Goal: Task Accomplishment & Management: Use online tool/utility

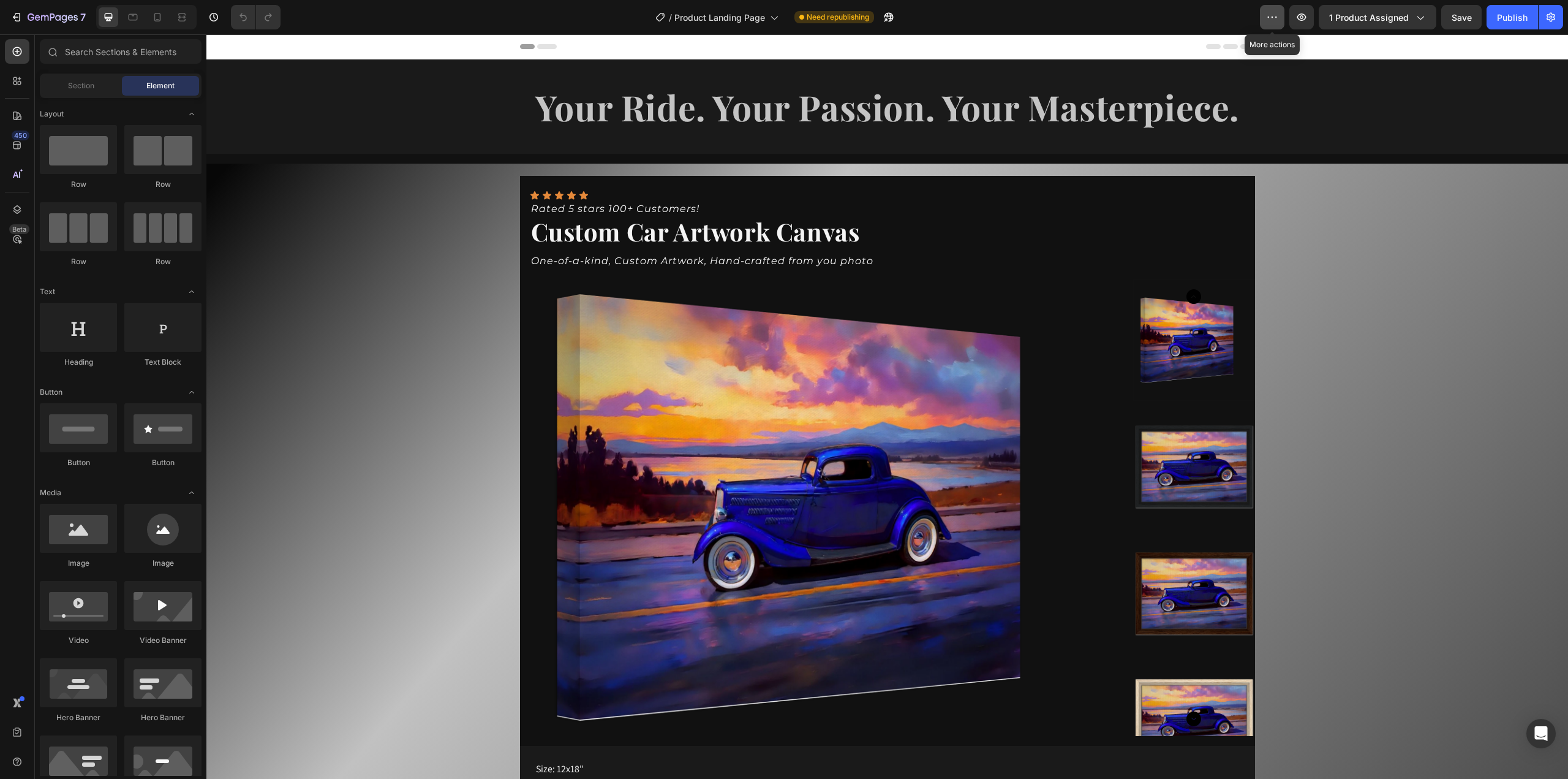
click at [1276, 16] on icon "button" at bounding box center [1272, 16] width 13 height 13
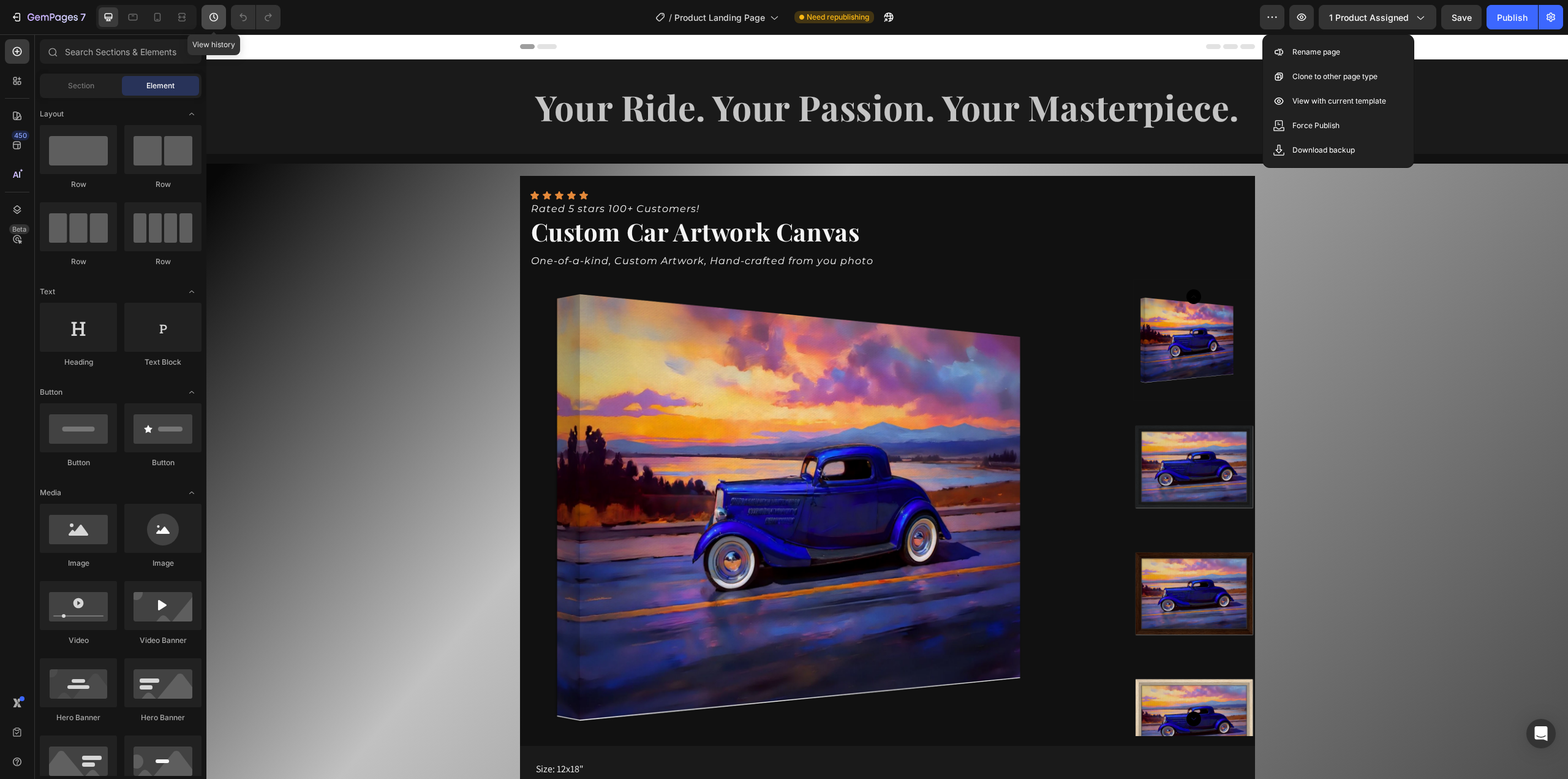
click at [216, 19] on icon "button" at bounding box center [214, 16] width 13 height 13
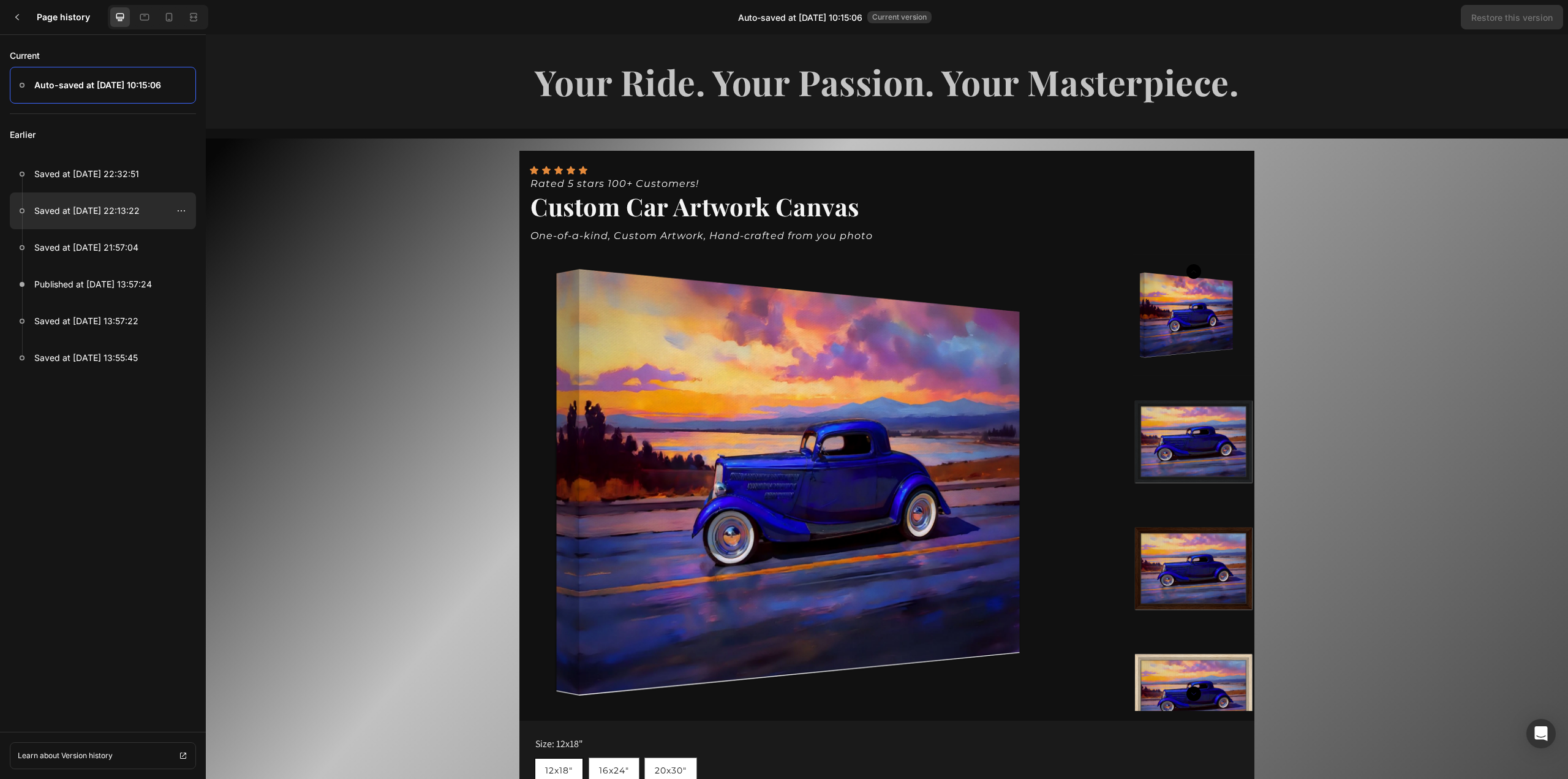
click at [86, 212] on p "Saved at [DATE] 22:13:22" at bounding box center [86, 210] width 105 height 15
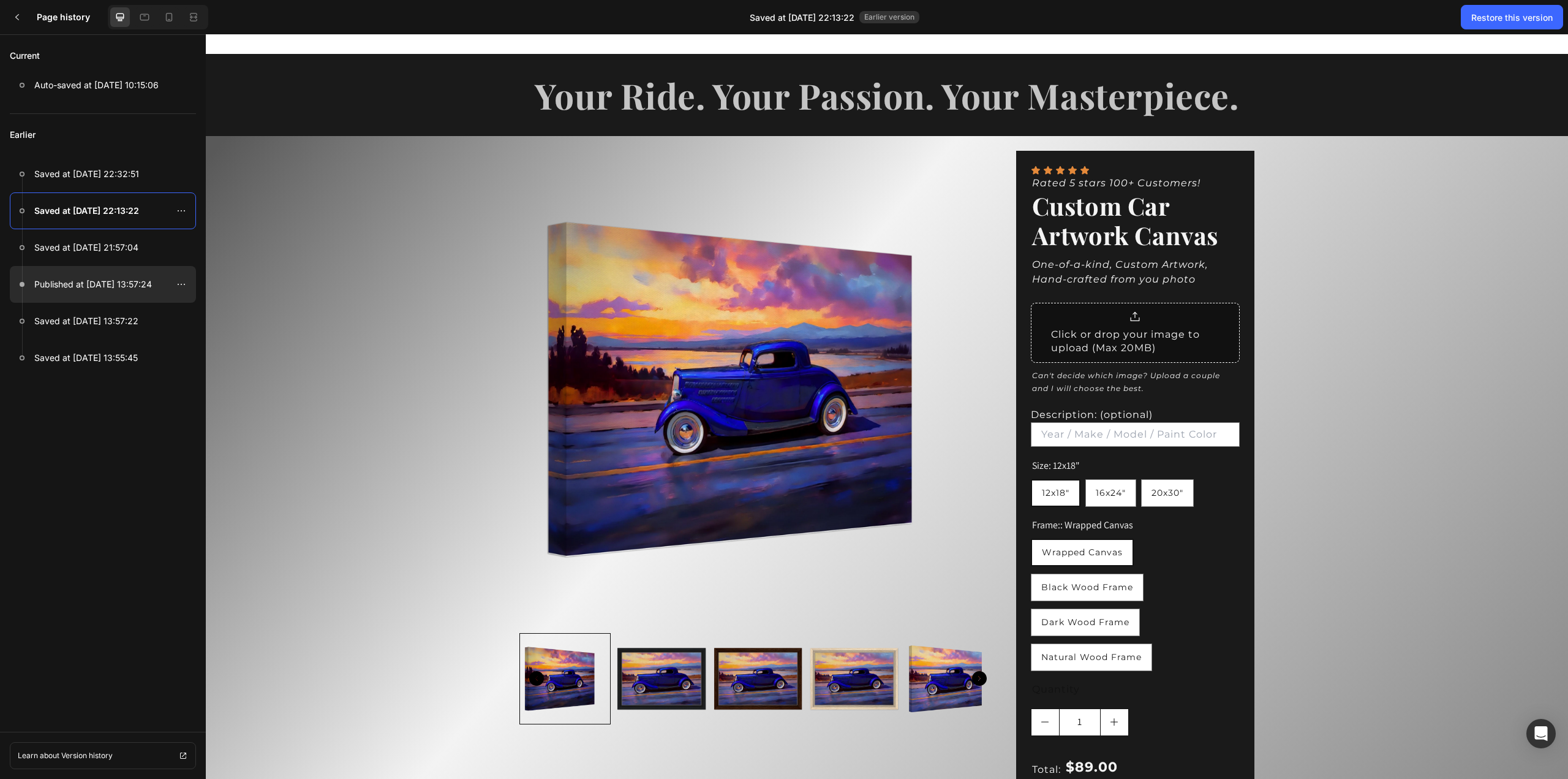
click at [83, 285] on p "Published at [DATE] 13:57:24" at bounding box center [93, 284] width 118 height 15
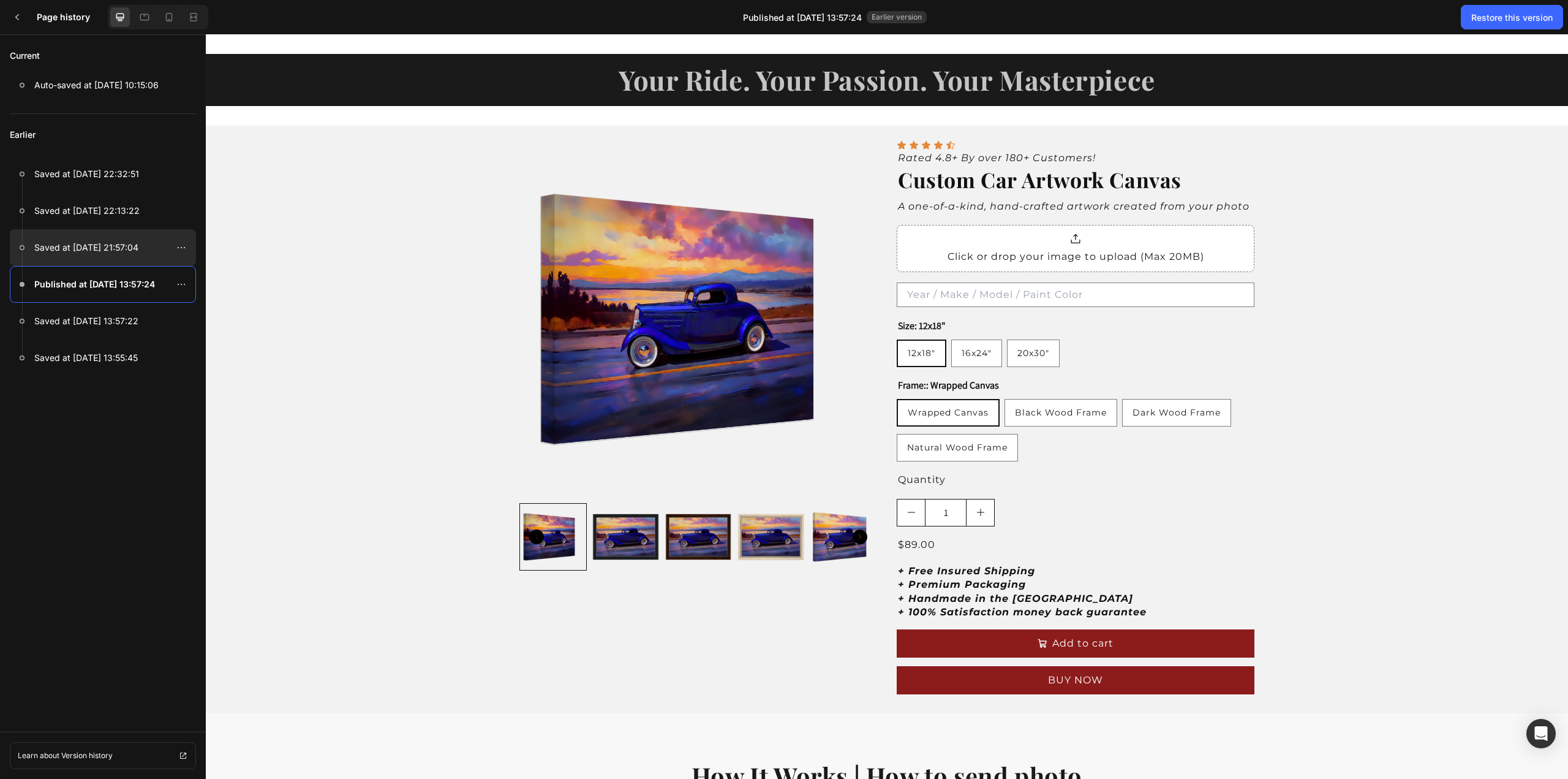
click at [82, 250] on p "Saved at [DATE] 21:57:04" at bounding box center [86, 247] width 104 height 15
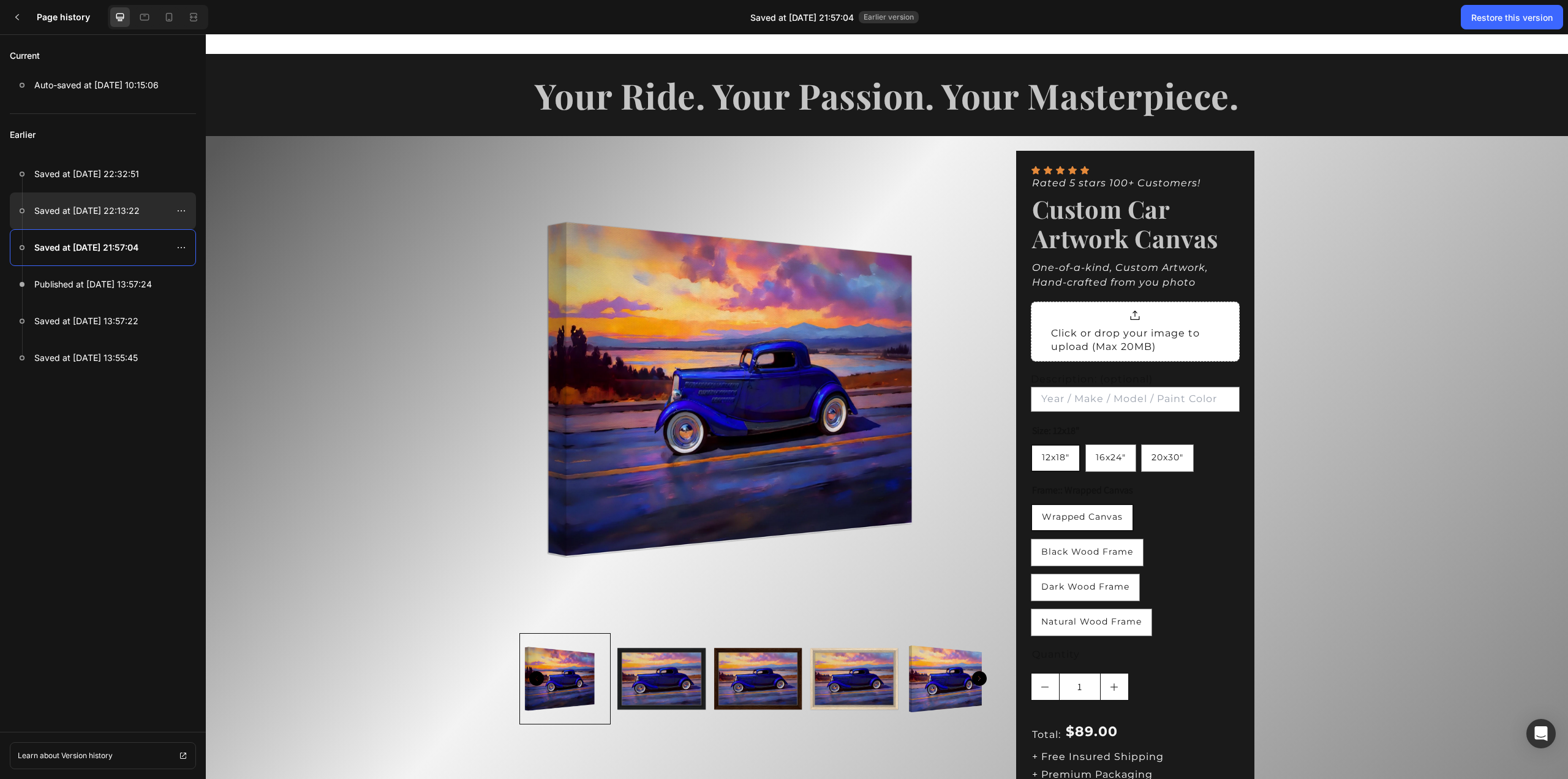
click at [96, 215] on p "Saved at [DATE] 22:13:22" at bounding box center [86, 210] width 105 height 15
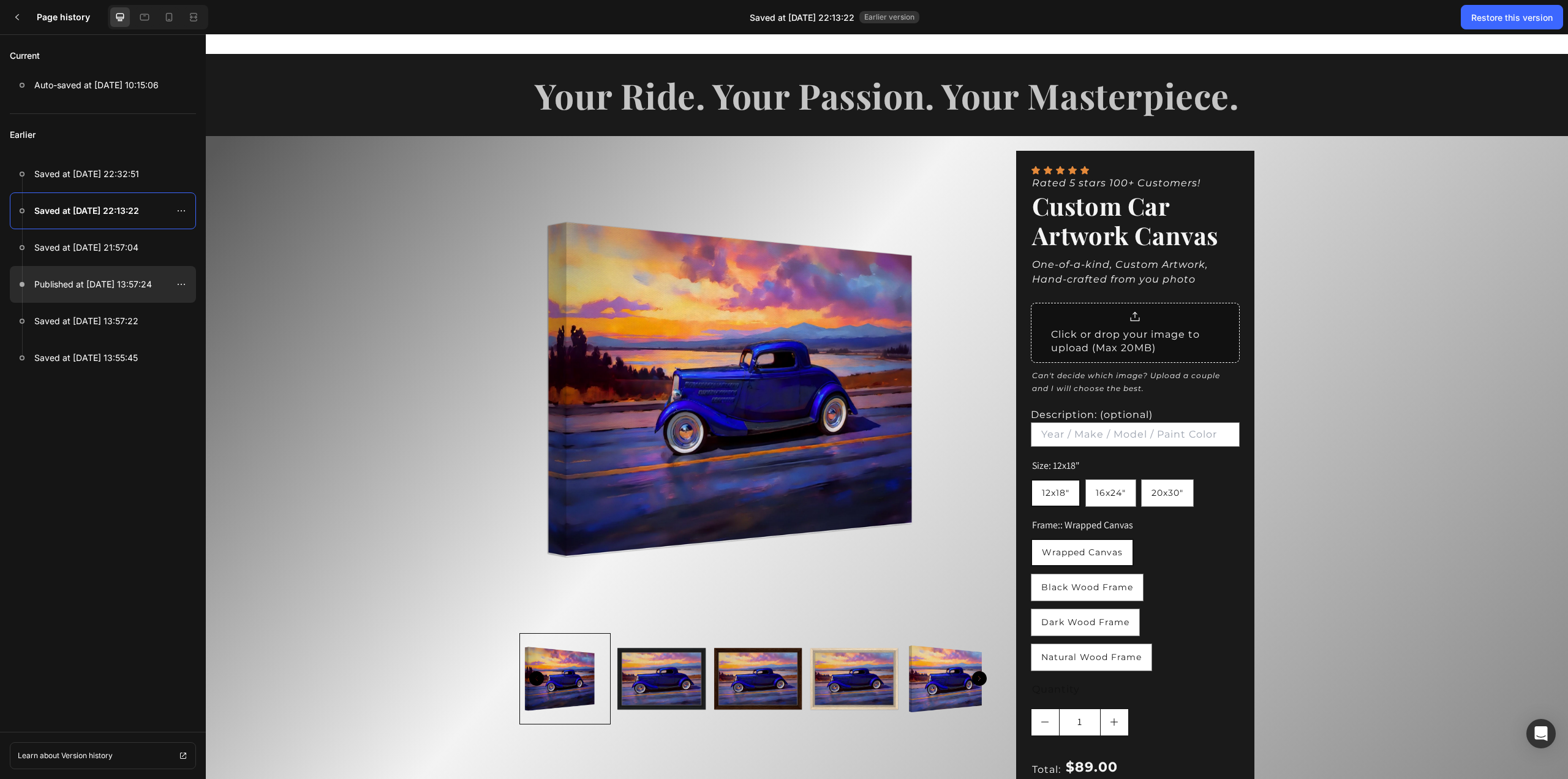
click at [101, 293] on div at bounding box center [103, 285] width 186 height 37
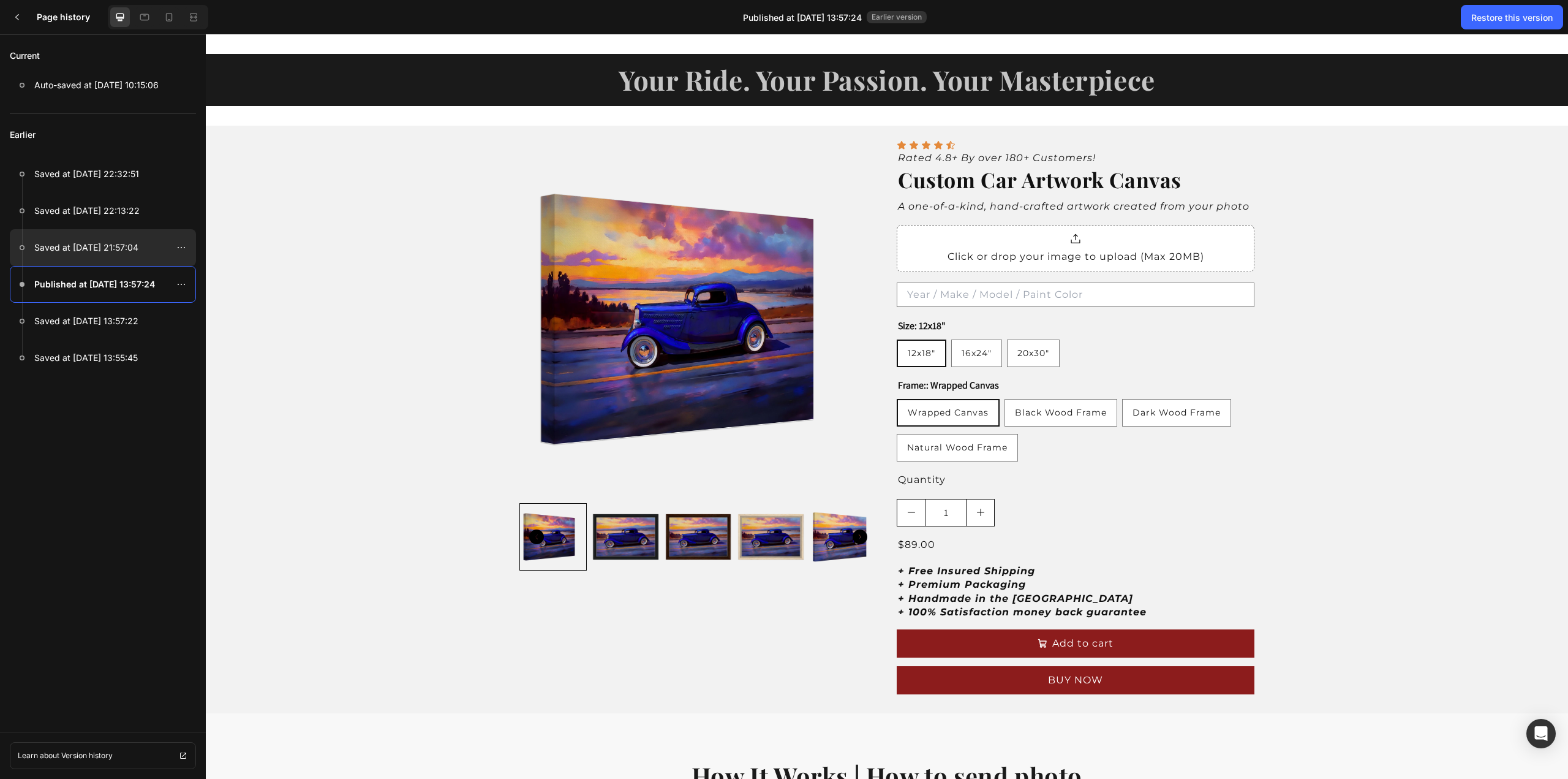
click at [92, 250] on p "Saved at [DATE] 21:57:04" at bounding box center [86, 247] width 104 height 15
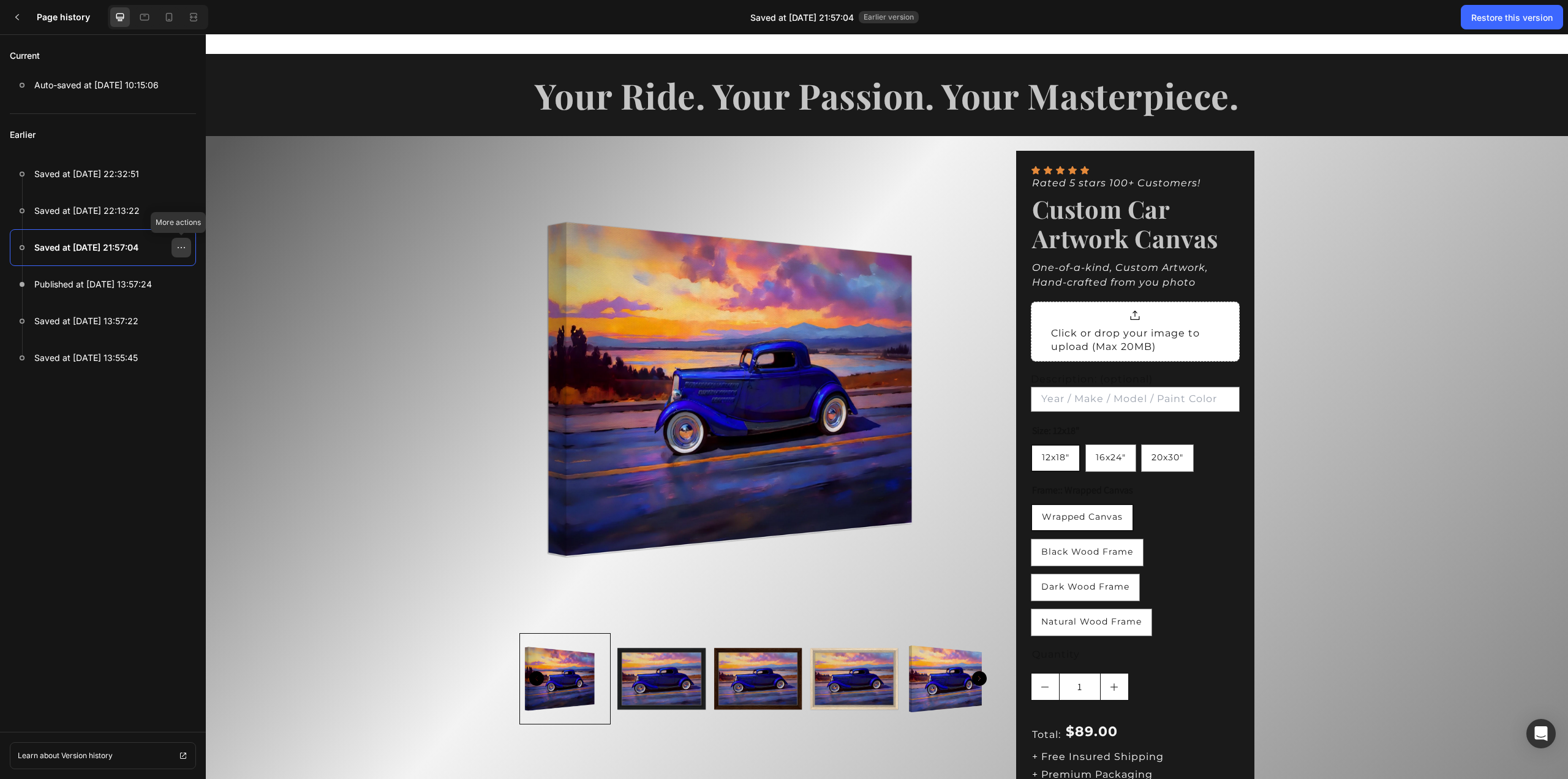
click at [181, 248] on icon at bounding box center [181, 247] width 1 height 1
click at [144, 297] on button "Restore" at bounding box center [120, 303] width 142 height 24
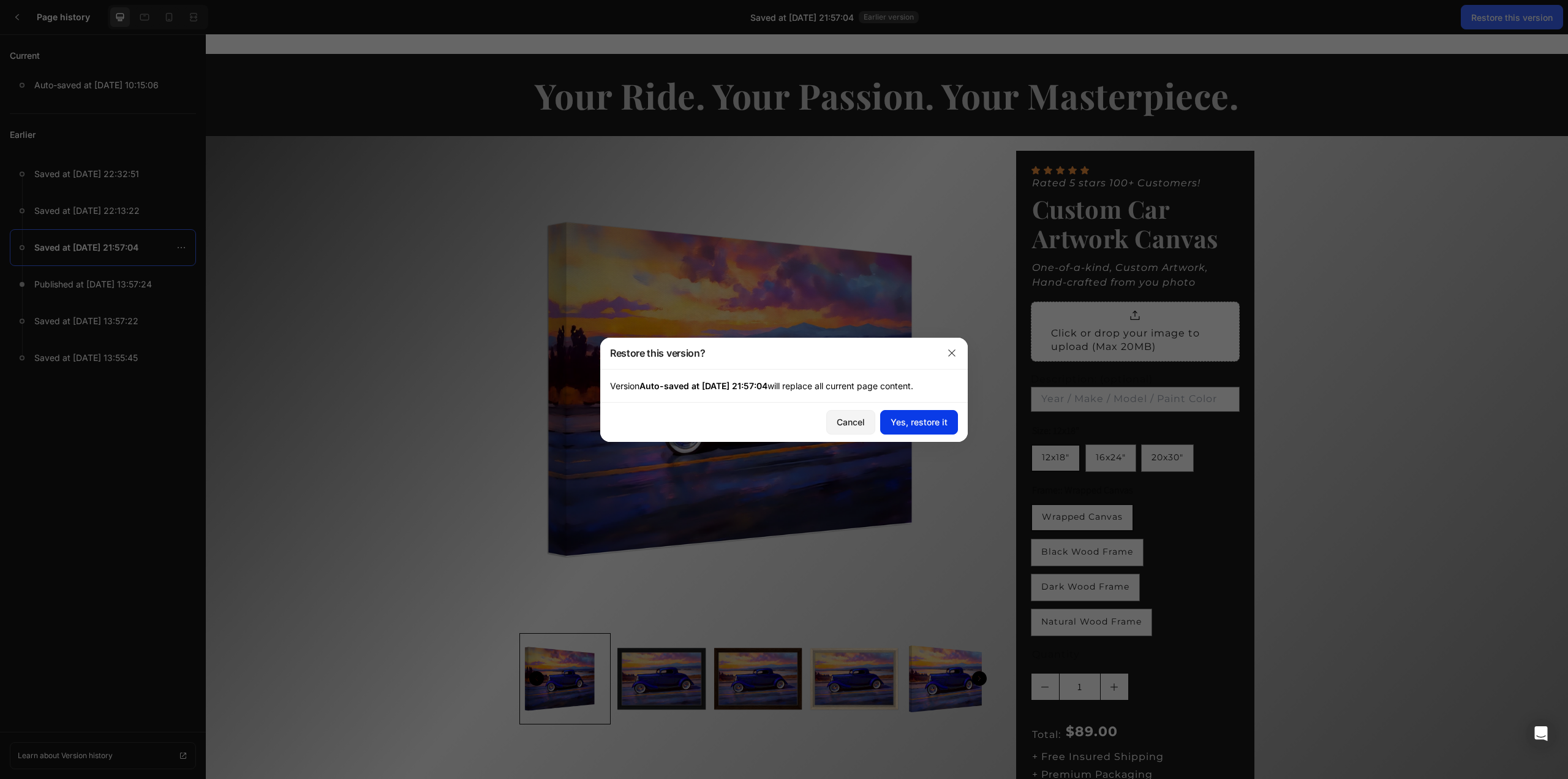
click at [920, 423] on div "Yes, restore it" at bounding box center [919, 421] width 57 height 13
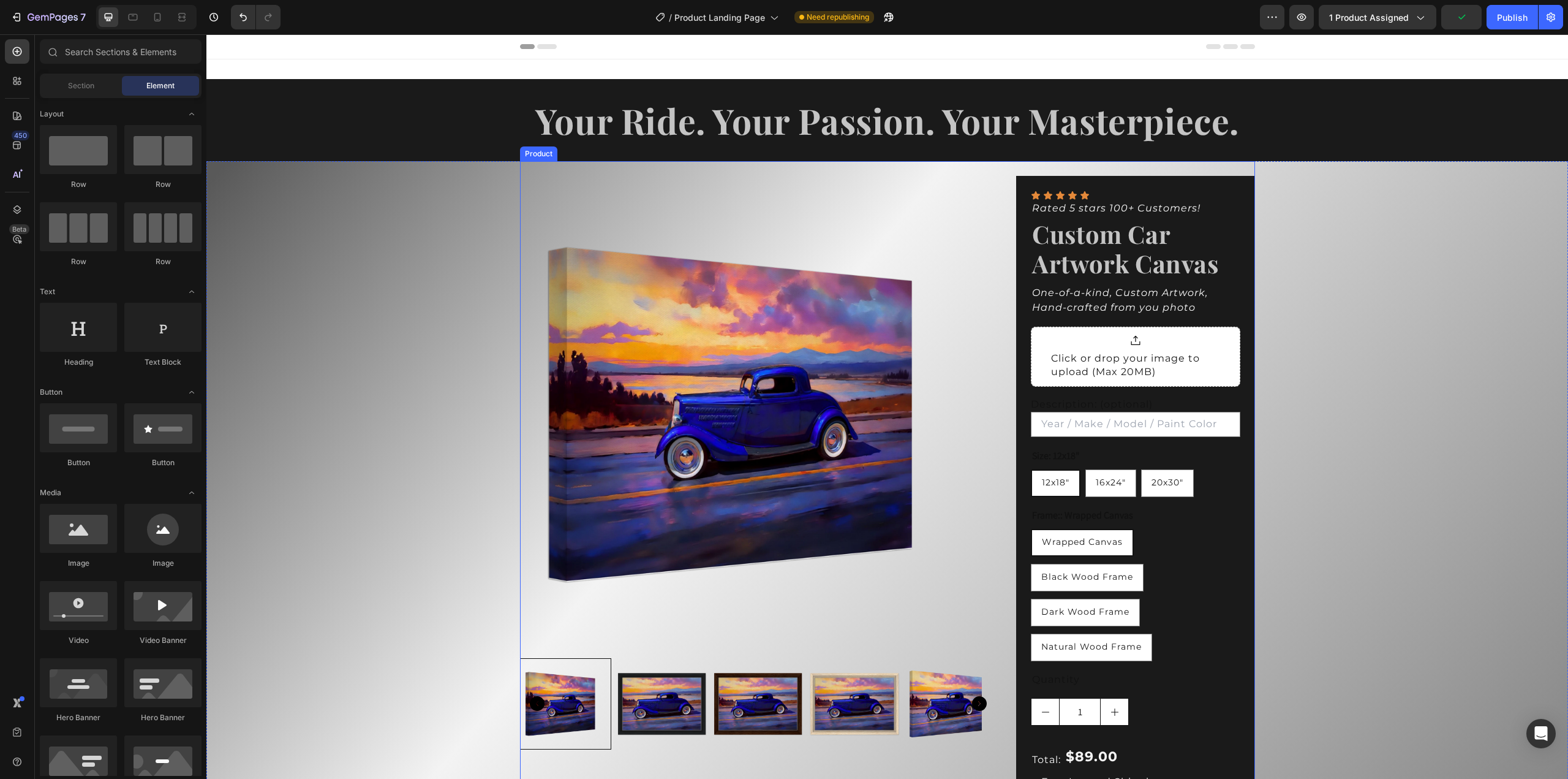
click at [995, 199] on div "Product Images Icon Icon Icon Icon Icon Icon List Rated 5 stars 100+ Customers!…" at bounding box center [888, 581] width 735 height 838
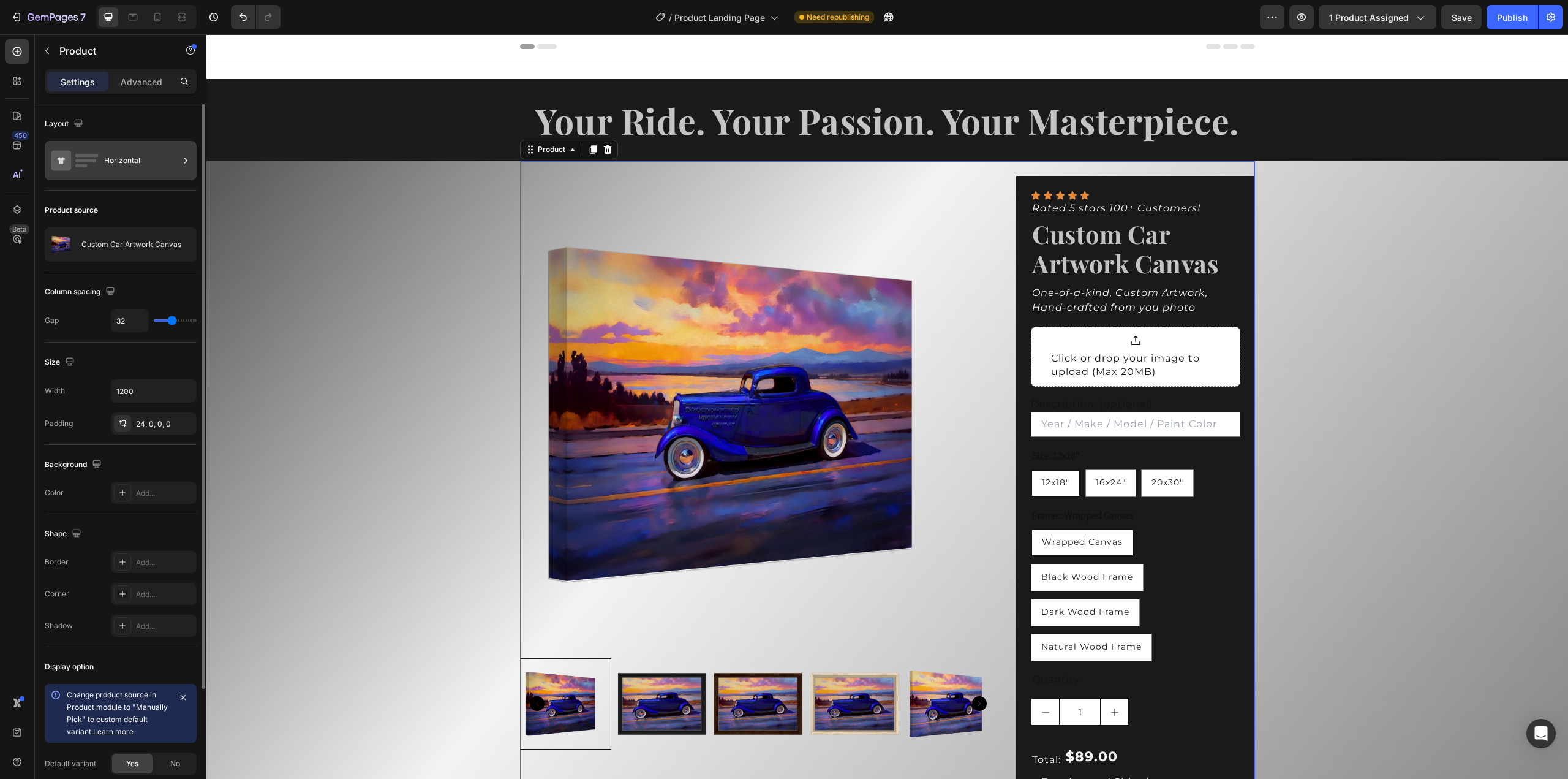
click at [106, 153] on div "Horizontal" at bounding box center [141, 160] width 74 height 28
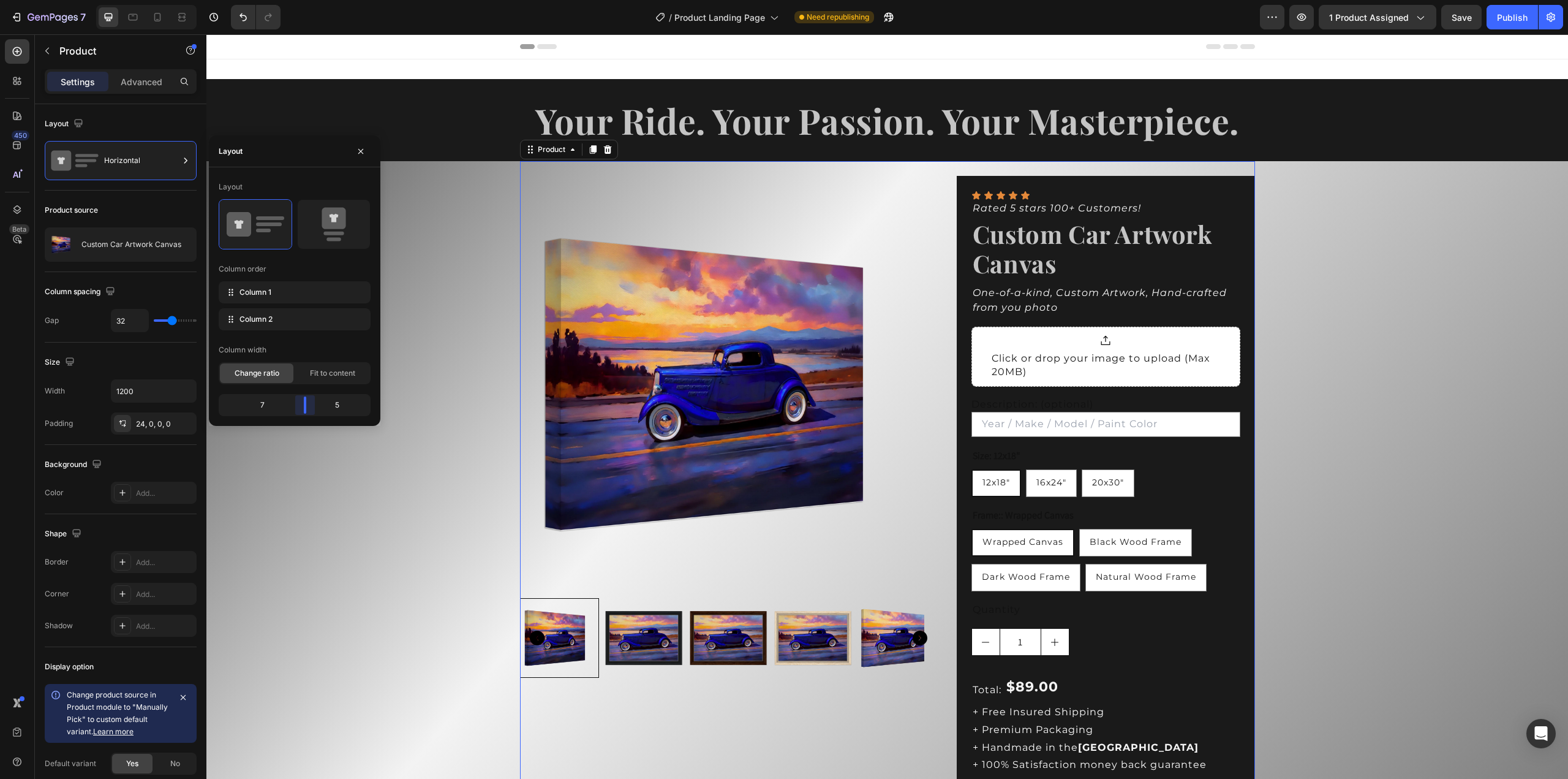
click at [313, 0] on body "7 Version history / Product Landing Page Need republishing Preview 1 product as…" at bounding box center [784, 0] width 1568 height 0
click at [1284, 255] on div "Product Images Icon Icon Icon Icon Icon Icon List Rated 5 stars 100+ Customers!…" at bounding box center [887, 527] width 1362 height 733
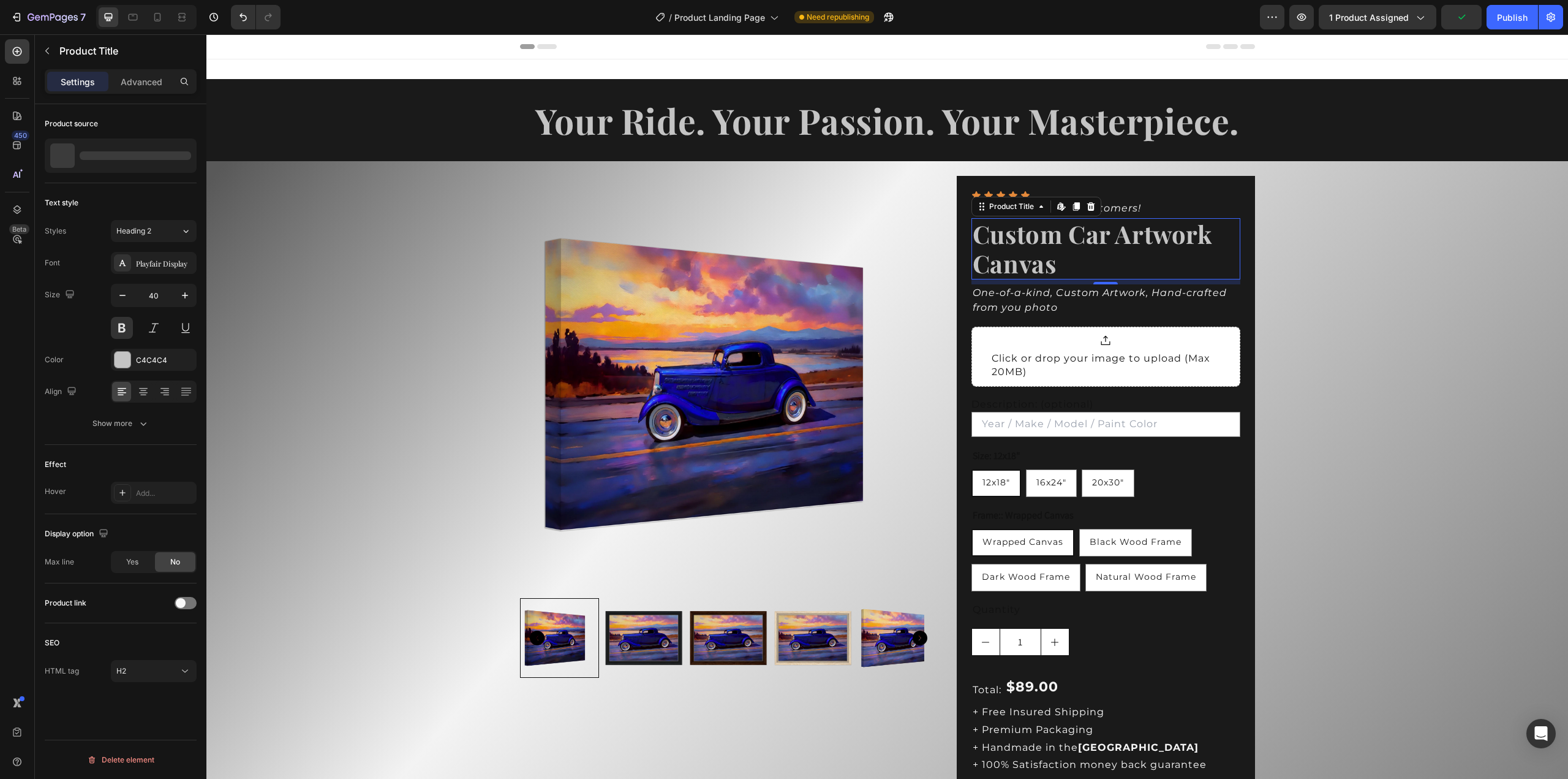
click at [1018, 261] on h2 "Custom Car Artwork Canvas" at bounding box center [1106, 248] width 269 height 61
click at [218, 20] on icon "button" at bounding box center [214, 16] width 13 height 13
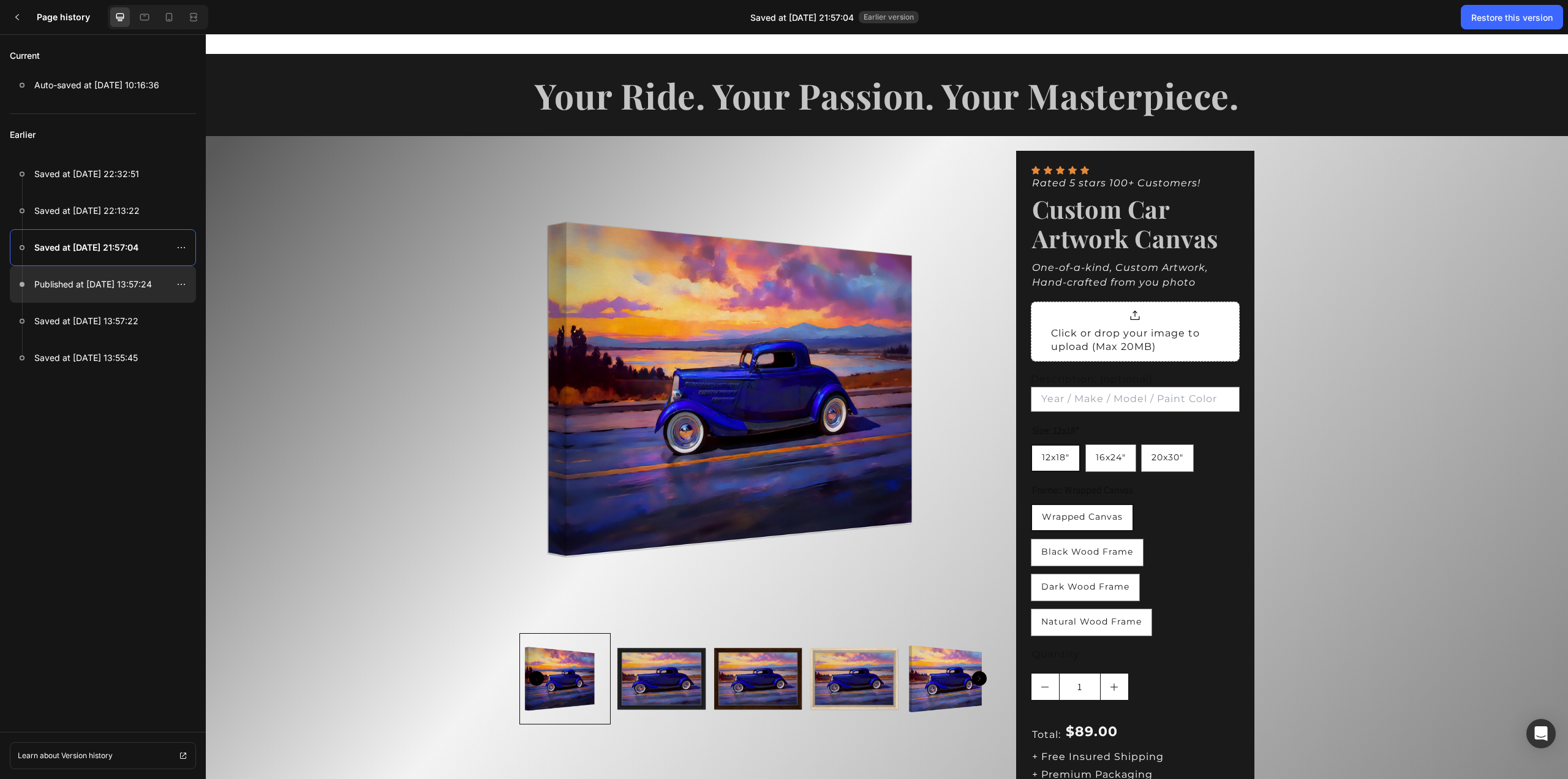
click at [91, 291] on div at bounding box center [103, 285] width 186 height 37
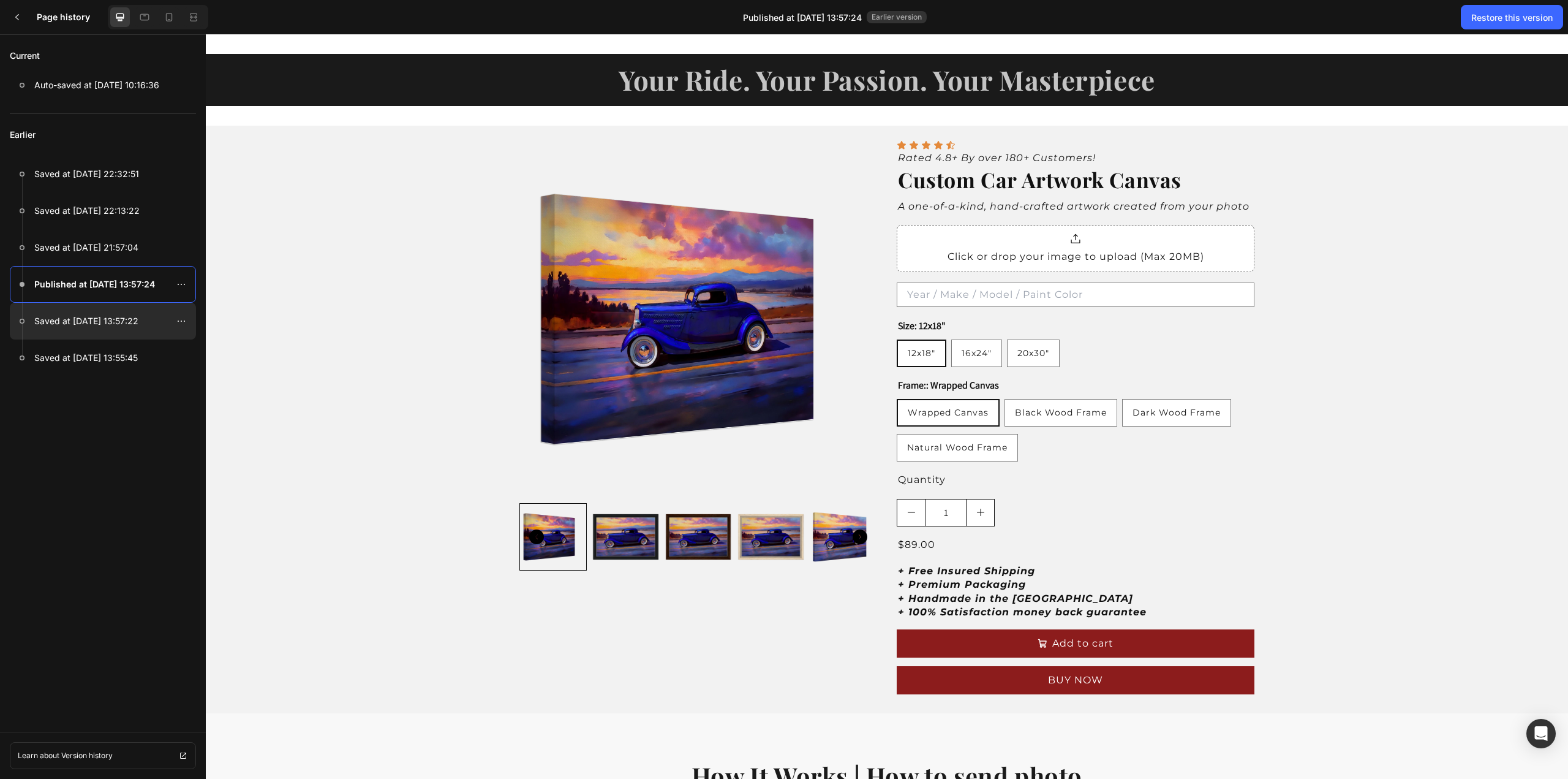
click at [82, 319] on p "Saved at [DATE] 13:57:22" at bounding box center [86, 320] width 104 height 15
click at [81, 344] on div at bounding box center [103, 358] width 186 height 37
click at [85, 287] on p "Published at [DATE] 13:57:24" at bounding box center [93, 284] width 118 height 15
click at [98, 252] on p "Saved at [DATE] 21:57:04" at bounding box center [86, 247] width 104 height 15
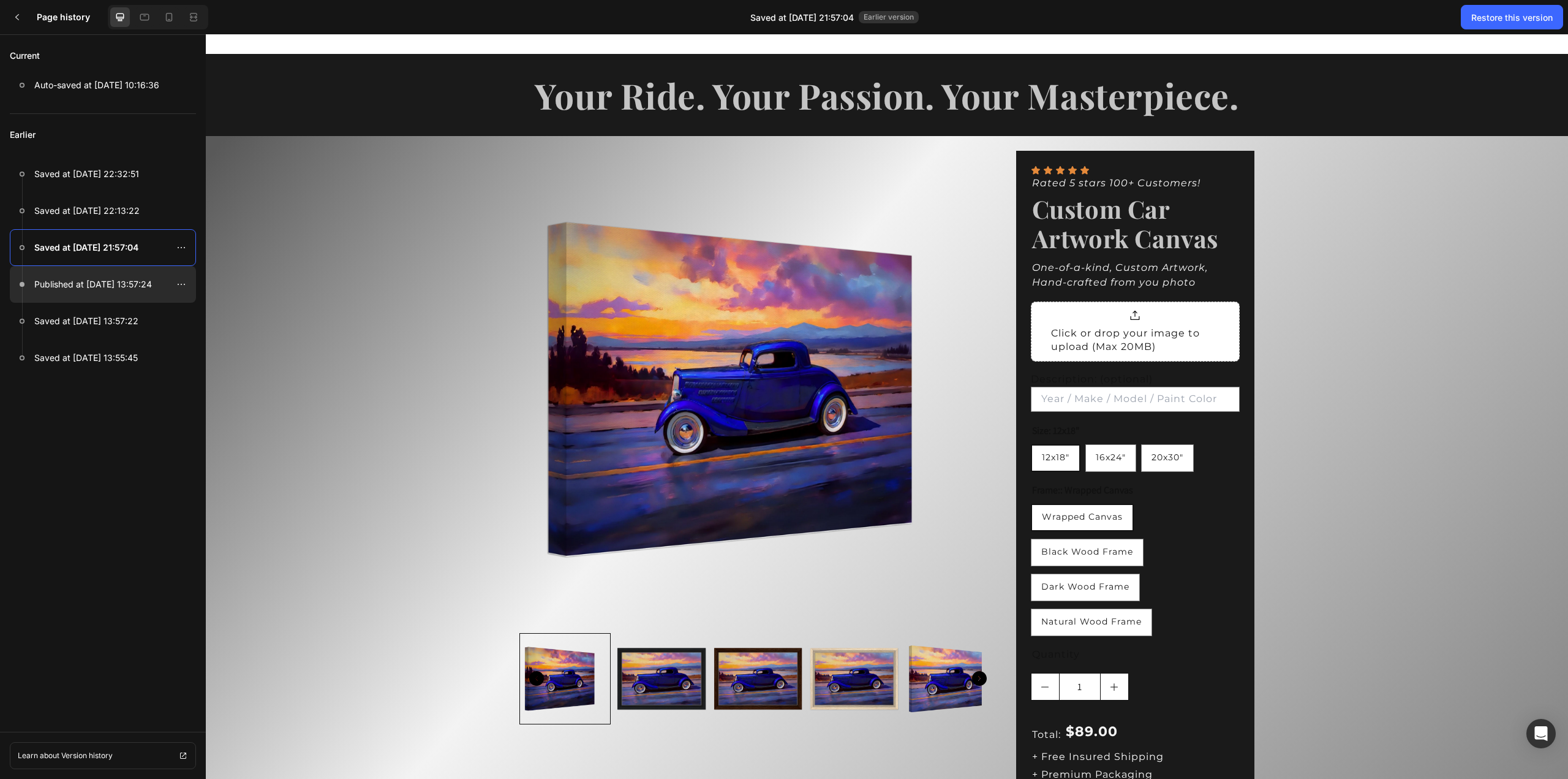
click at [97, 274] on div at bounding box center [103, 285] width 186 height 37
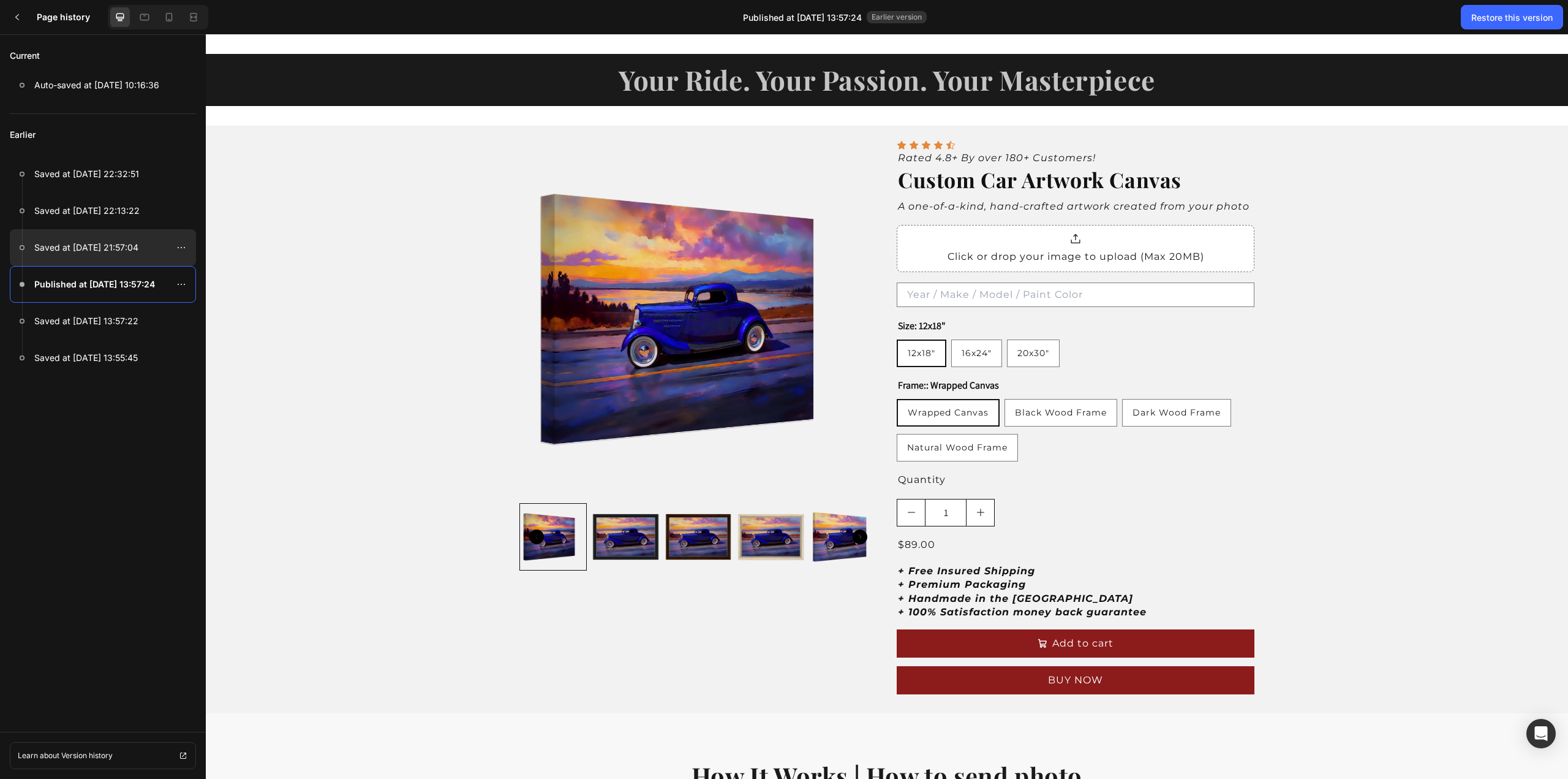
click at [96, 253] on p "Saved at [DATE] 21:57:04" at bounding box center [86, 247] width 104 height 15
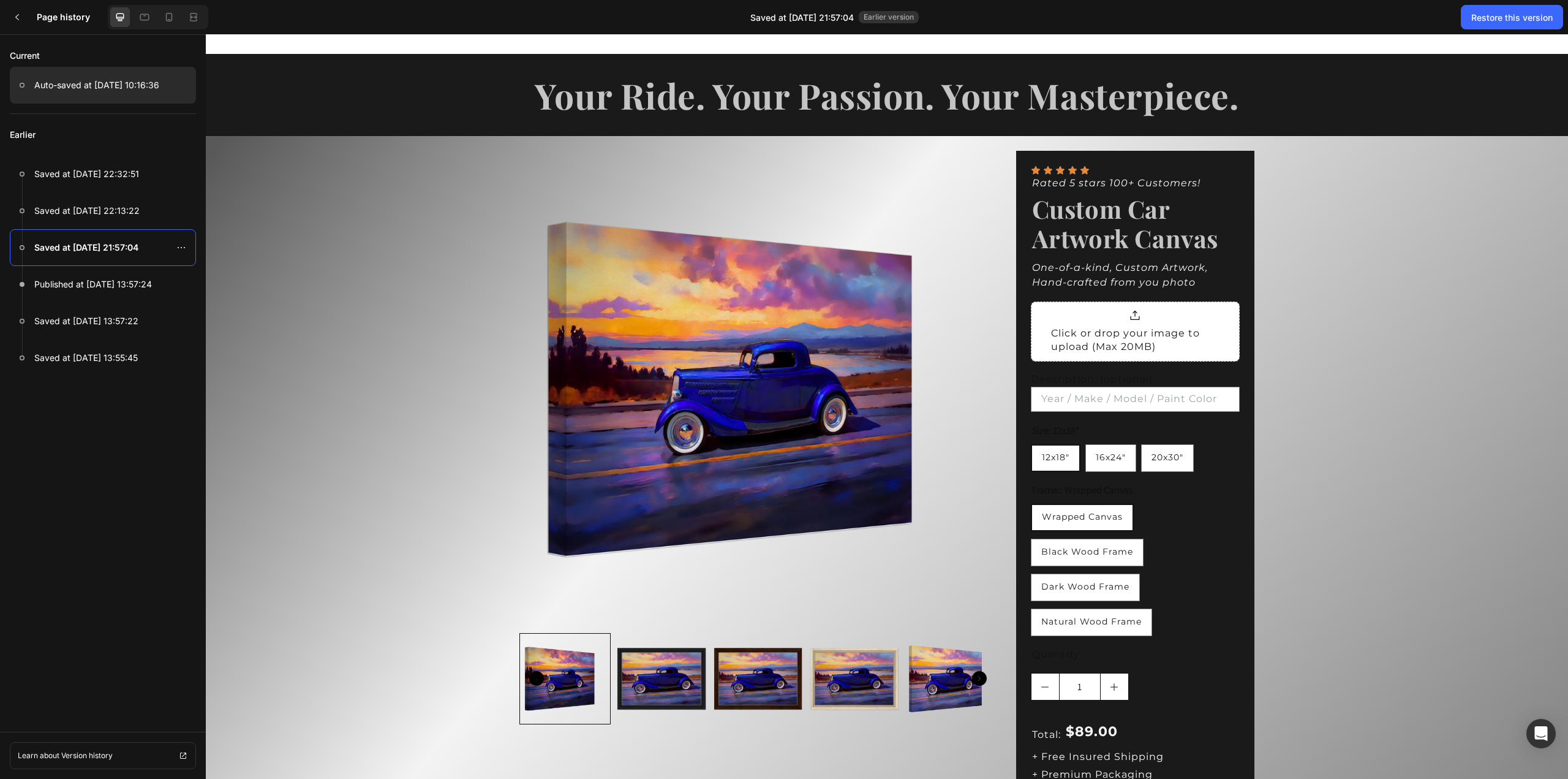
click at [71, 87] on p "Auto-saved at [DATE] 10:16:36" at bounding box center [96, 84] width 125 height 15
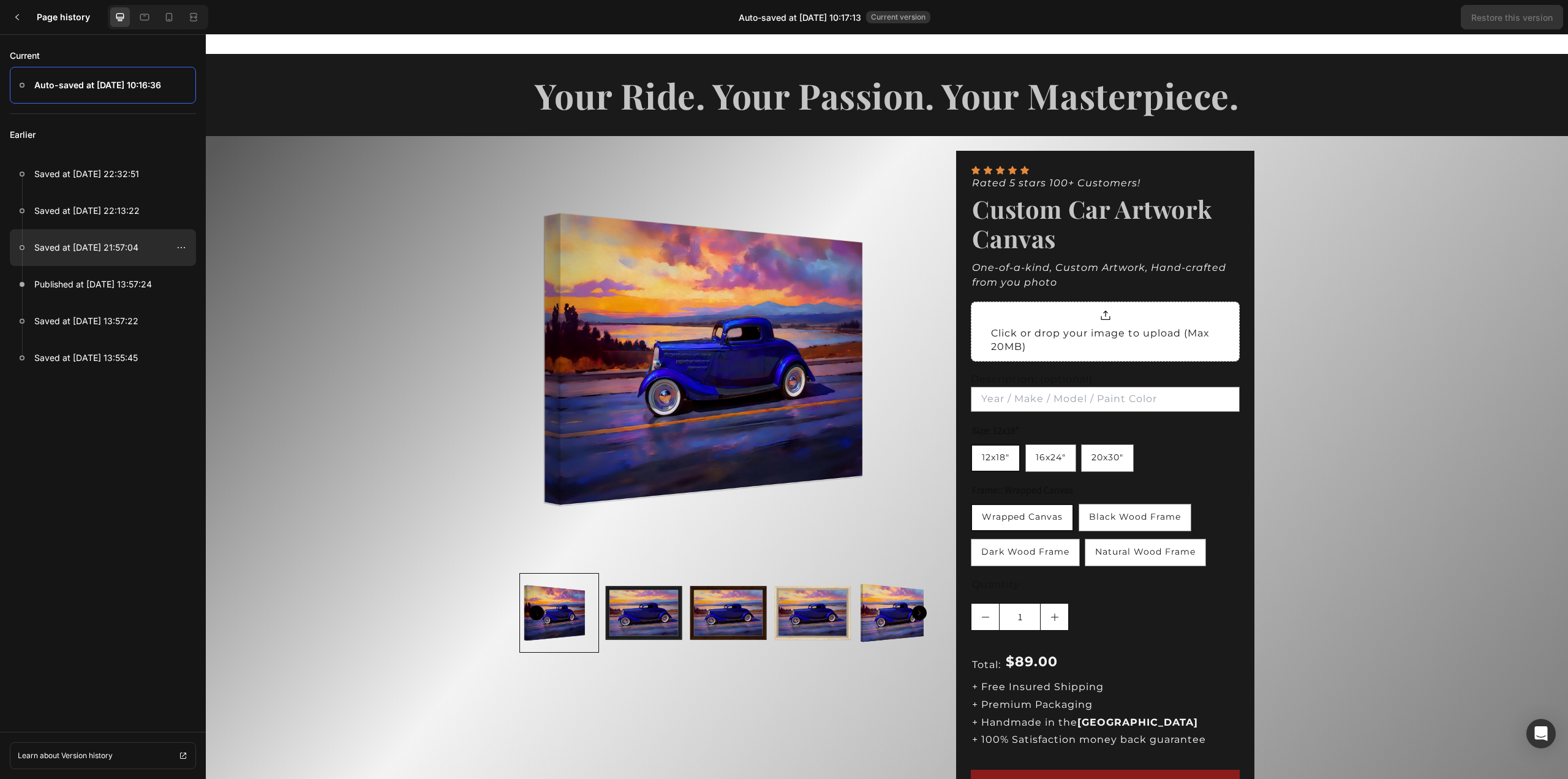
click at [95, 251] on p "Saved at [DATE] 21:57:04" at bounding box center [86, 247] width 104 height 15
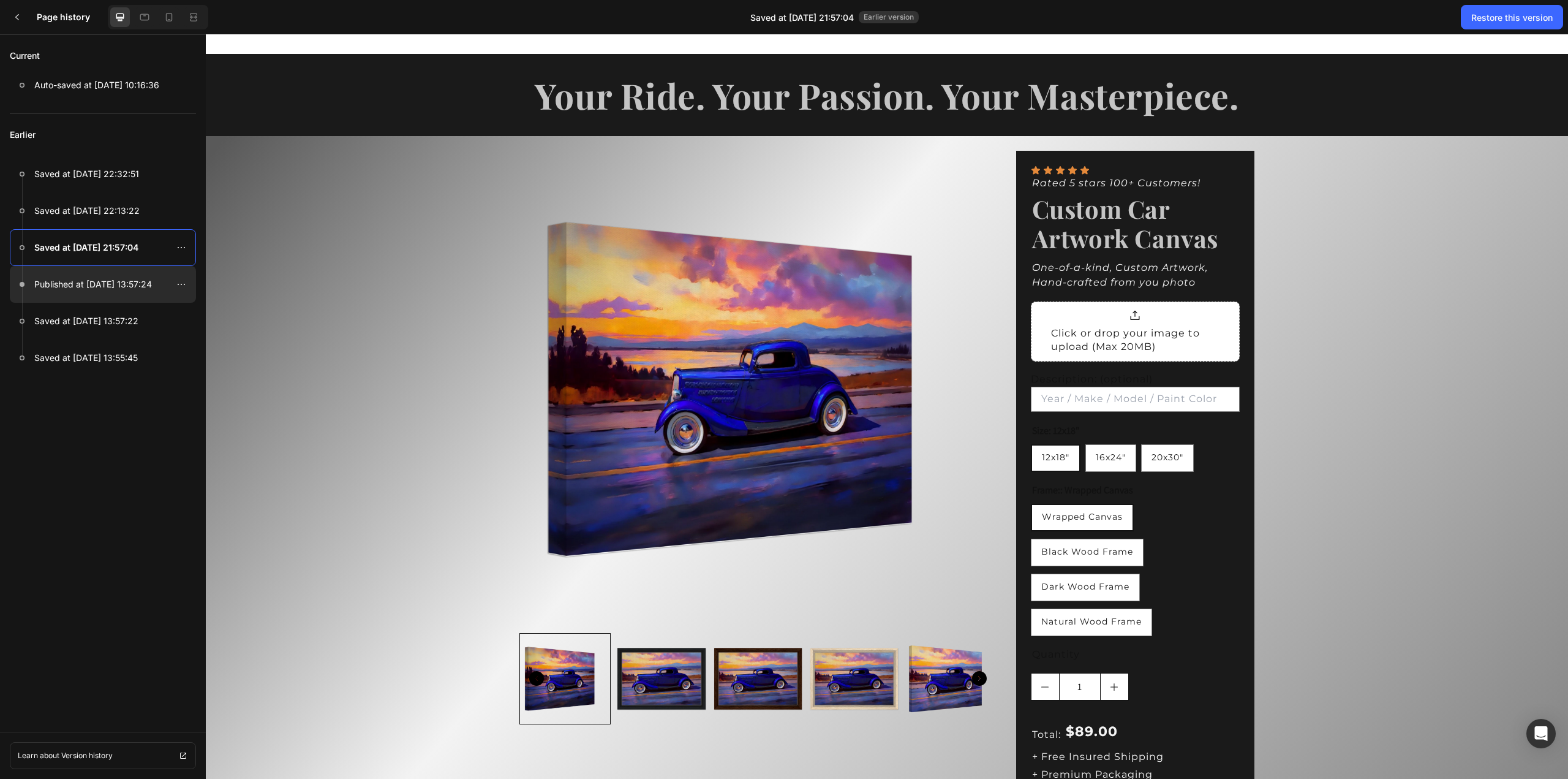
click at [98, 285] on p "Published at [DATE] 13:57:24" at bounding box center [93, 284] width 118 height 15
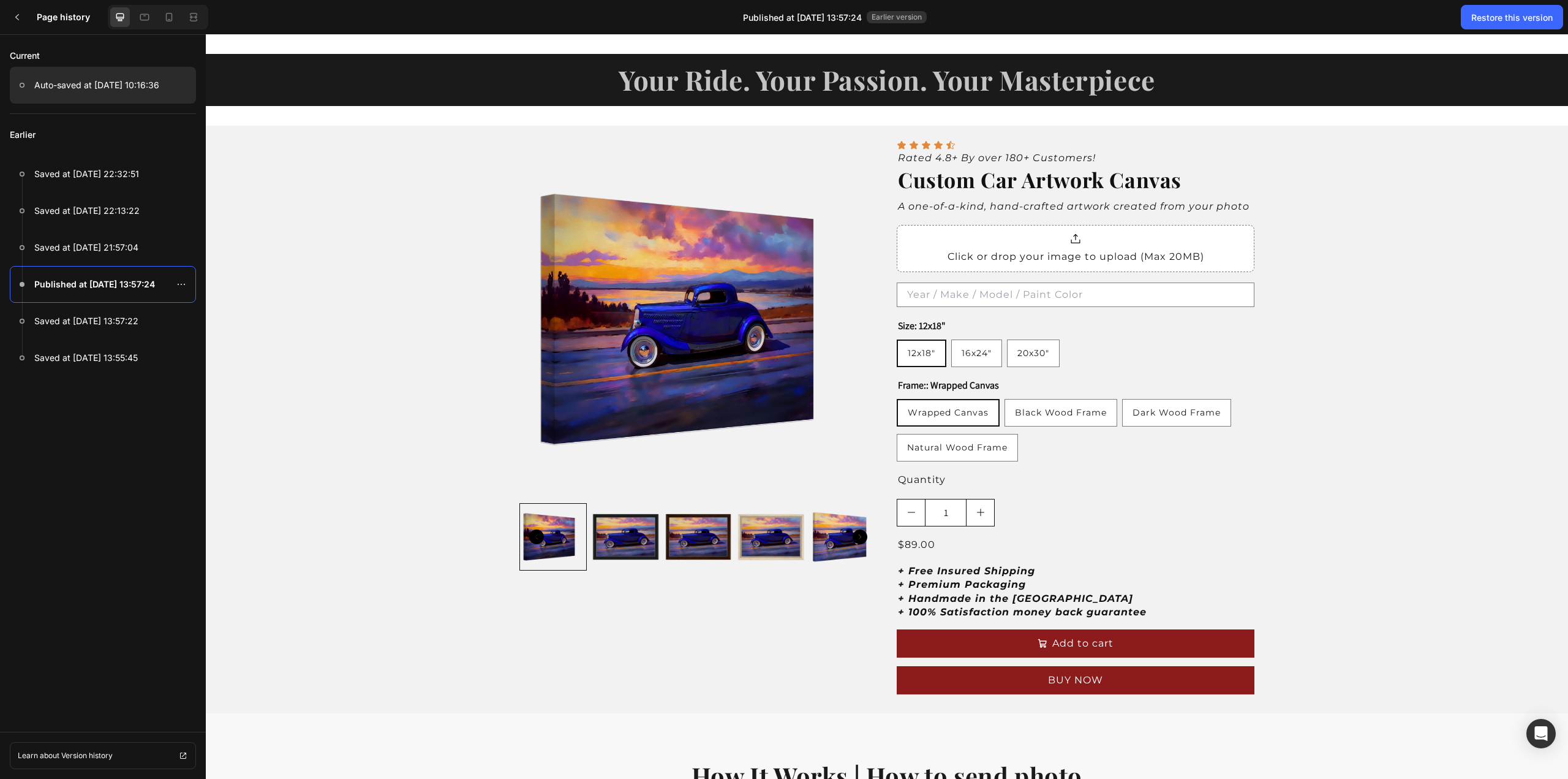
click at [74, 91] on p "Auto-saved at [DATE] 10:16:36" at bounding box center [96, 84] width 125 height 15
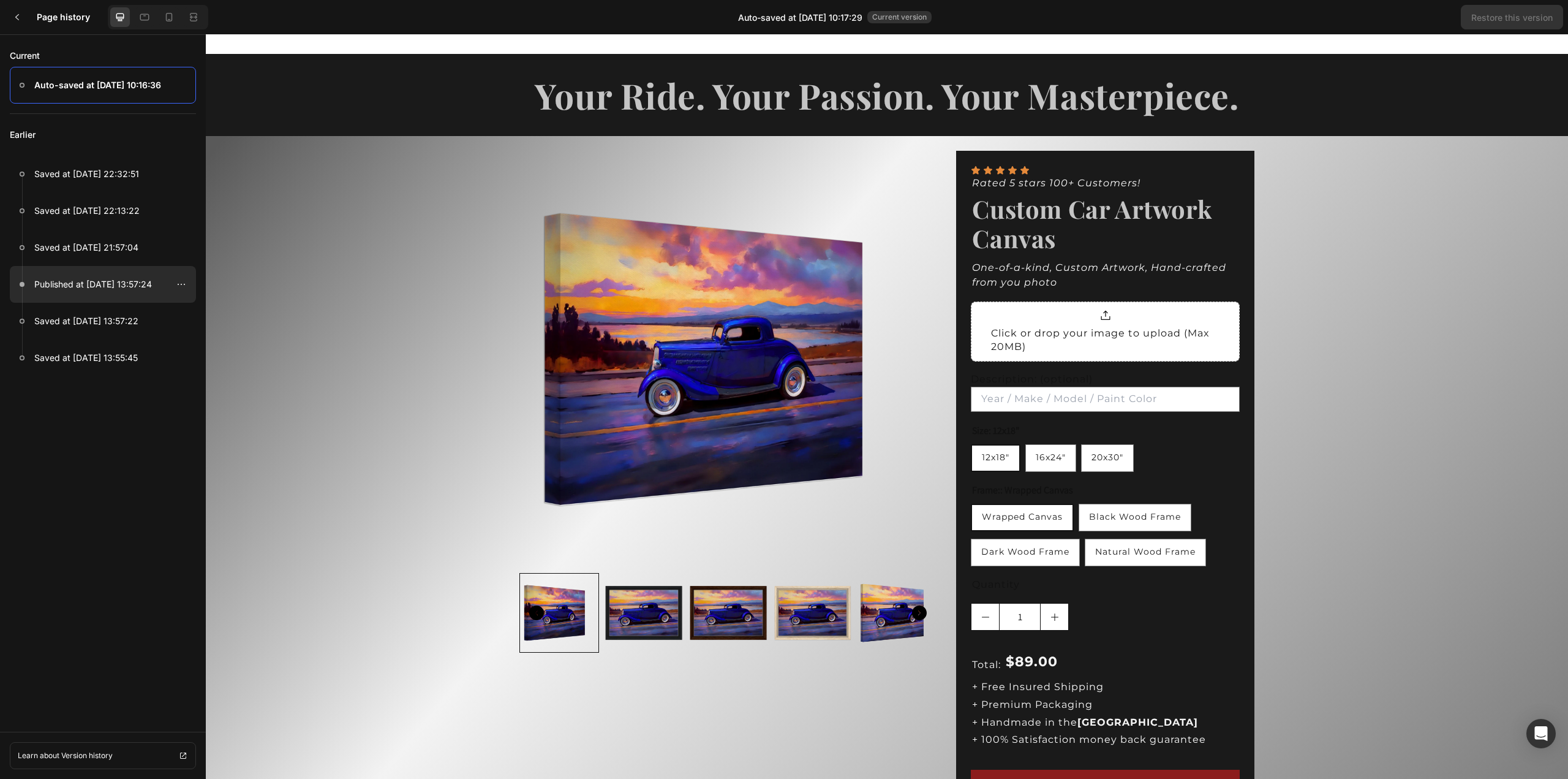
click at [95, 283] on p "Published at [DATE] 13:57:24" at bounding box center [93, 284] width 118 height 15
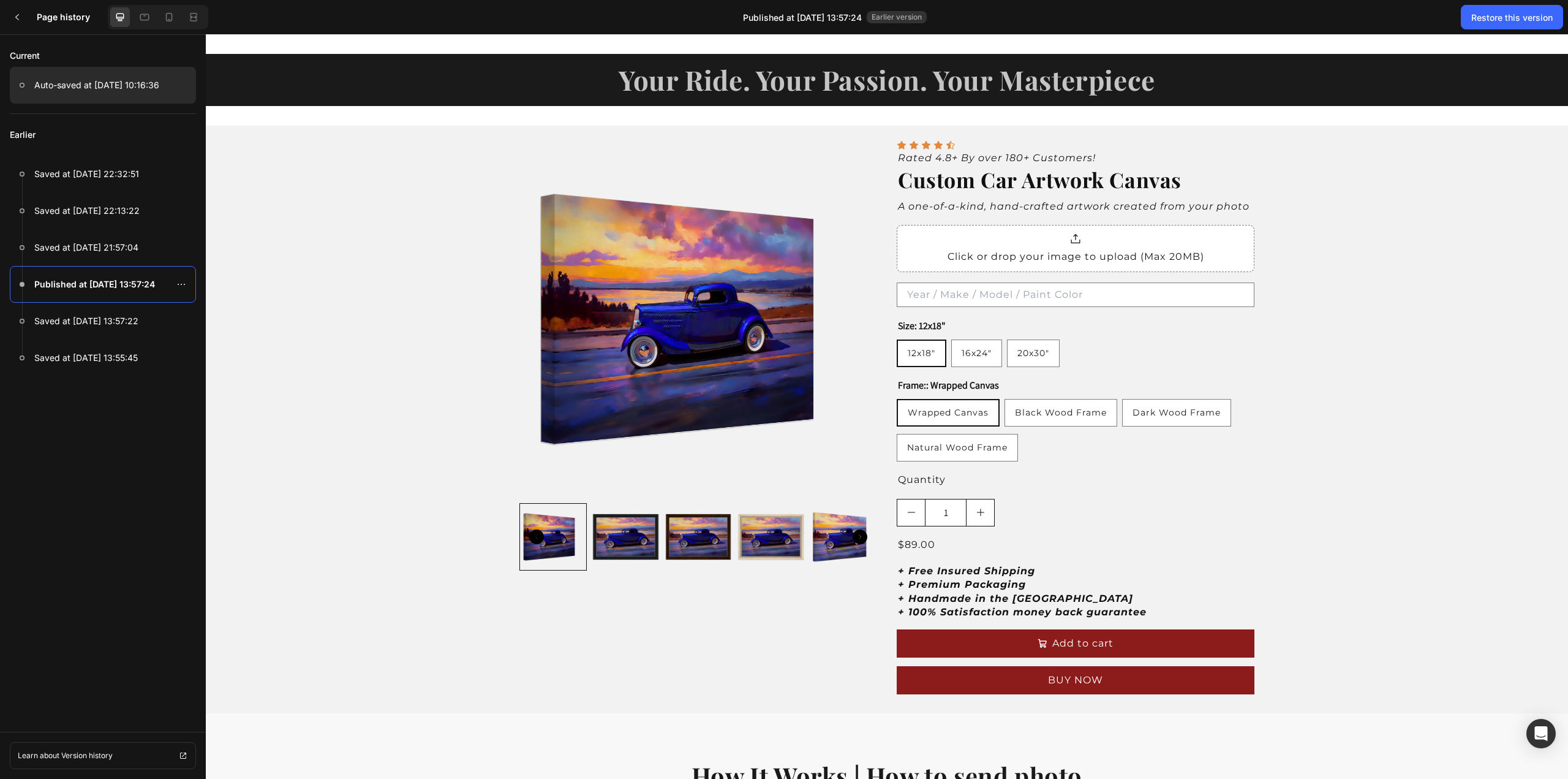
click at [78, 93] on div at bounding box center [103, 85] width 186 height 37
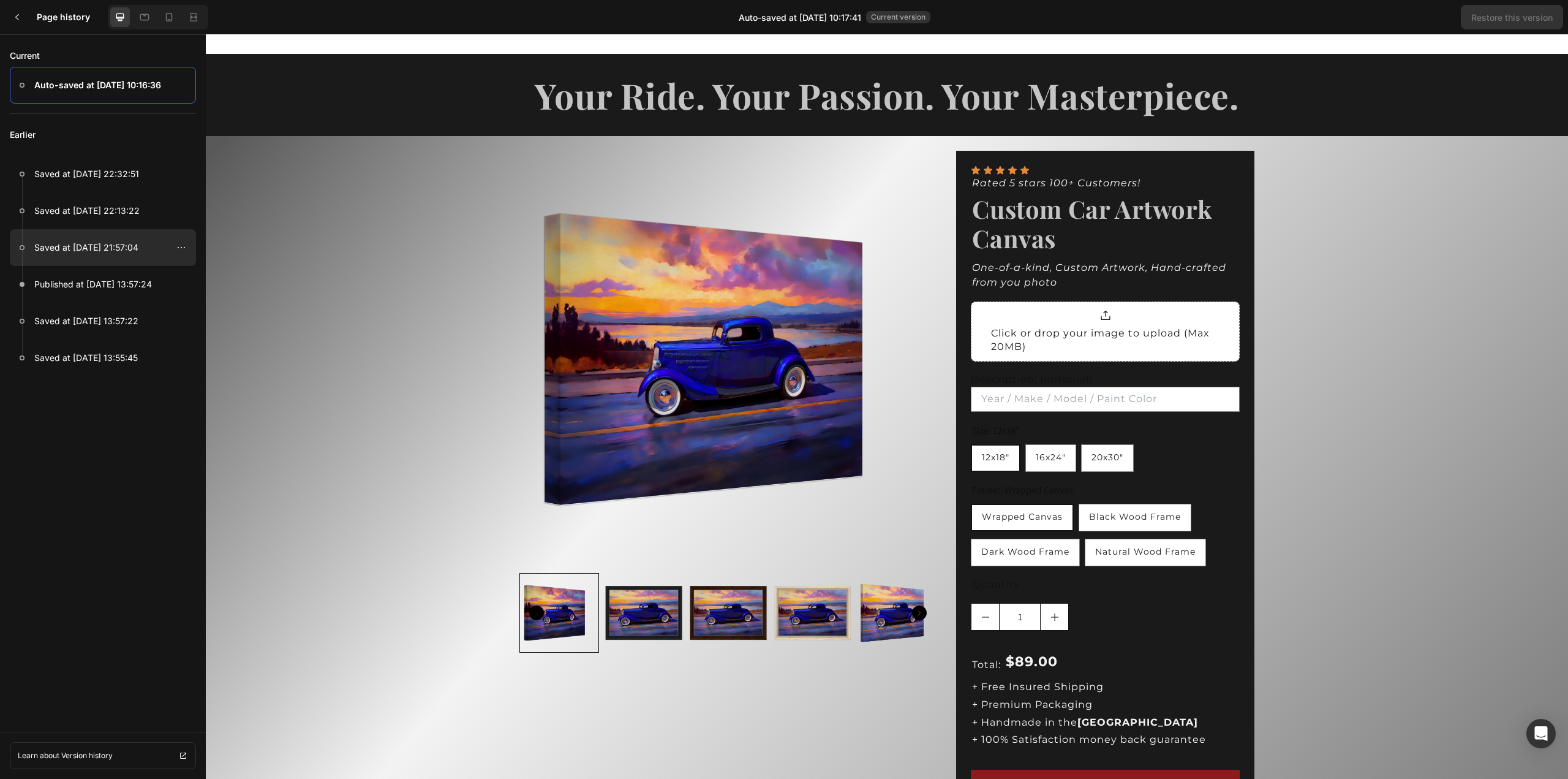
click at [84, 245] on p "Saved at [DATE] 21:57:04" at bounding box center [86, 247] width 104 height 15
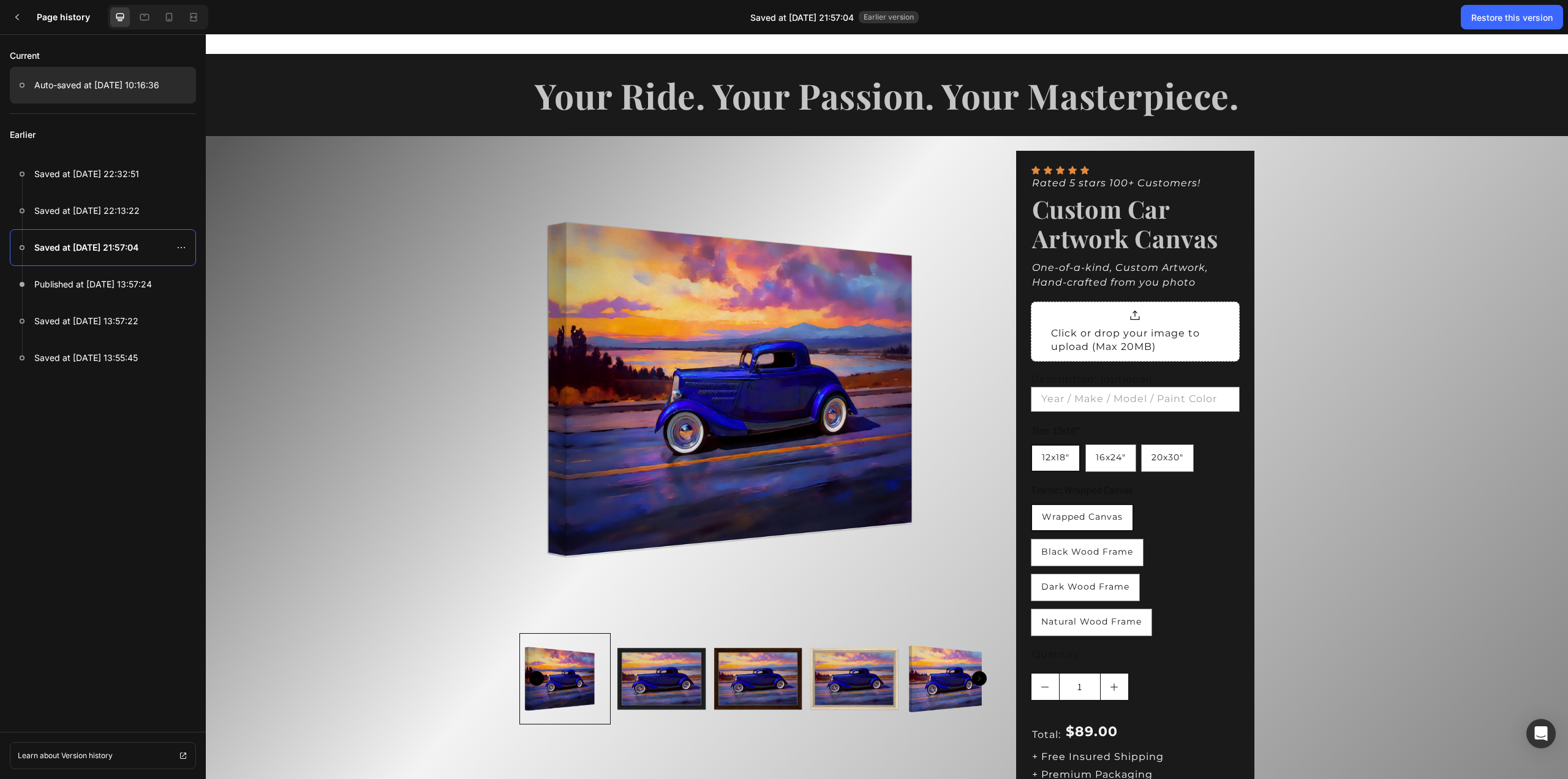
click at [95, 91] on p "Auto-saved at [DATE] 10:16:36" at bounding box center [96, 84] width 125 height 15
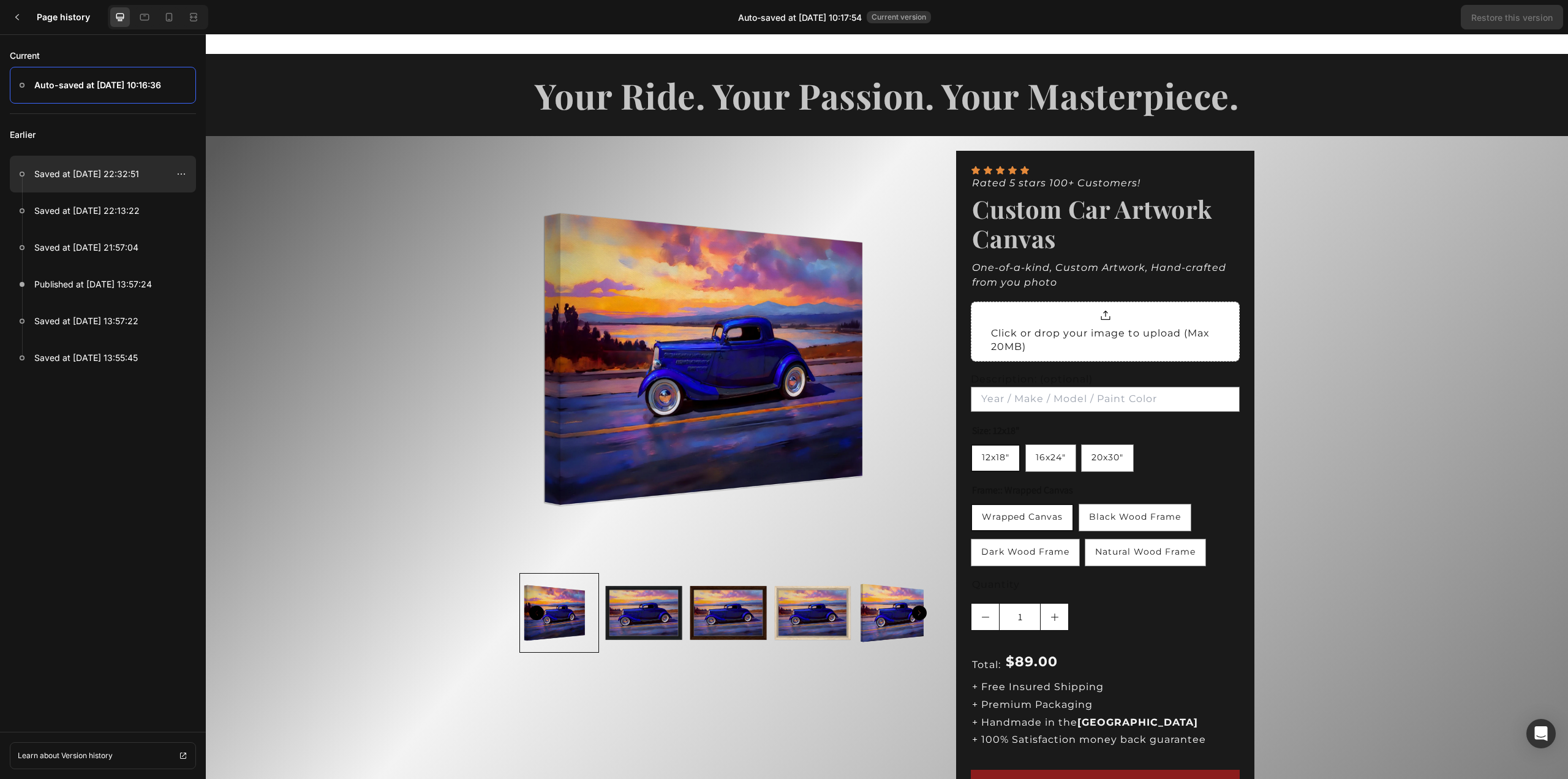
click at [95, 181] on div at bounding box center [103, 174] width 186 height 37
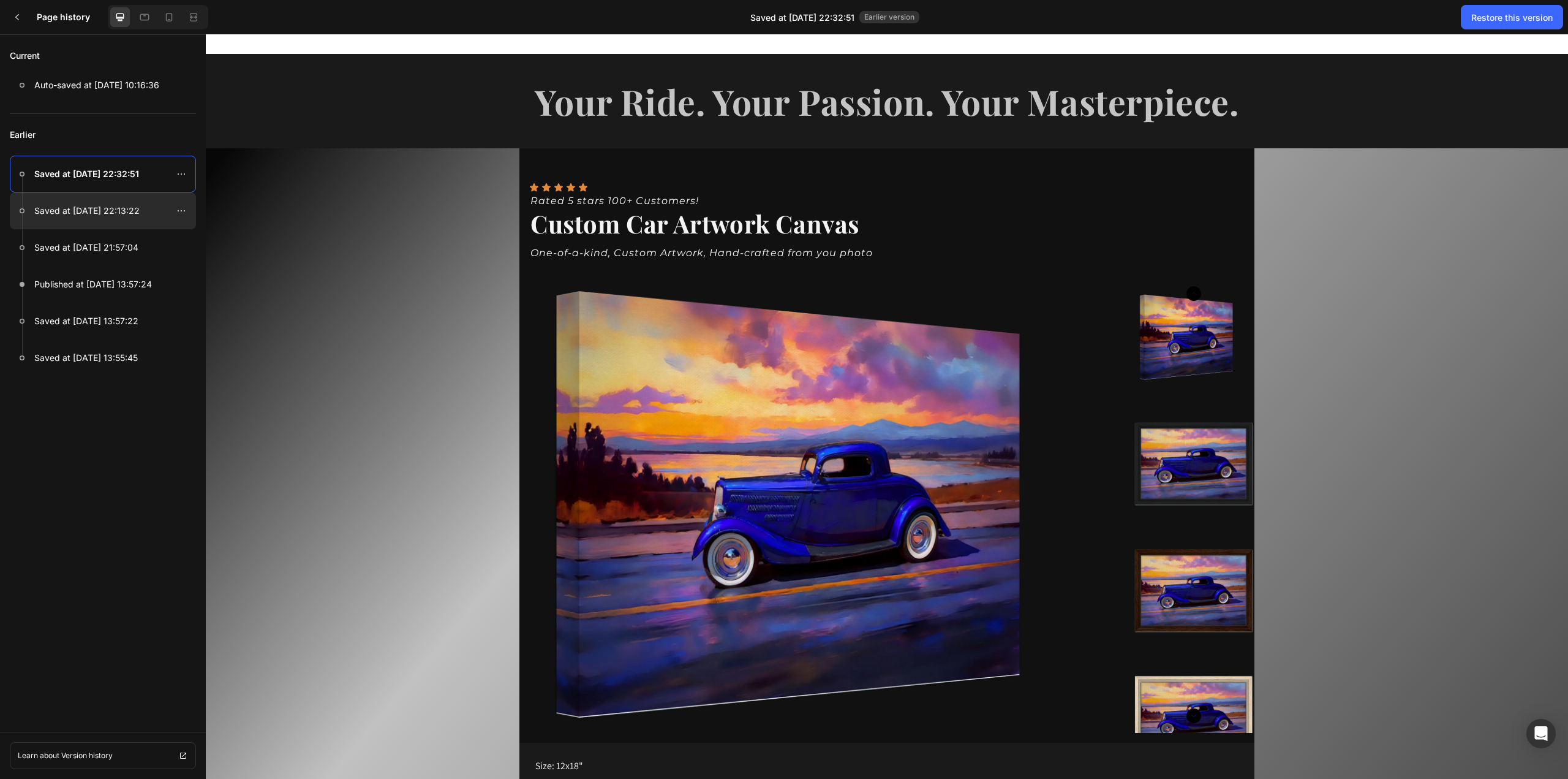
click at [96, 214] on p "Saved at [DATE] 22:13:22" at bounding box center [86, 210] width 105 height 15
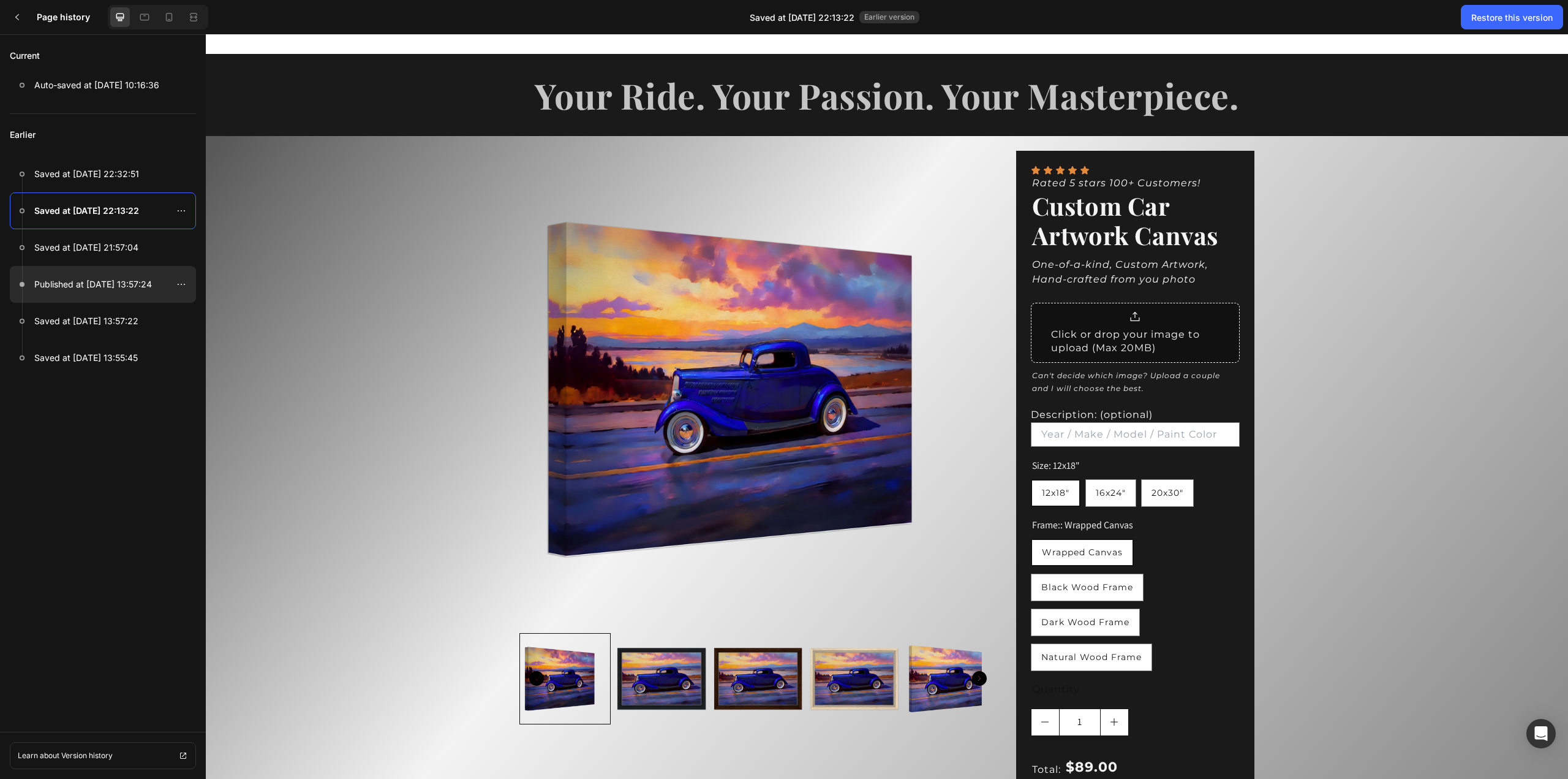
click at [108, 274] on div at bounding box center [103, 285] width 186 height 37
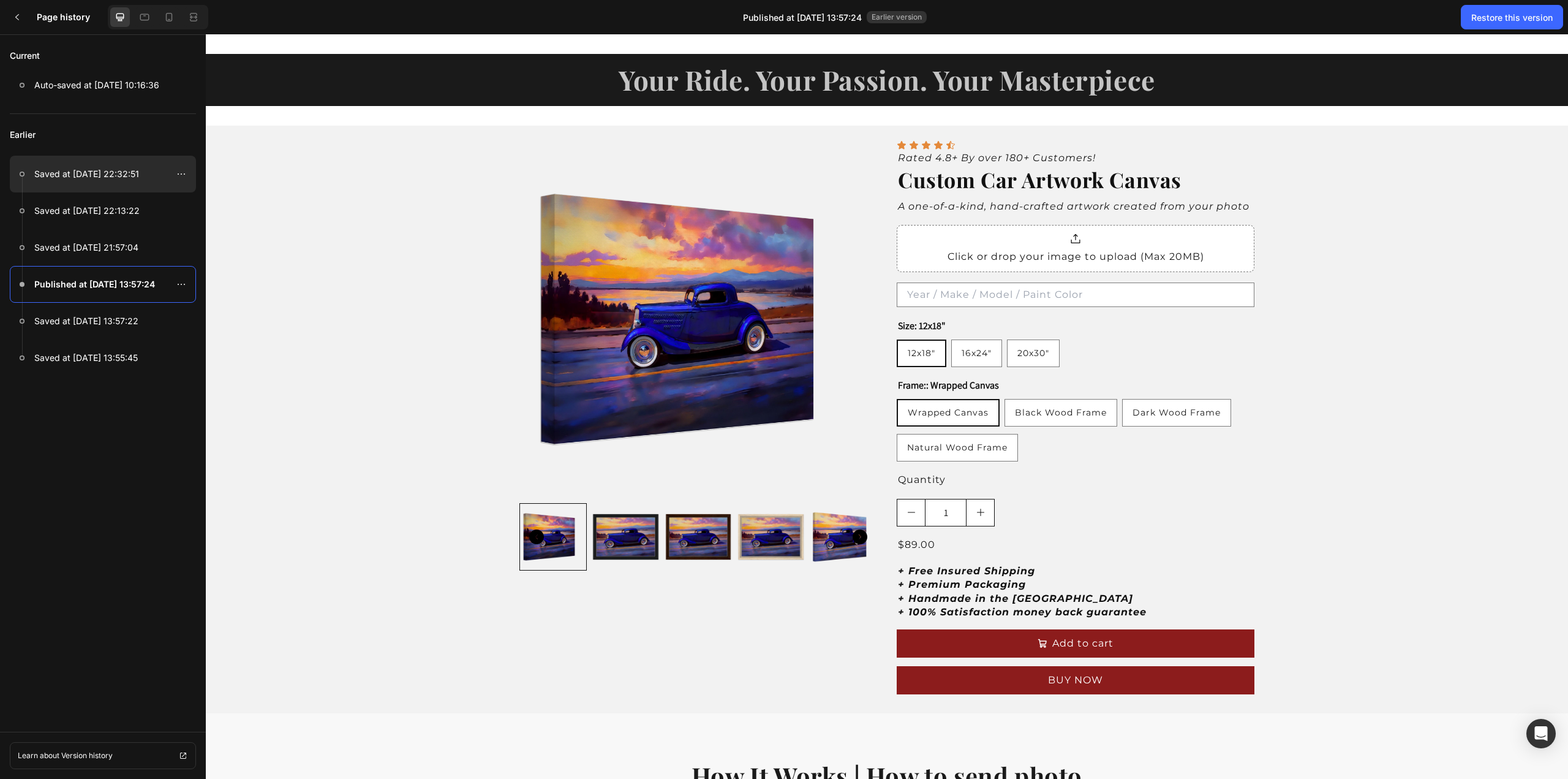
click at [94, 178] on p "Saved at [DATE] 22:32:51" at bounding box center [86, 173] width 104 height 15
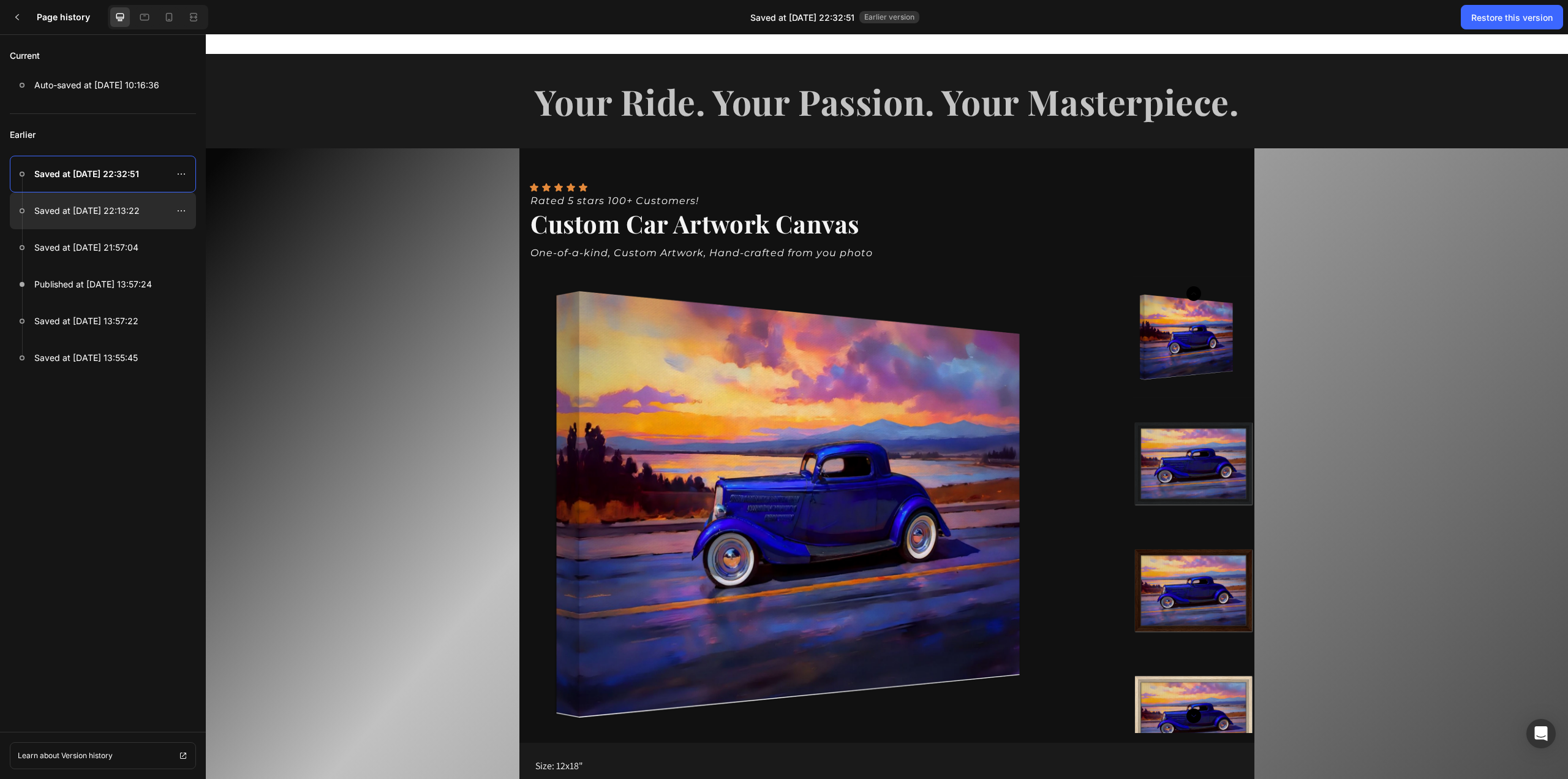
click at [98, 214] on p "Saved at [DATE] 22:13:22" at bounding box center [86, 210] width 105 height 15
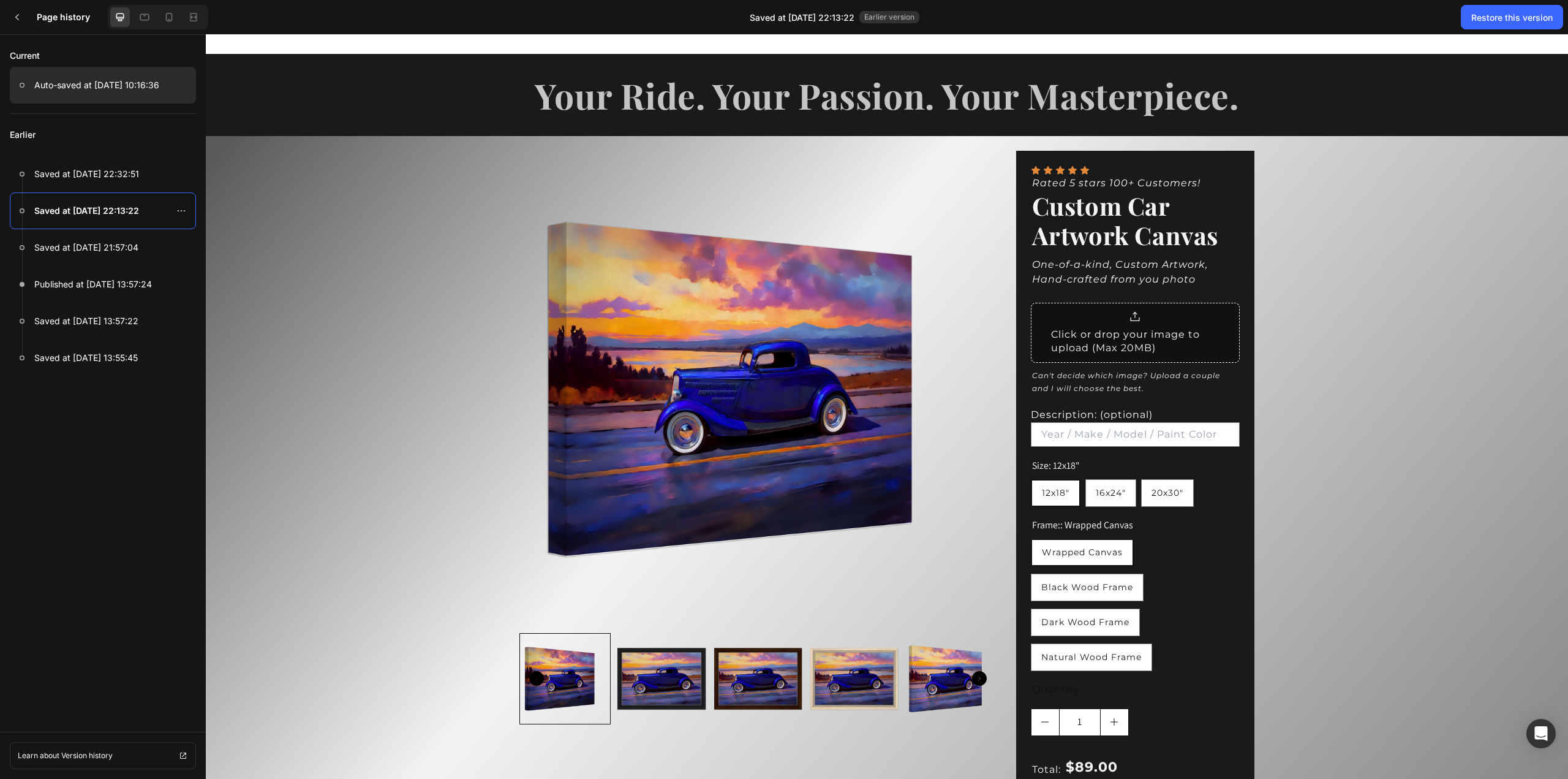
click at [84, 80] on p "Auto-saved at [DATE] 10:16:36" at bounding box center [96, 84] width 125 height 15
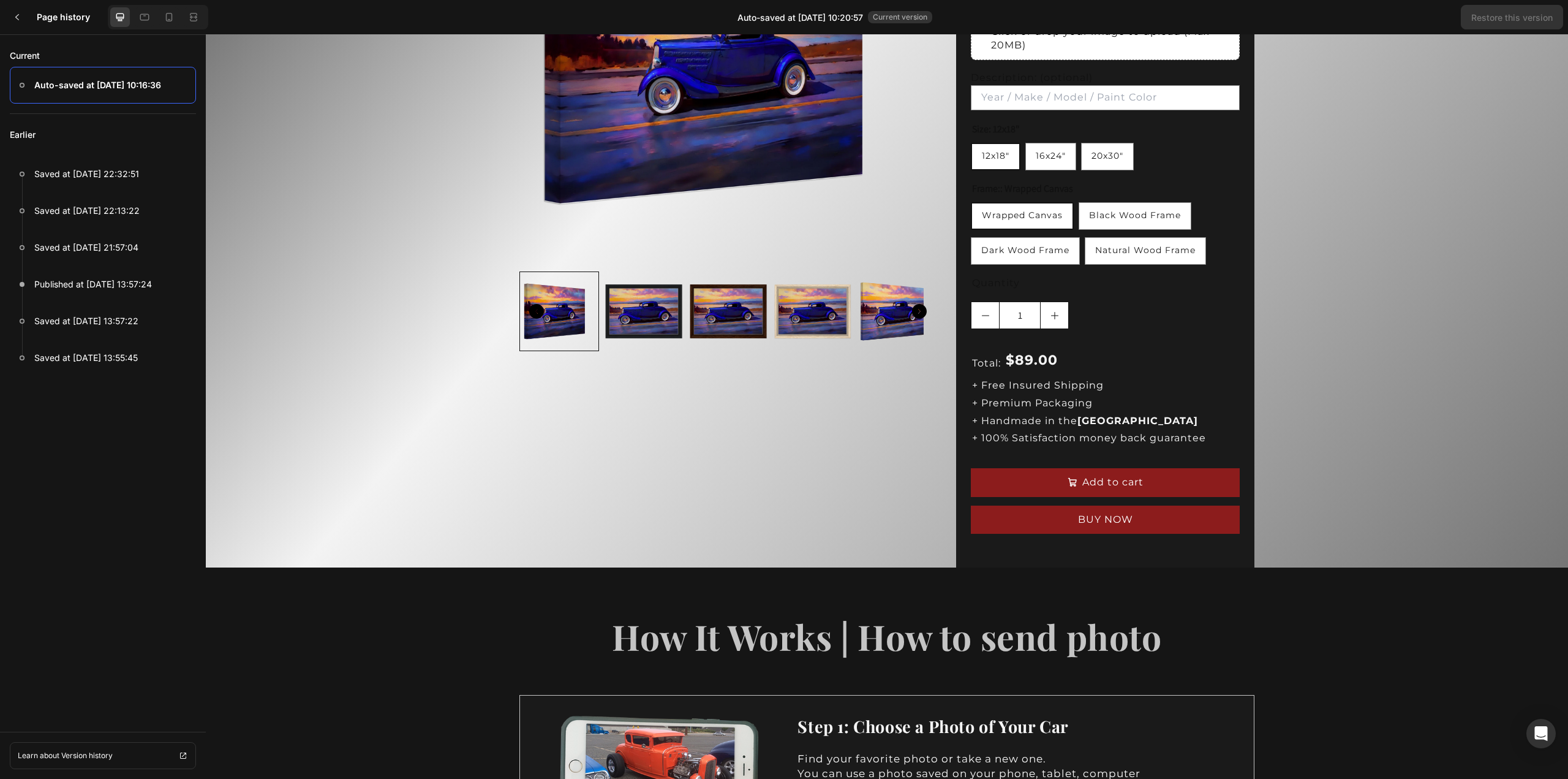
scroll to position [307, 0]
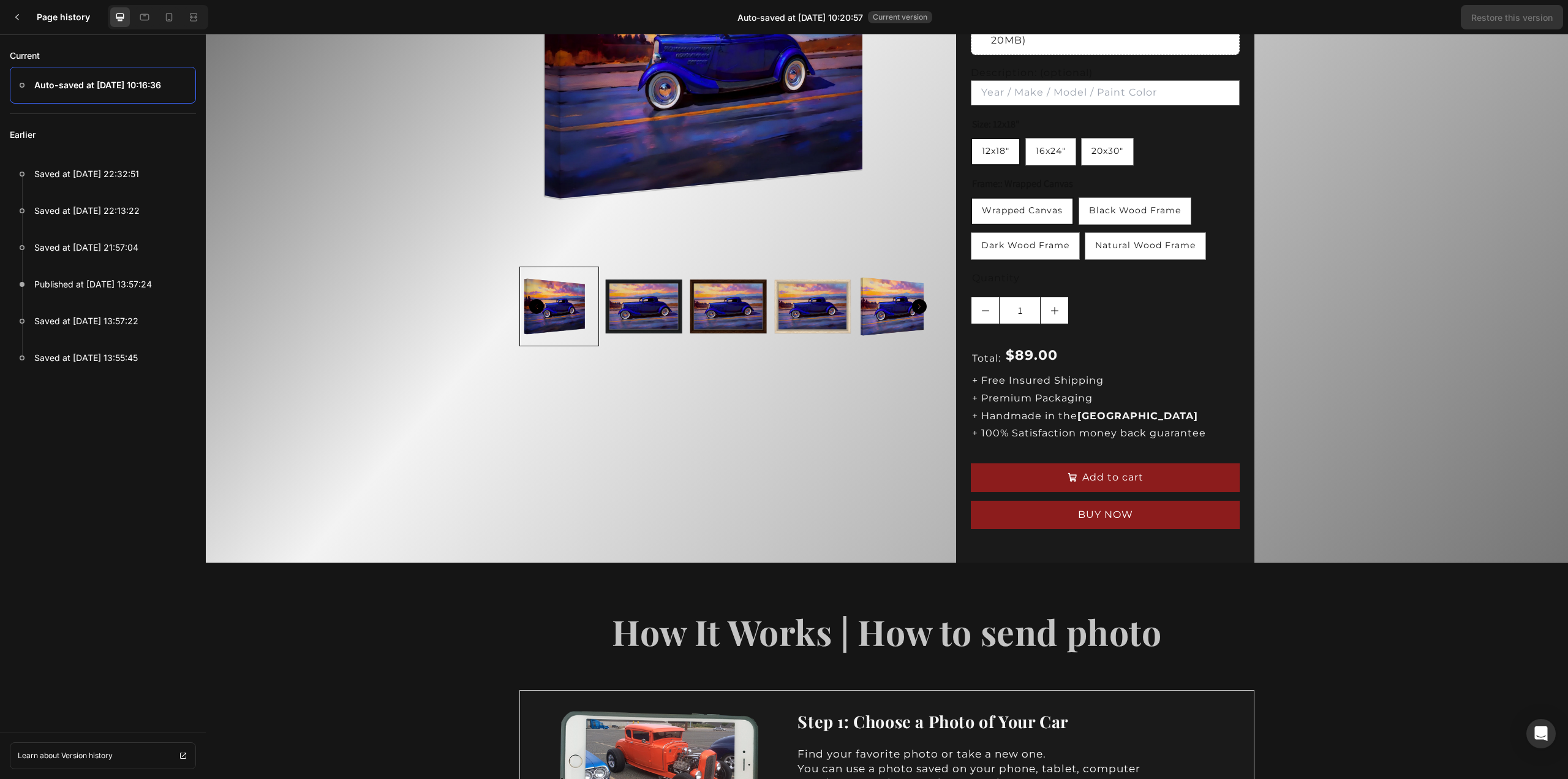
click at [1318, 360] on div "Product Images Icon Icon Icon Icon Icon Icon List Rated 5 stars 100+ Customers!…" at bounding box center [887, 195] width 1362 height 733
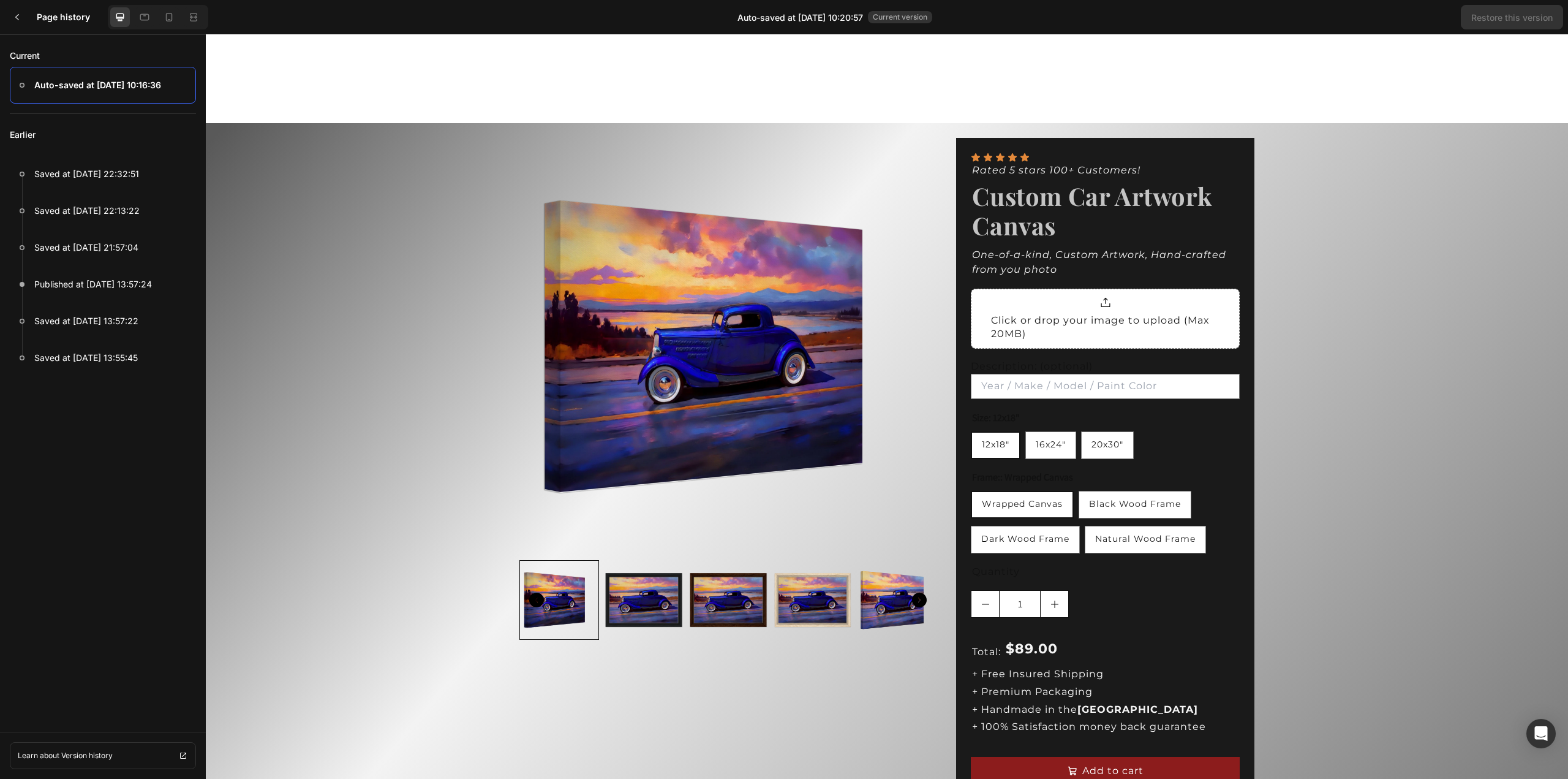
scroll to position [0, 0]
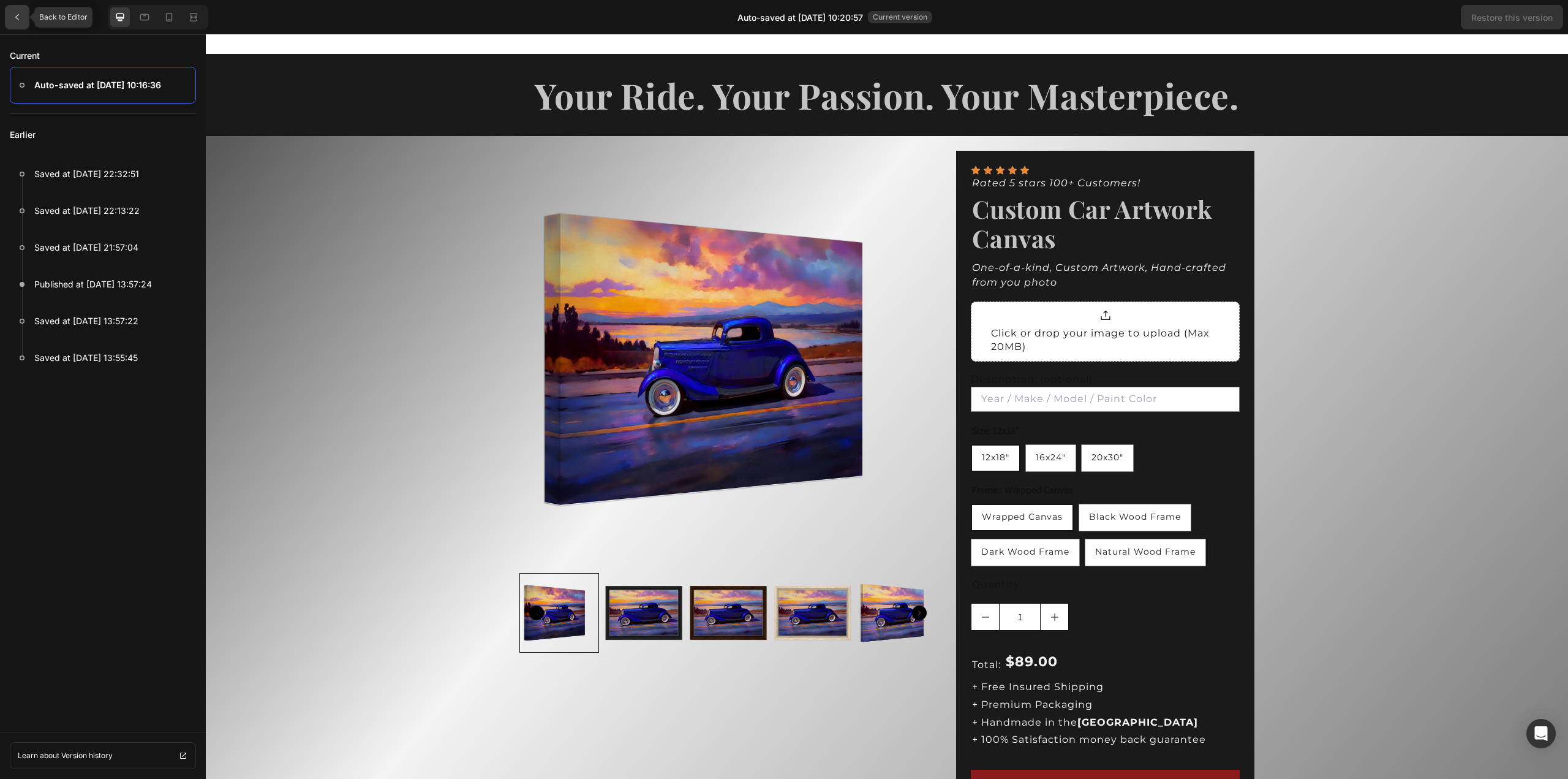
click at [15, 15] on icon at bounding box center [17, 17] width 10 height 10
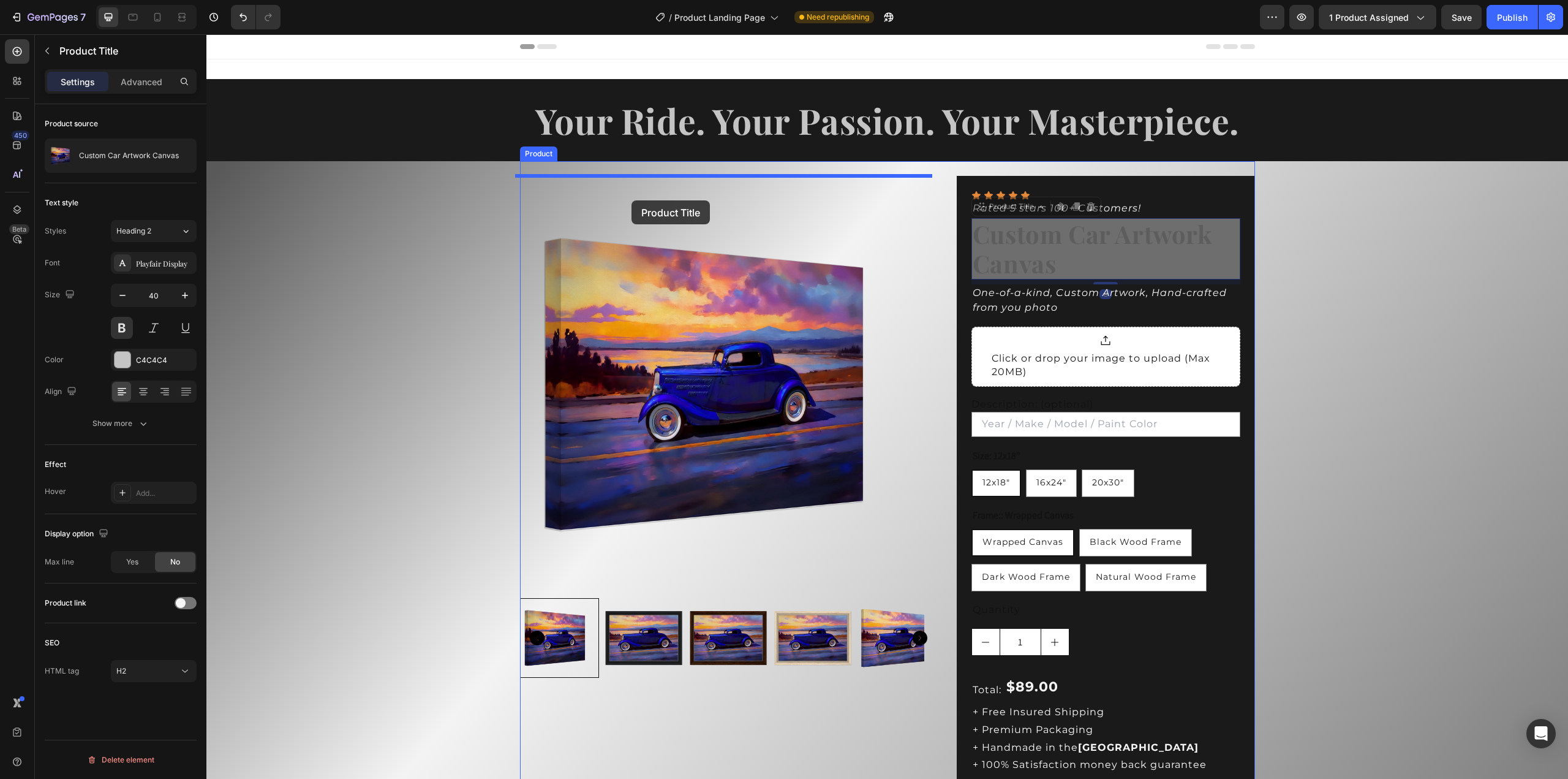
drag, startPoint x: 1025, startPoint y: 238, endPoint x: 632, endPoint y: 200, distance: 394.8
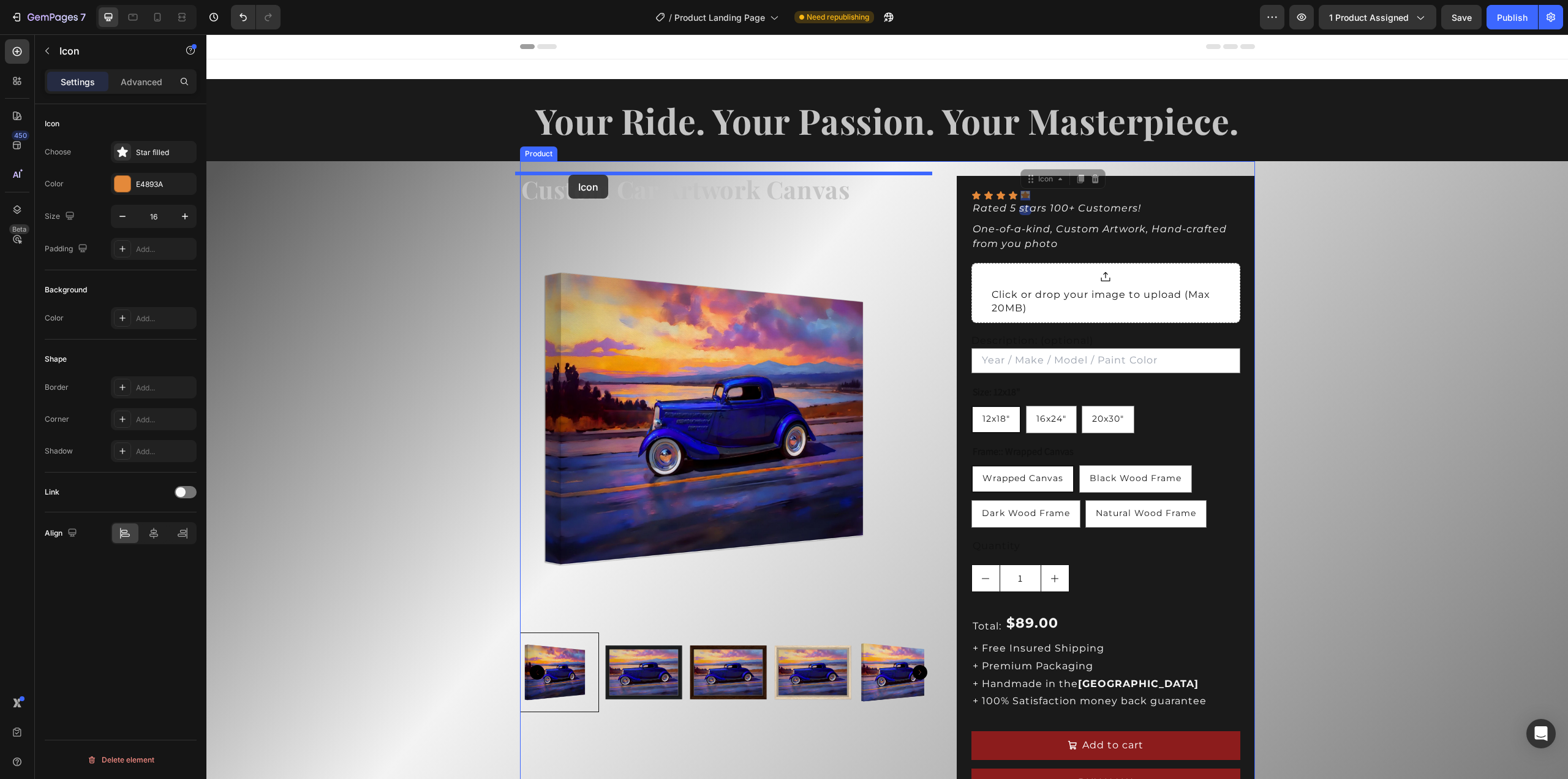
drag, startPoint x: 1020, startPoint y: 196, endPoint x: 569, endPoint y: 174, distance: 451.5
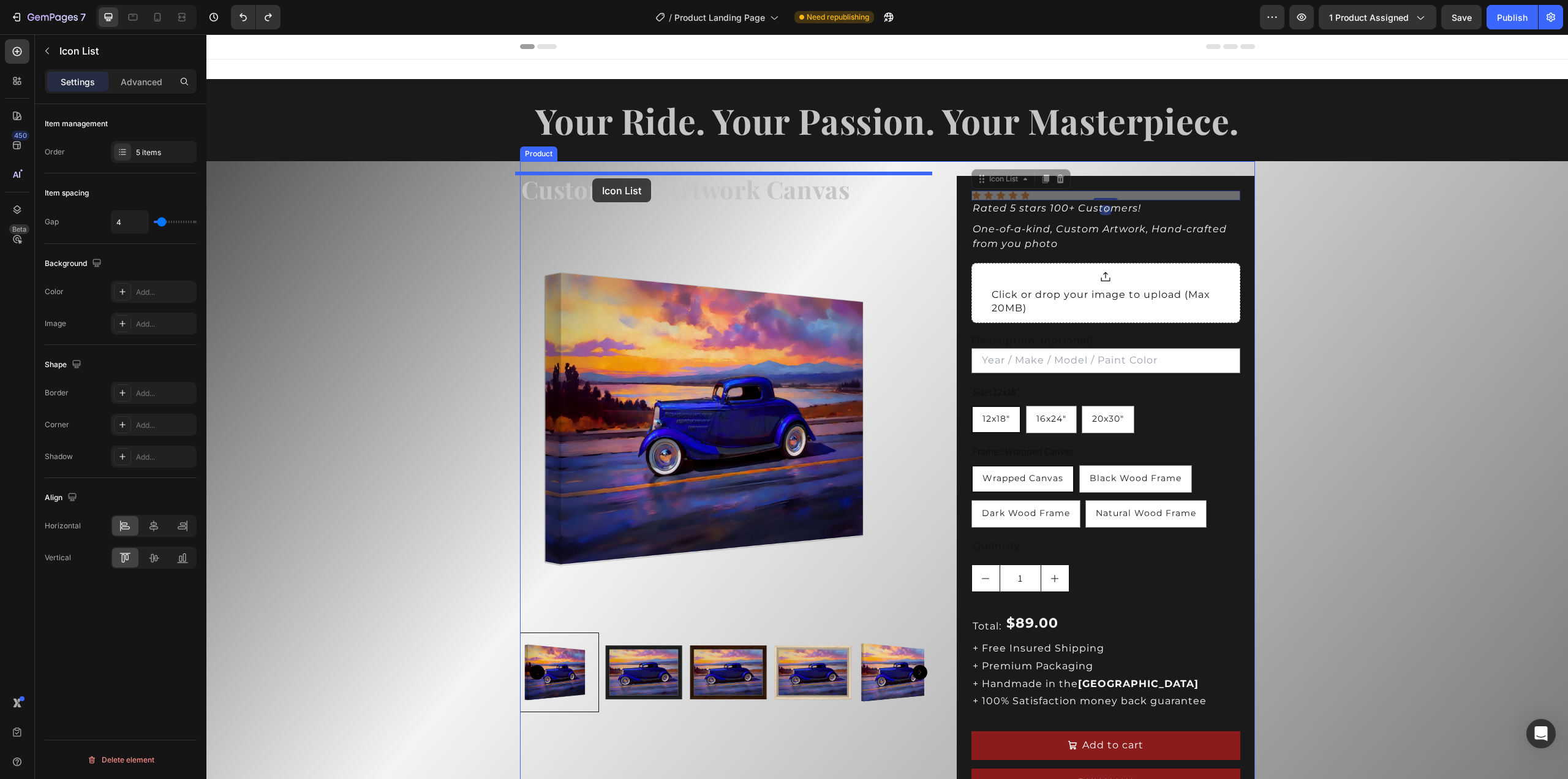
drag, startPoint x: 1109, startPoint y: 195, endPoint x: 592, endPoint y: 178, distance: 517.3
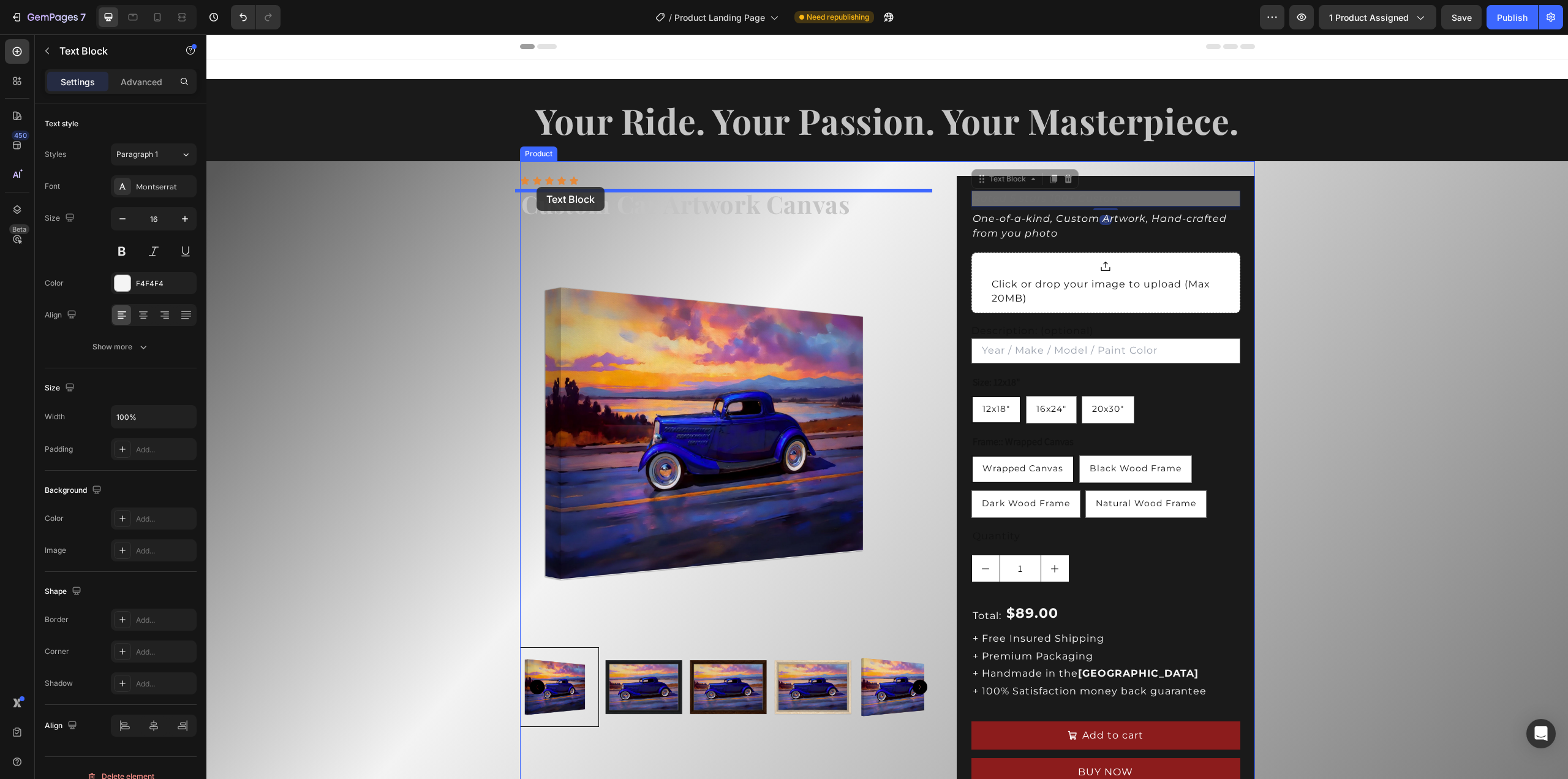
drag, startPoint x: 1068, startPoint y: 199, endPoint x: 537, endPoint y: 187, distance: 531.1
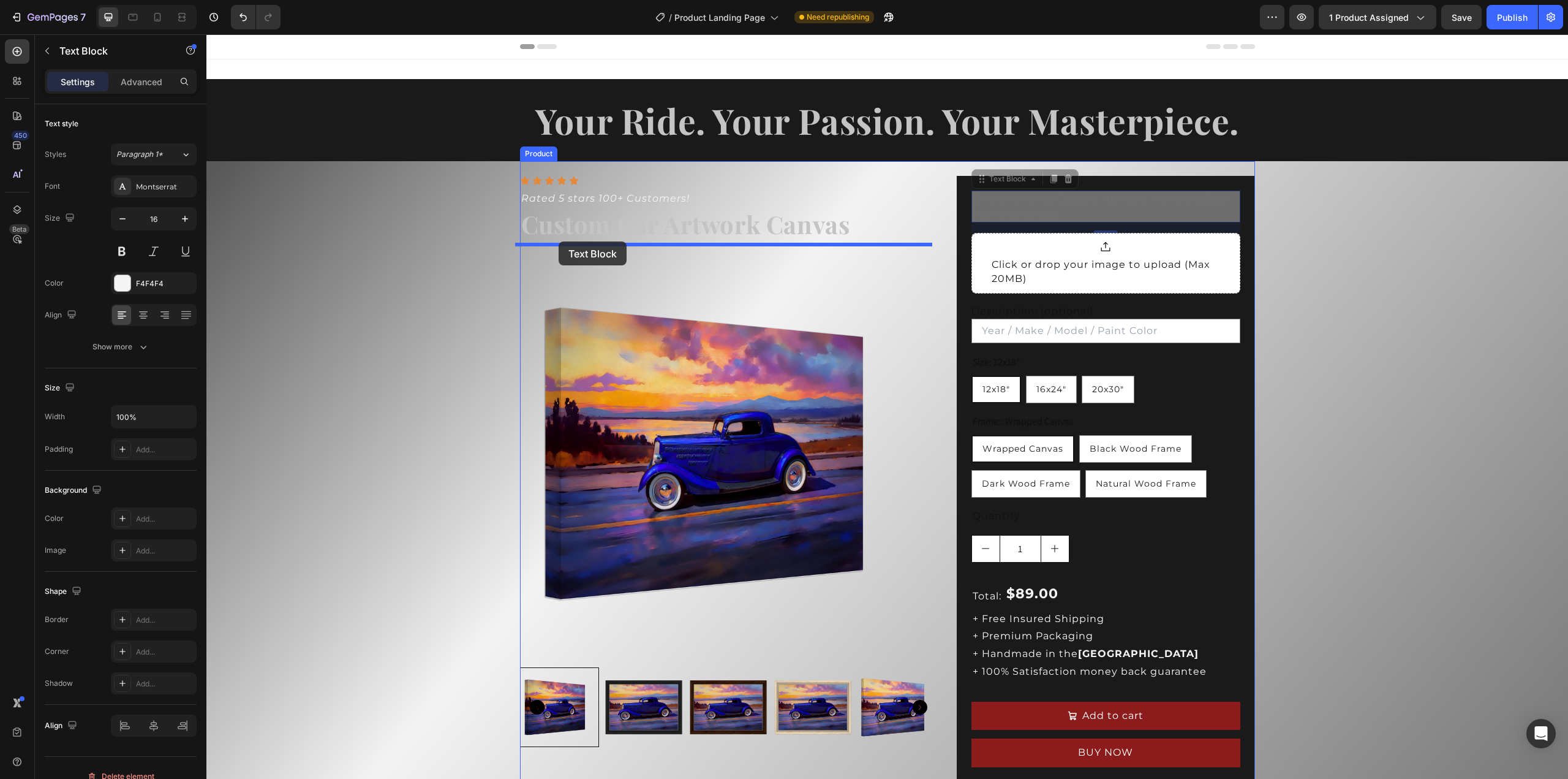
drag, startPoint x: 1037, startPoint y: 205, endPoint x: 559, endPoint y: 241, distance: 479.4
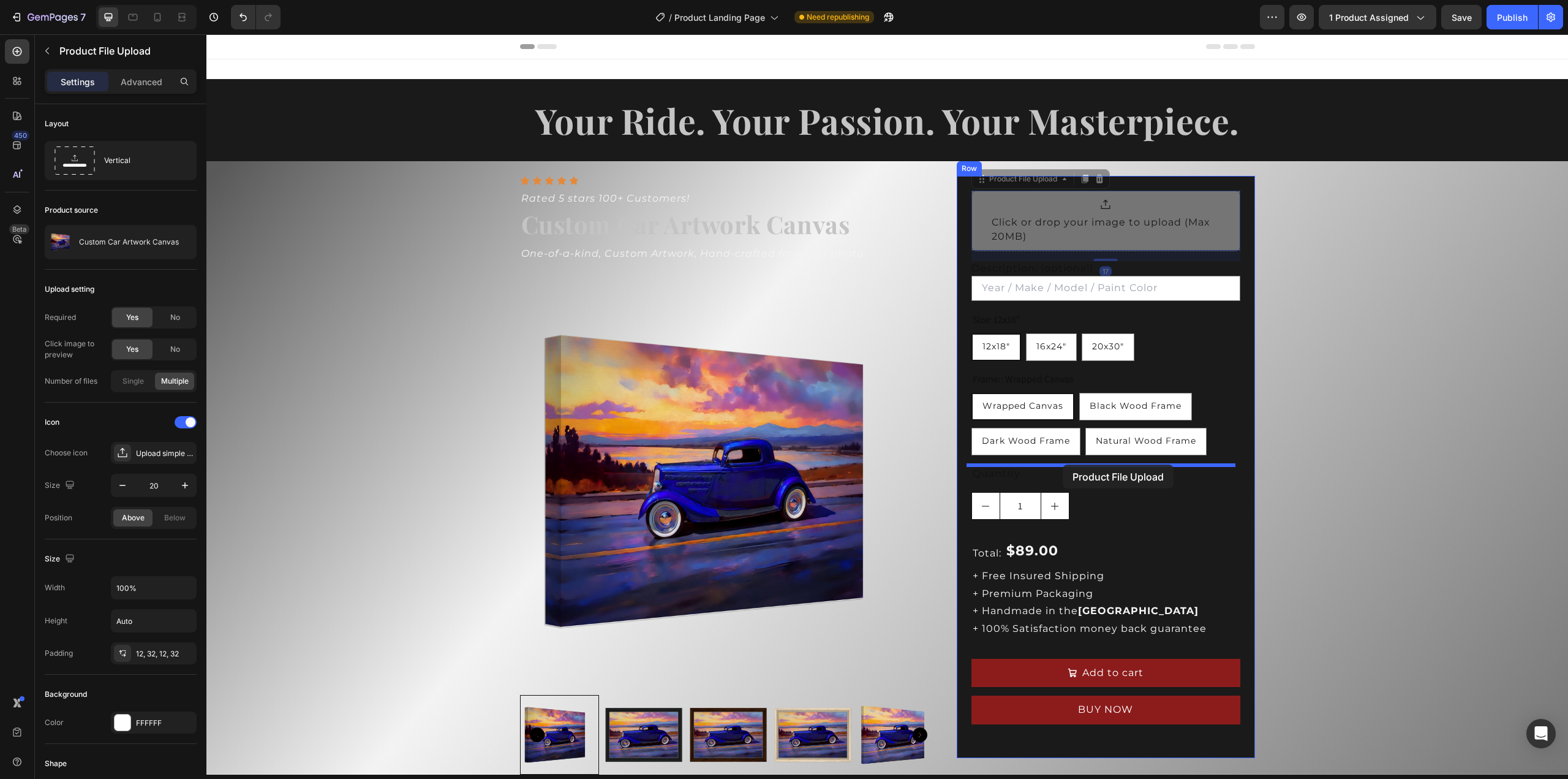
drag, startPoint x: 1073, startPoint y: 210, endPoint x: 1063, endPoint y: 464, distance: 254.2
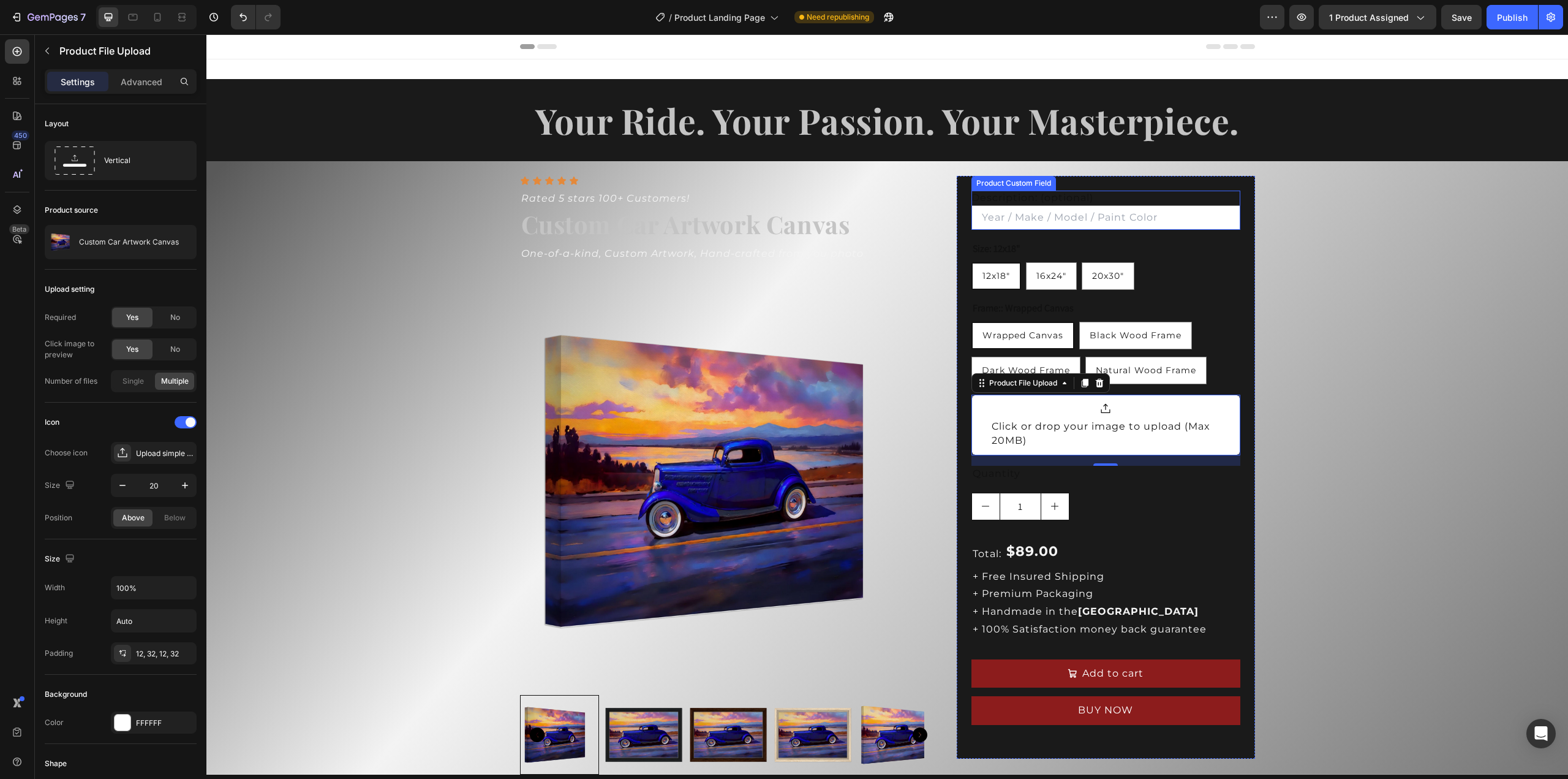
click at [1091, 214] on input "Description: (optional)" at bounding box center [1106, 217] width 269 height 24
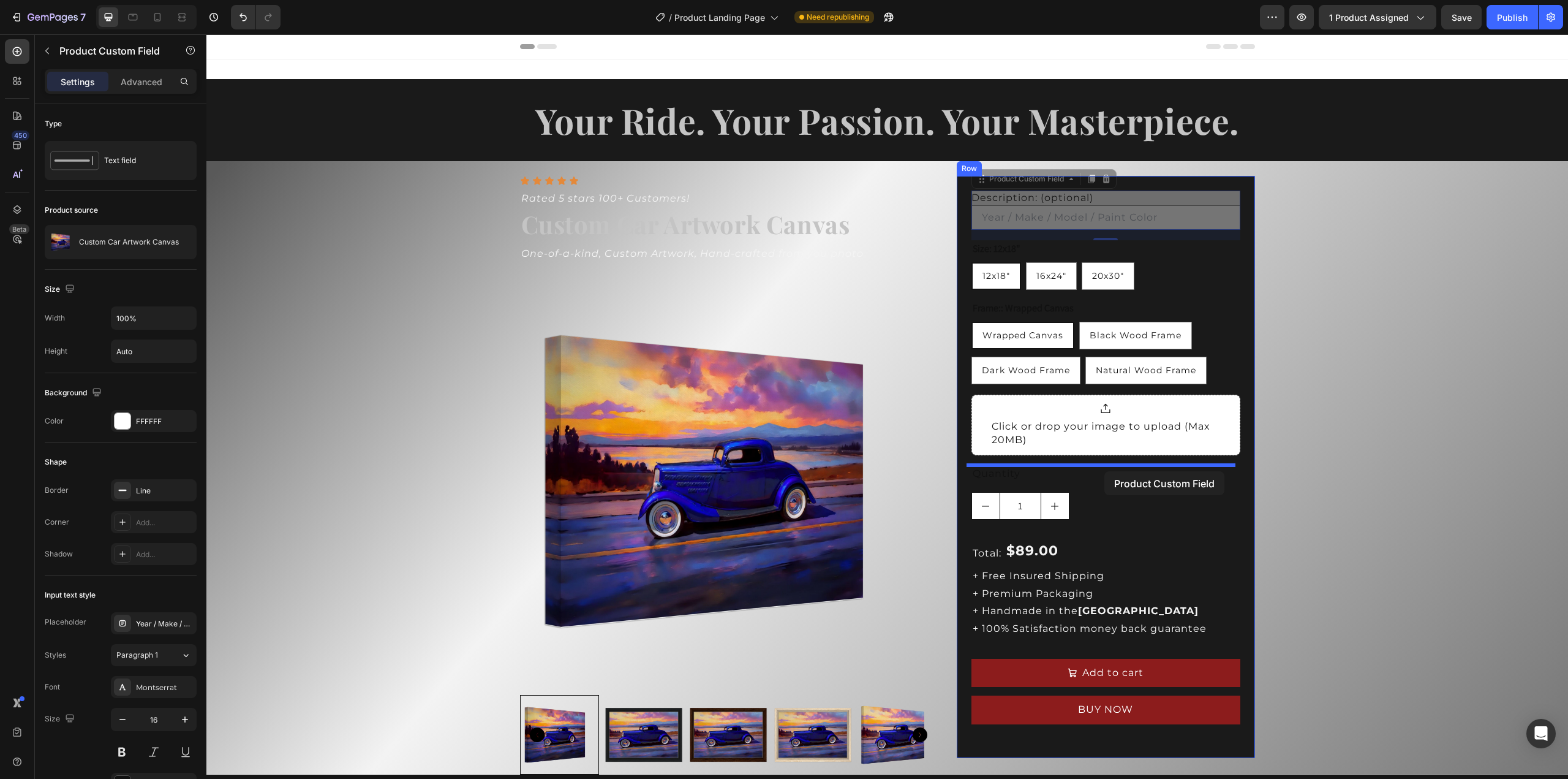
drag, startPoint x: 1199, startPoint y: 196, endPoint x: 1105, endPoint y: 471, distance: 290.6
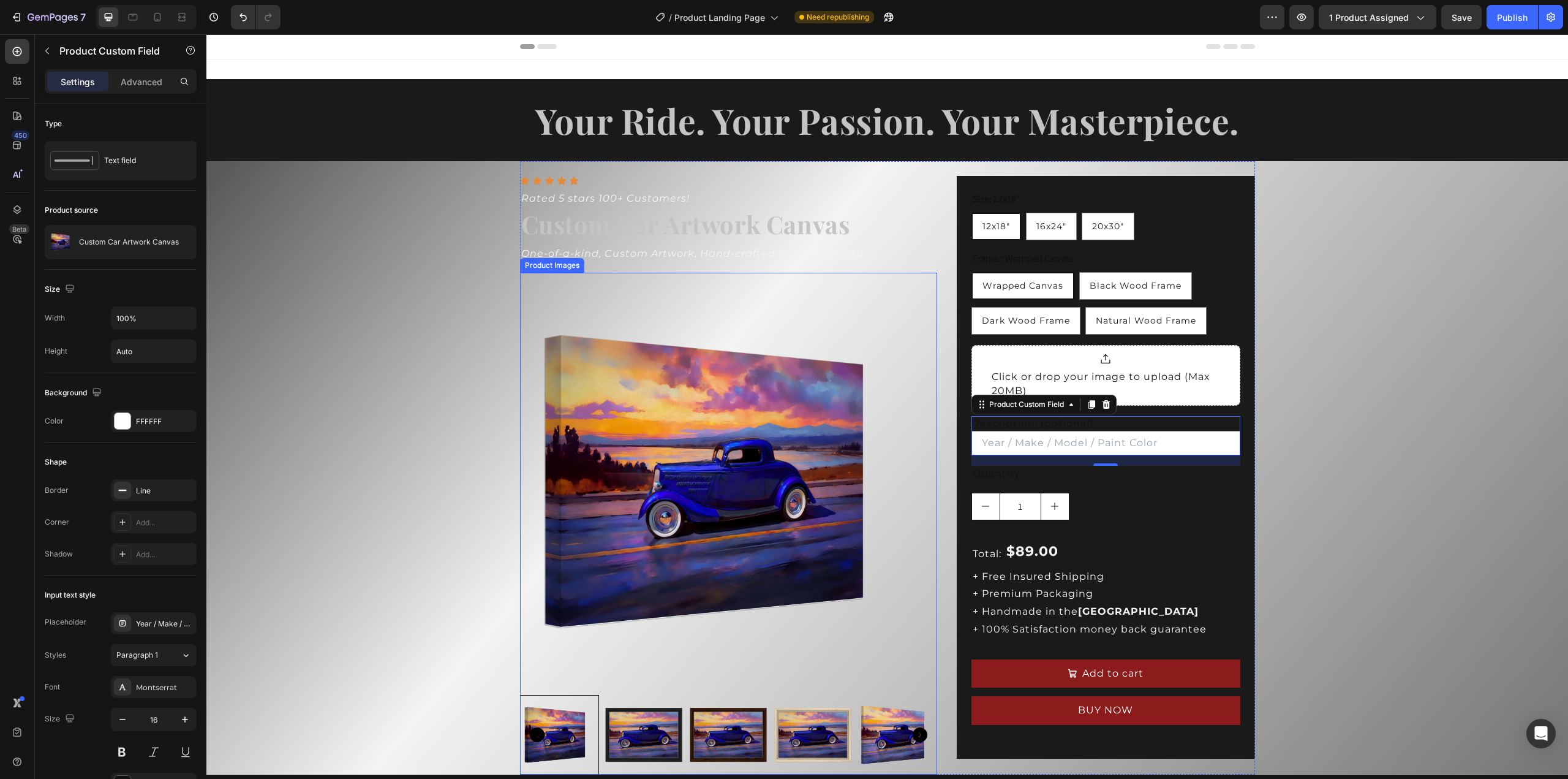
click at [711, 291] on img at bounding box center [728, 481] width 417 height 417
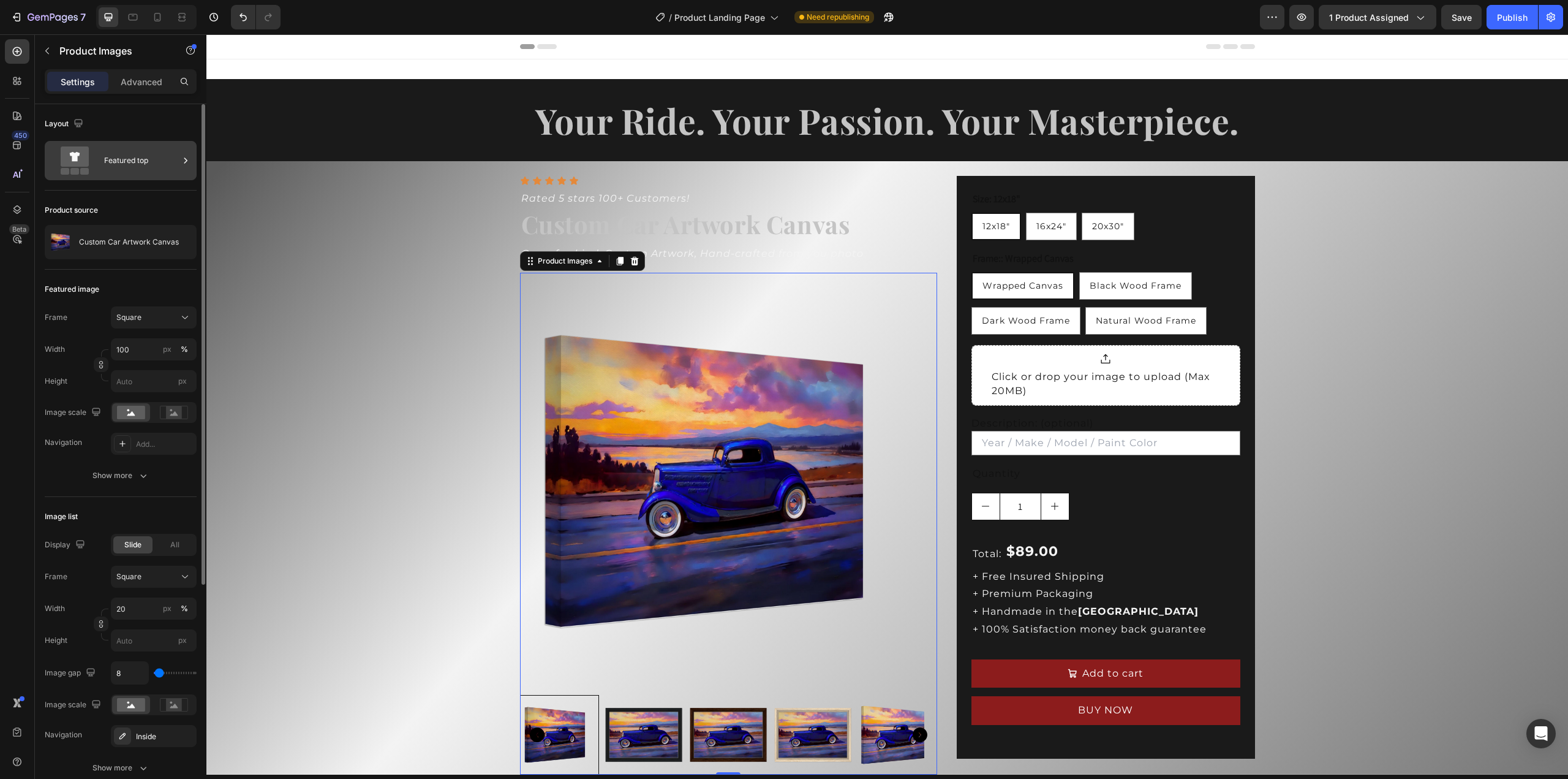
click at [133, 167] on div "Featured top" at bounding box center [141, 160] width 74 height 28
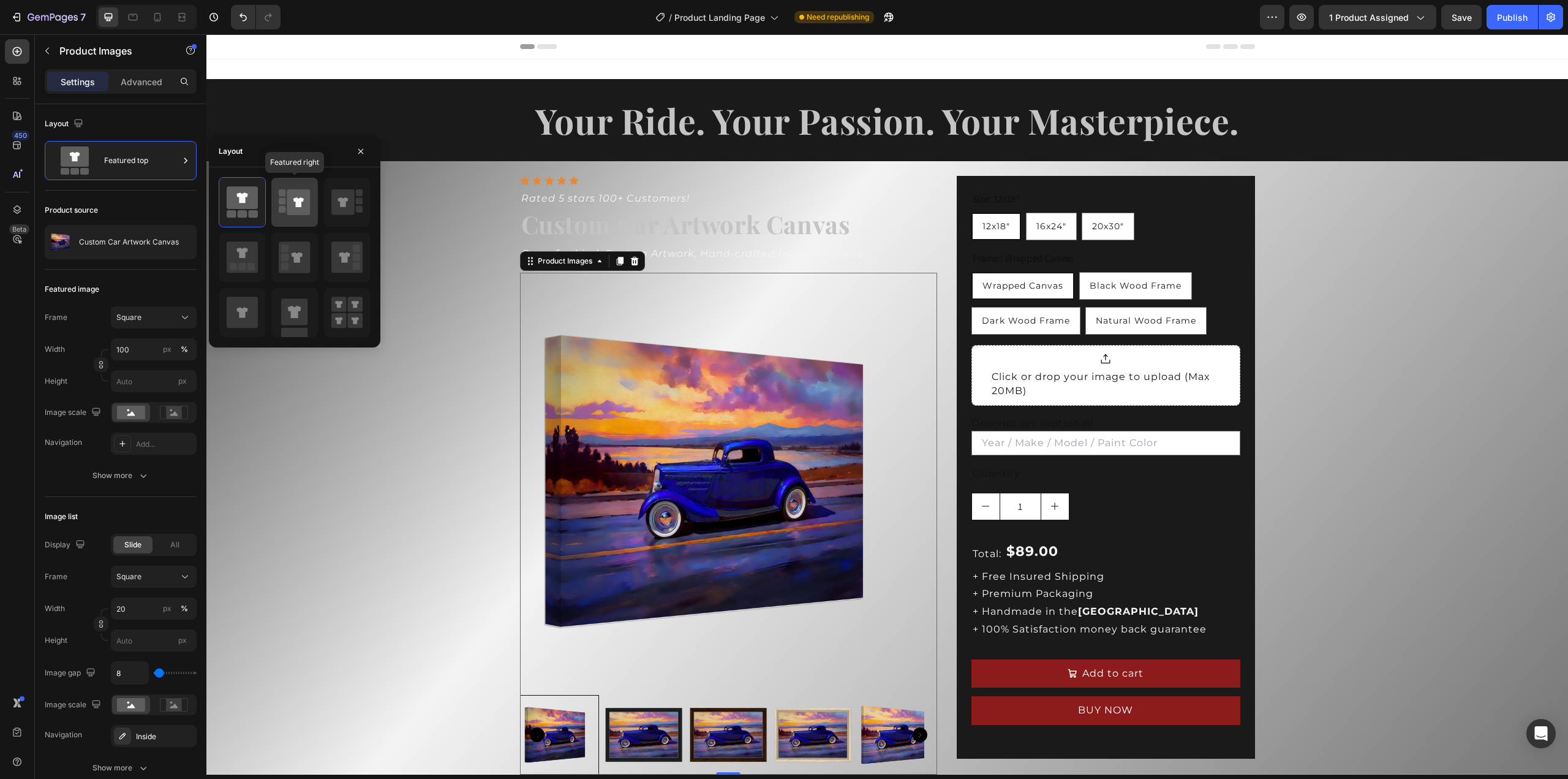
click at [295, 213] on icon at bounding box center [299, 202] width 23 height 26
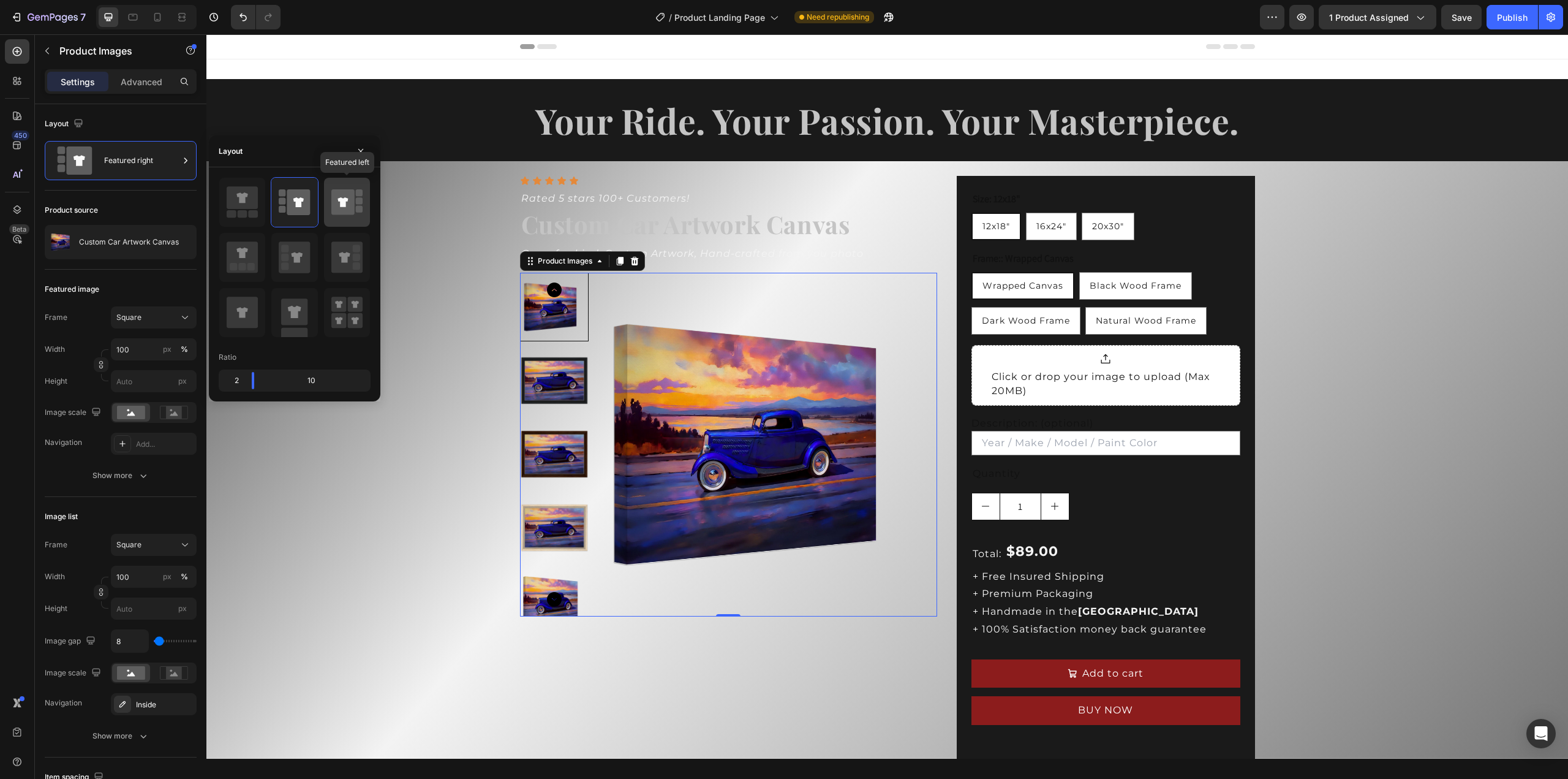
click at [341, 206] on icon at bounding box center [342, 202] width 11 height 10
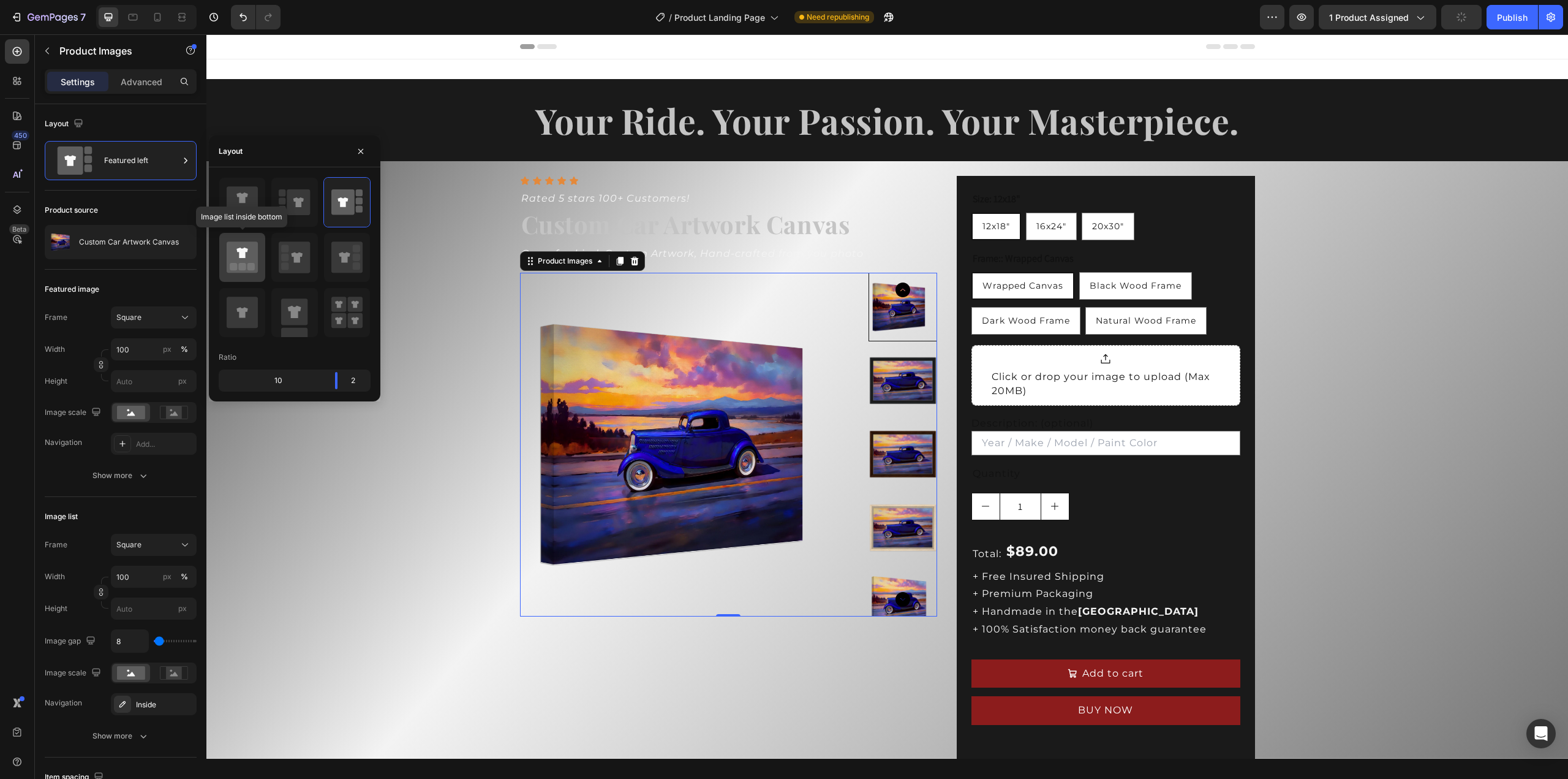
click at [242, 268] on rect at bounding box center [243, 267] width 8 height 8
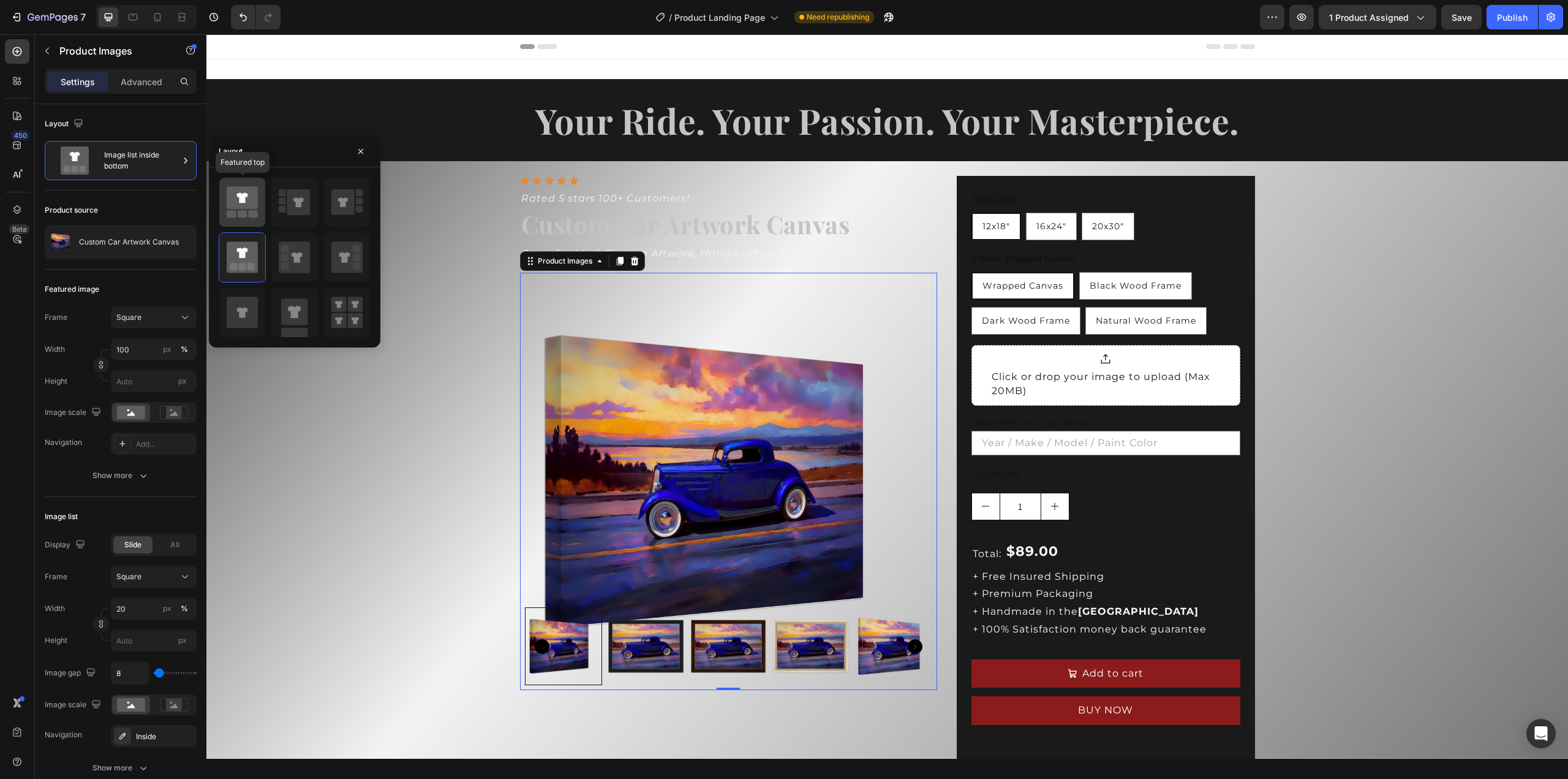
click at [249, 207] on icon at bounding box center [242, 197] width 31 height 22
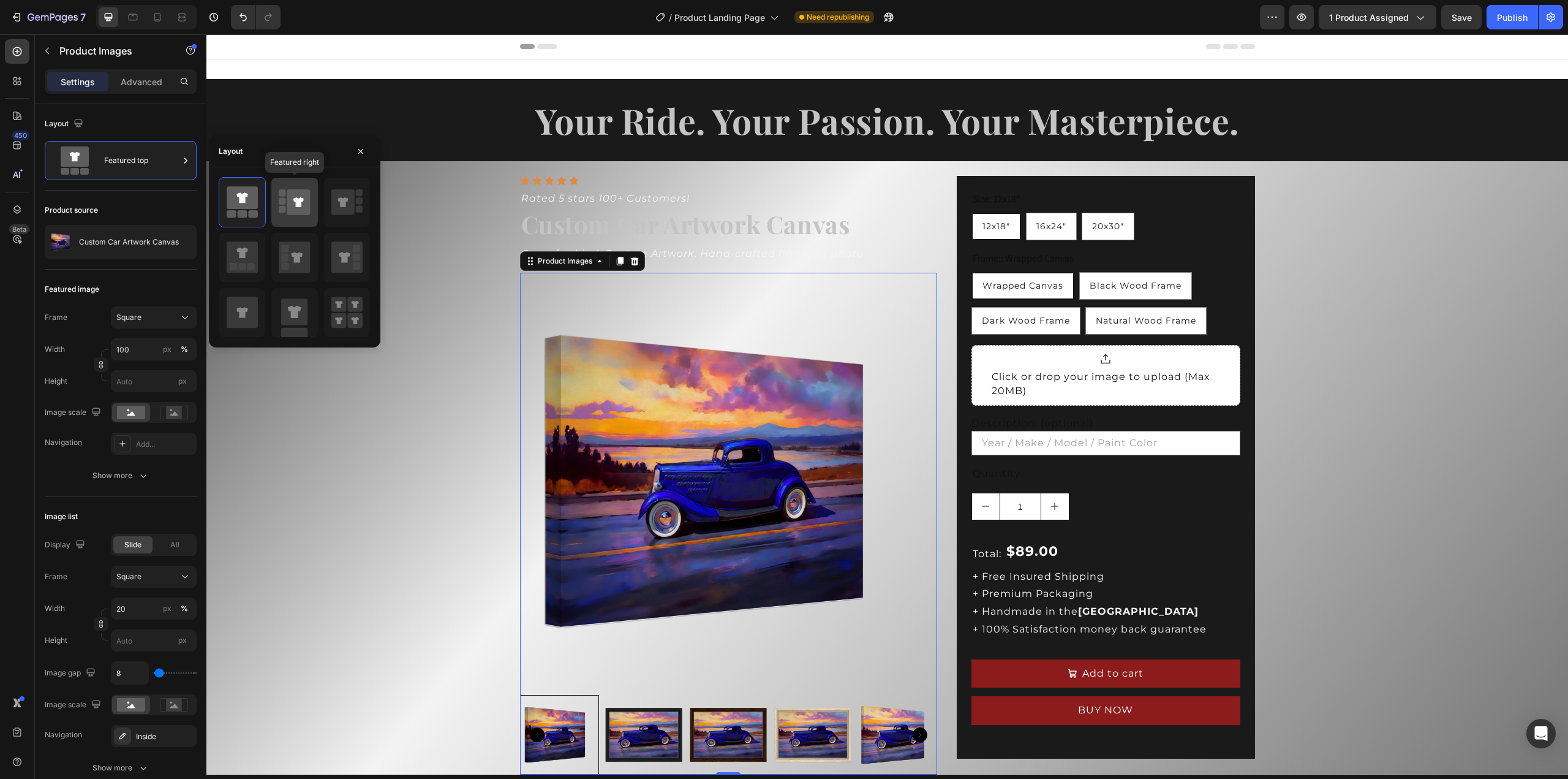
click at [288, 210] on icon at bounding box center [299, 202] width 23 height 26
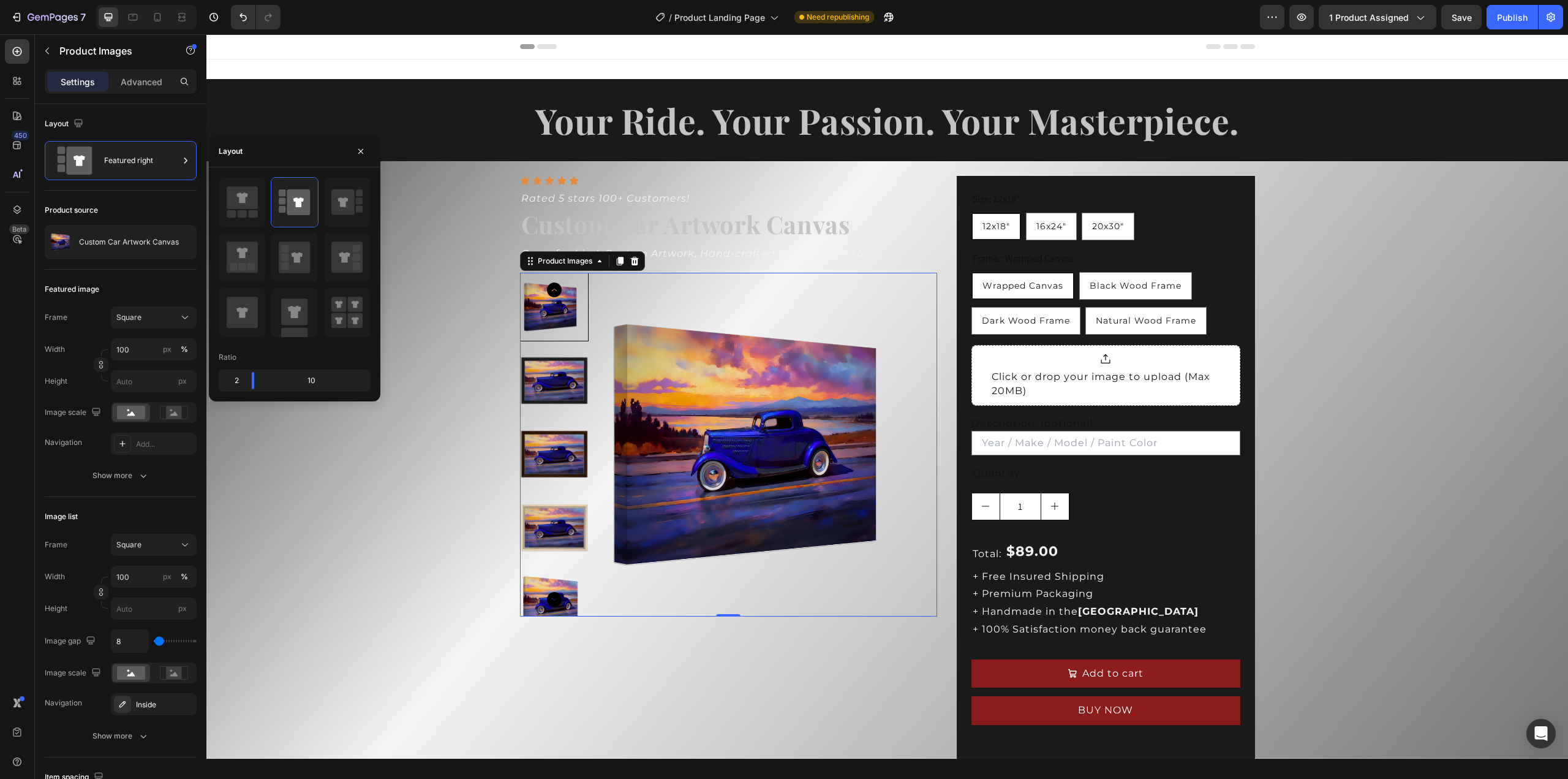
click at [529, 385] on img at bounding box center [554, 380] width 69 height 69
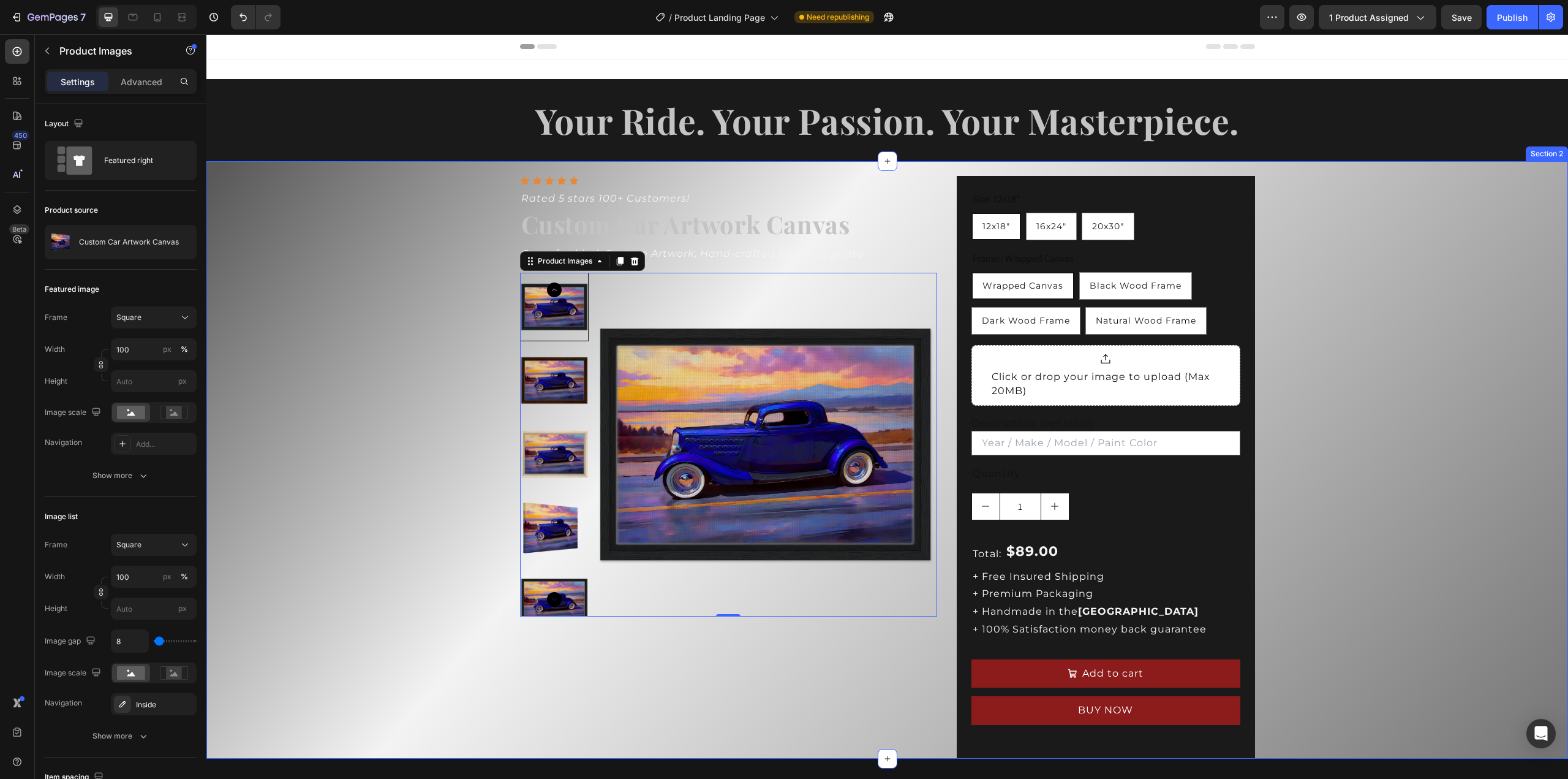
click at [1280, 348] on div "Icon Icon Icon Icon Icon Icon List Rated 5 stars 100+ Customers! Text Block Cus…" at bounding box center [887, 460] width 1362 height 597
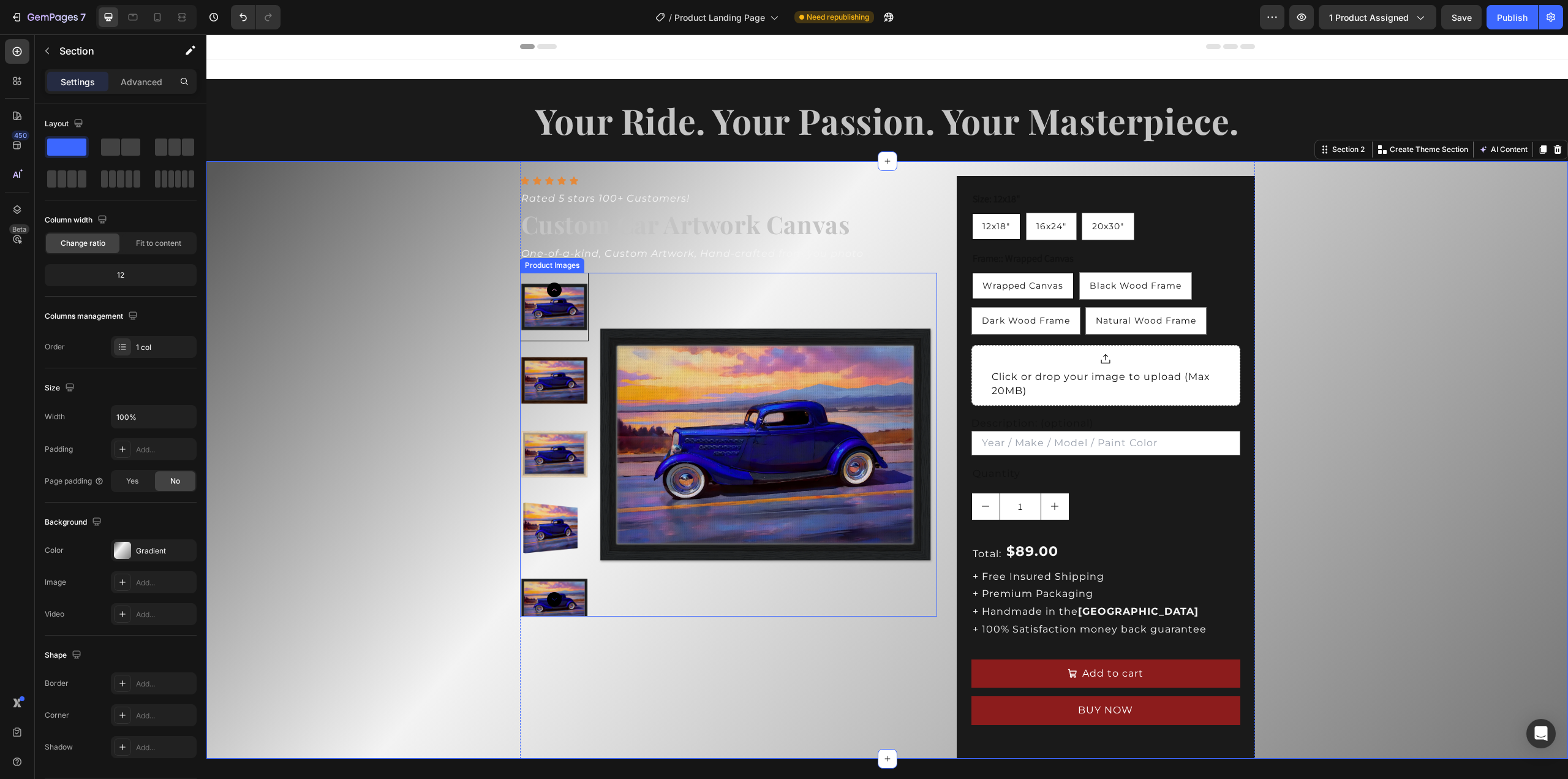
click at [732, 297] on img at bounding box center [765, 444] width 343 height 344
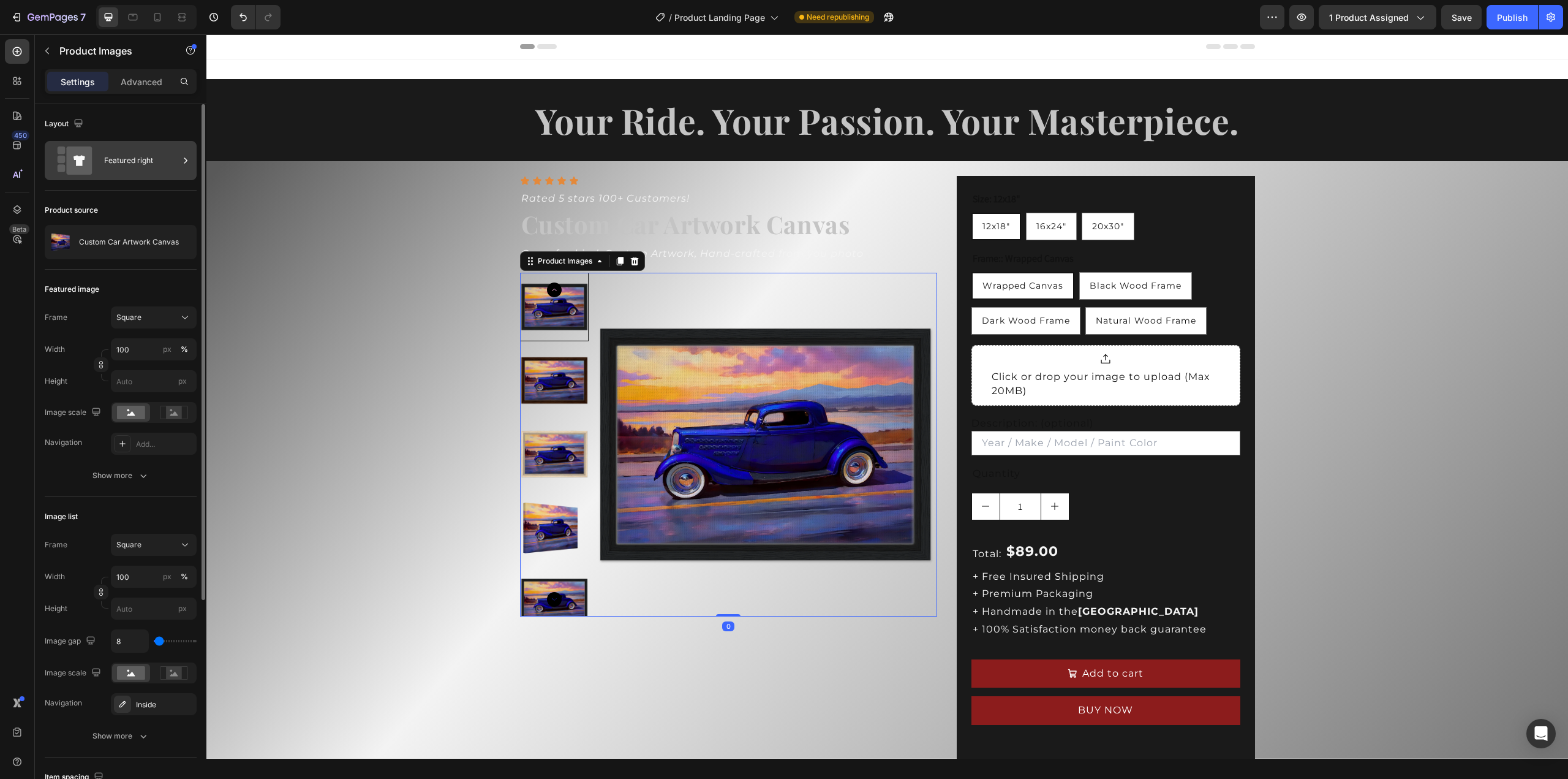
click at [114, 165] on div "Featured right" at bounding box center [141, 160] width 74 height 28
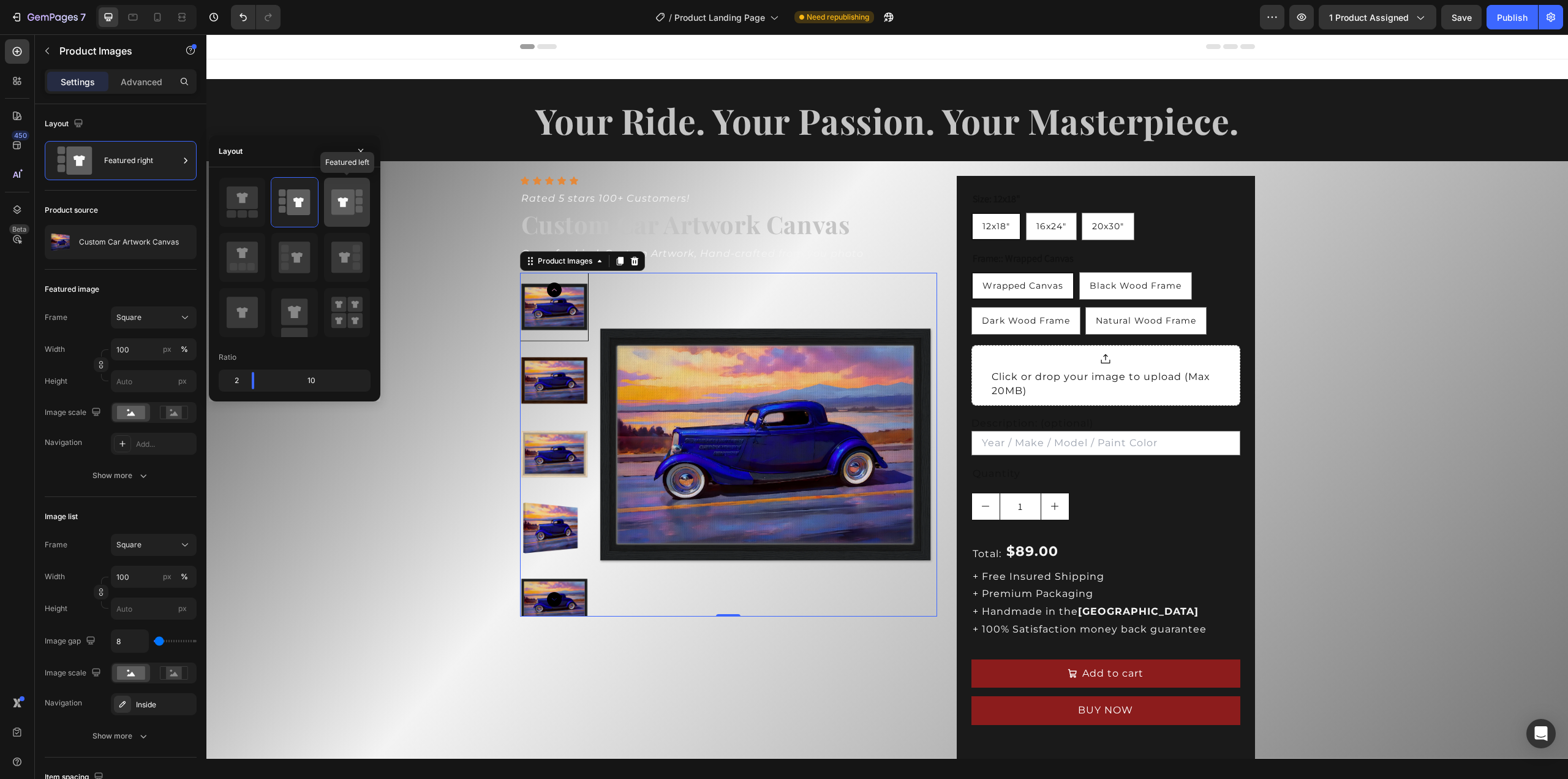
click at [340, 211] on icon at bounding box center [343, 202] width 23 height 26
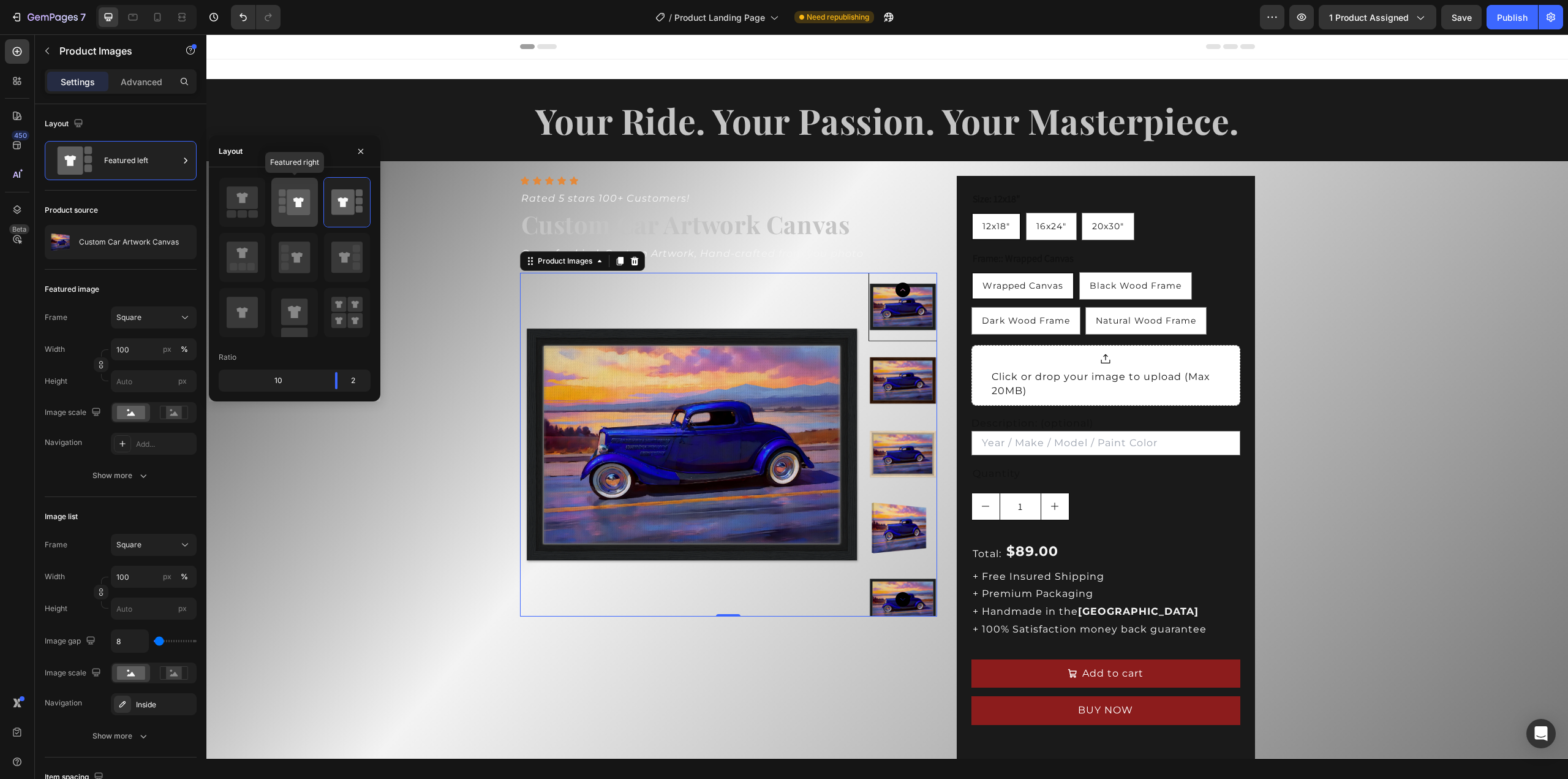
click at [296, 203] on icon at bounding box center [298, 202] width 11 height 10
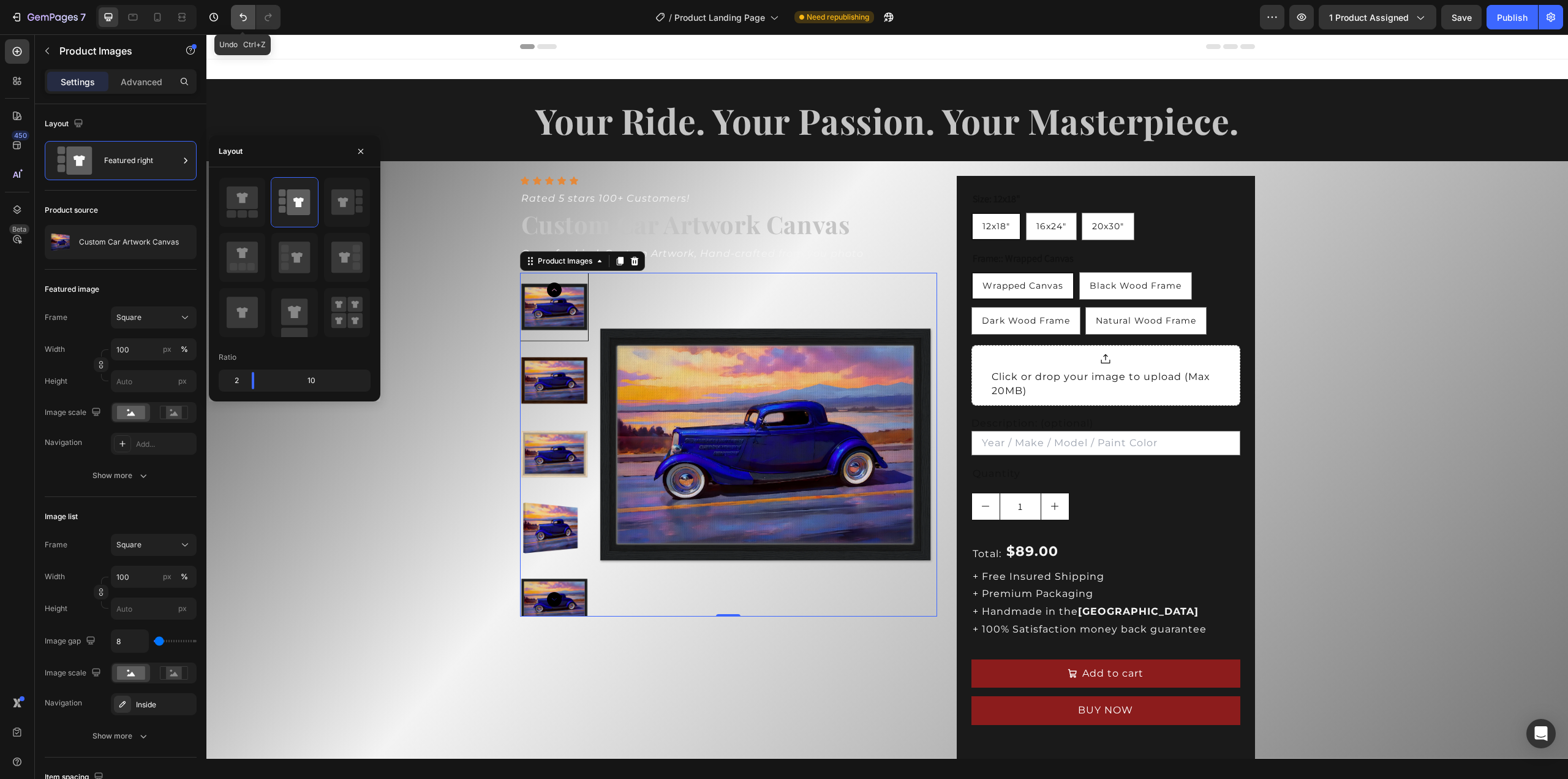
click at [243, 15] on icon "Undo/Redo" at bounding box center [244, 17] width 8 height 8
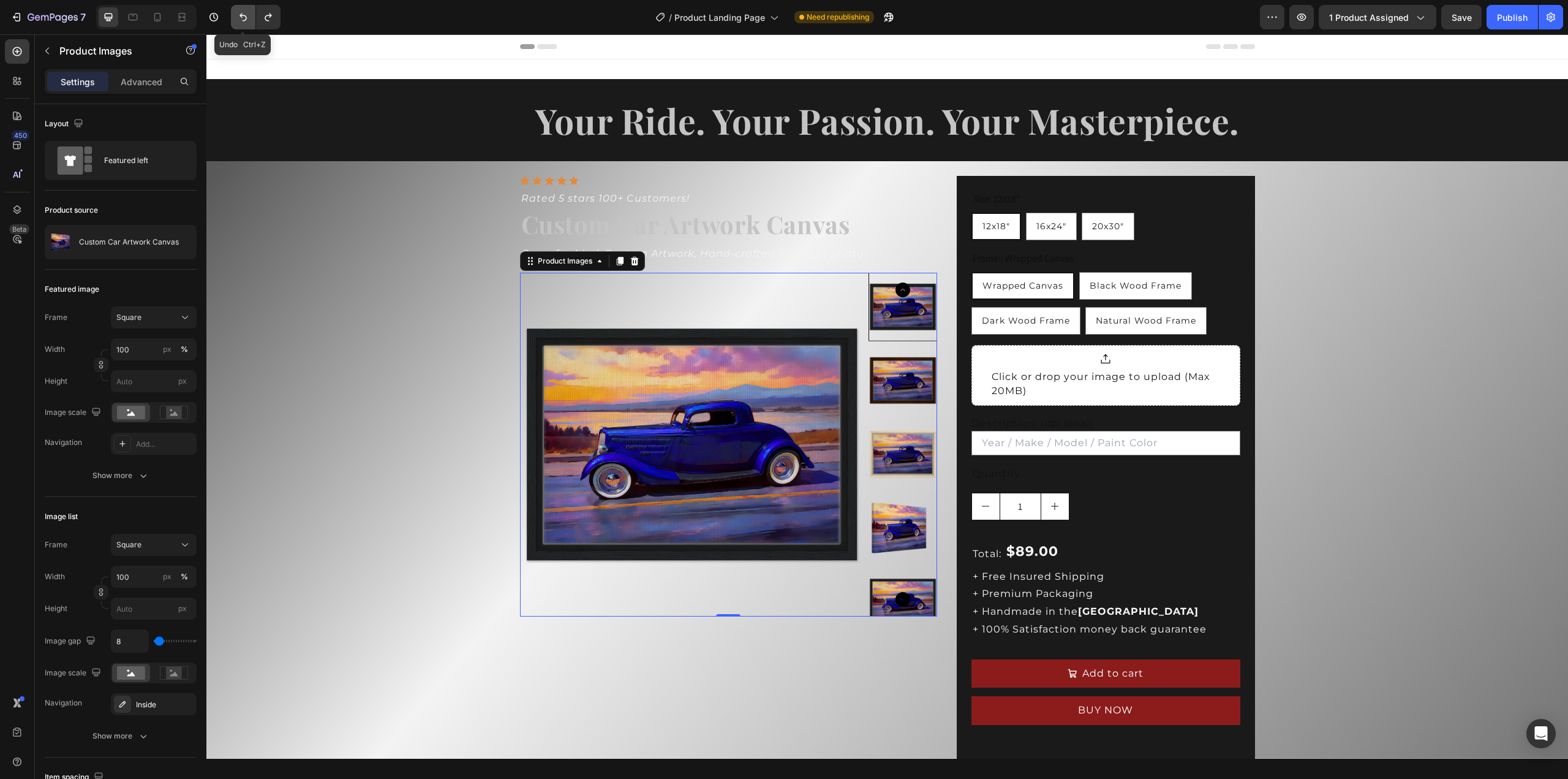
click at [243, 15] on icon "Undo/Redo" at bounding box center [244, 17] width 8 height 8
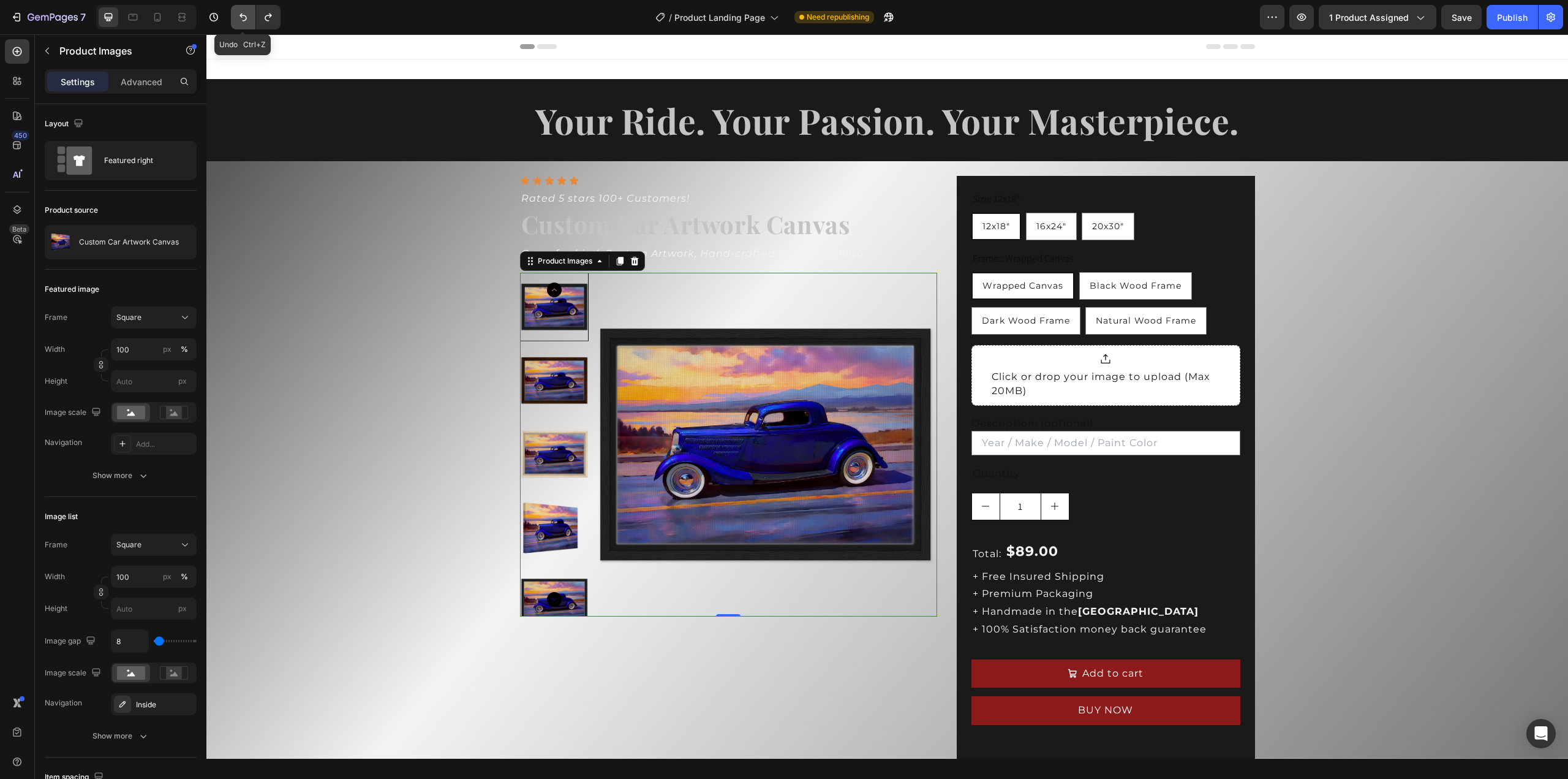
click at [243, 15] on icon "Undo/Redo" at bounding box center [244, 17] width 8 height 8
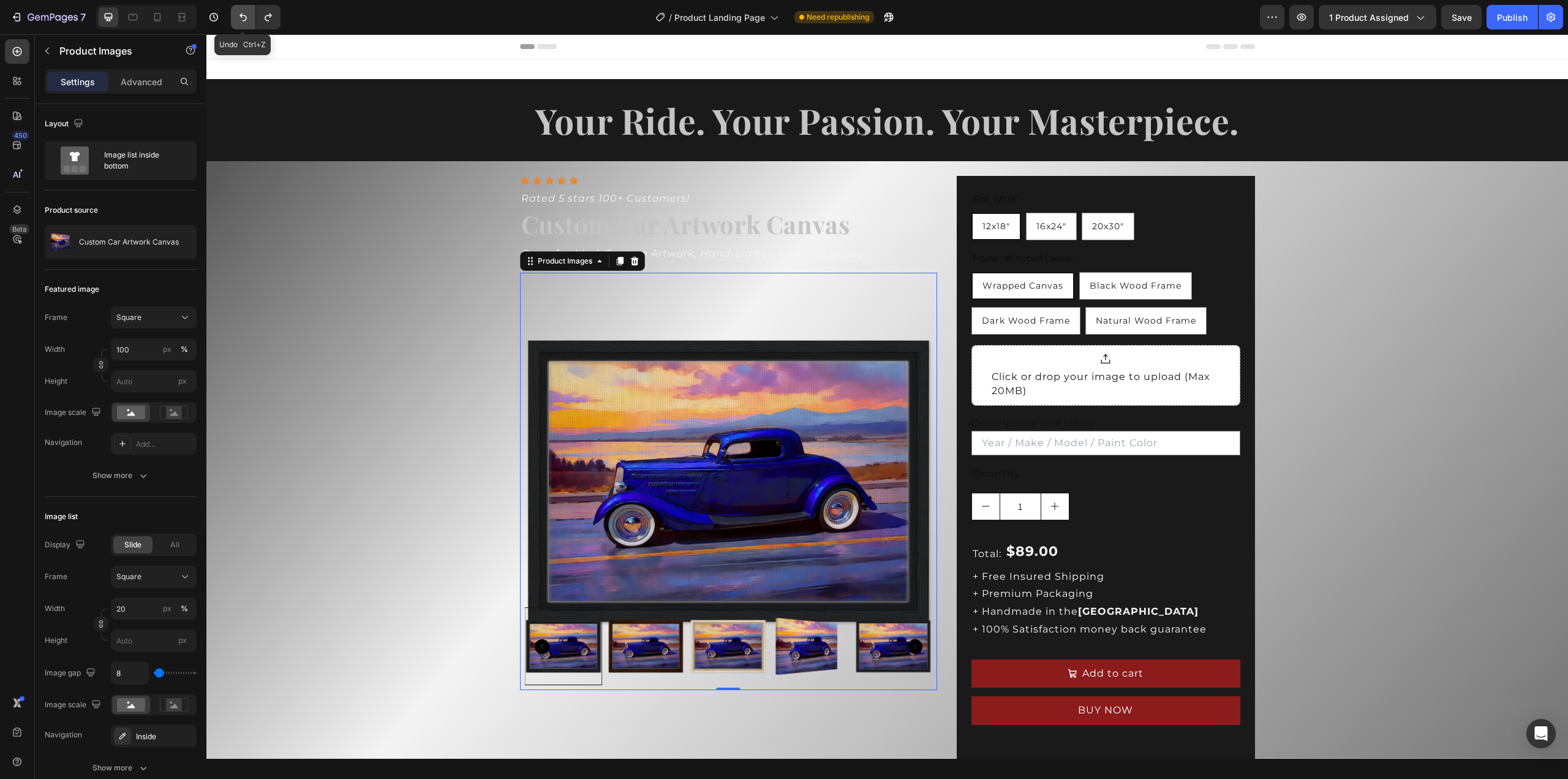
click at [243, 15] on icon "Undo/Redo" at bounding box center [244, 17] width 8 height 8
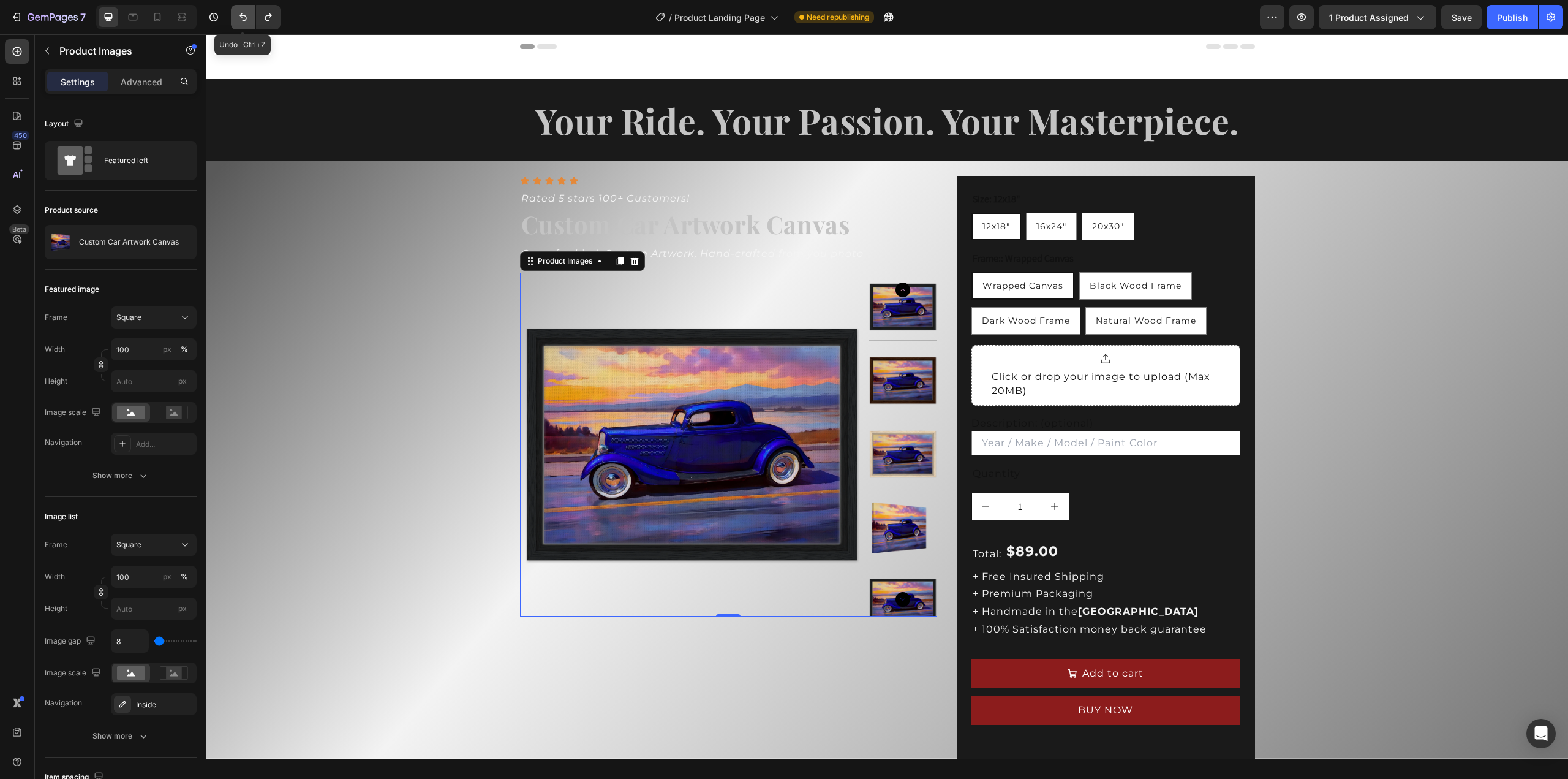
click at [243, 15] on icon "Undo/Redo" at bounding box center [244, 17] width 8 height 8
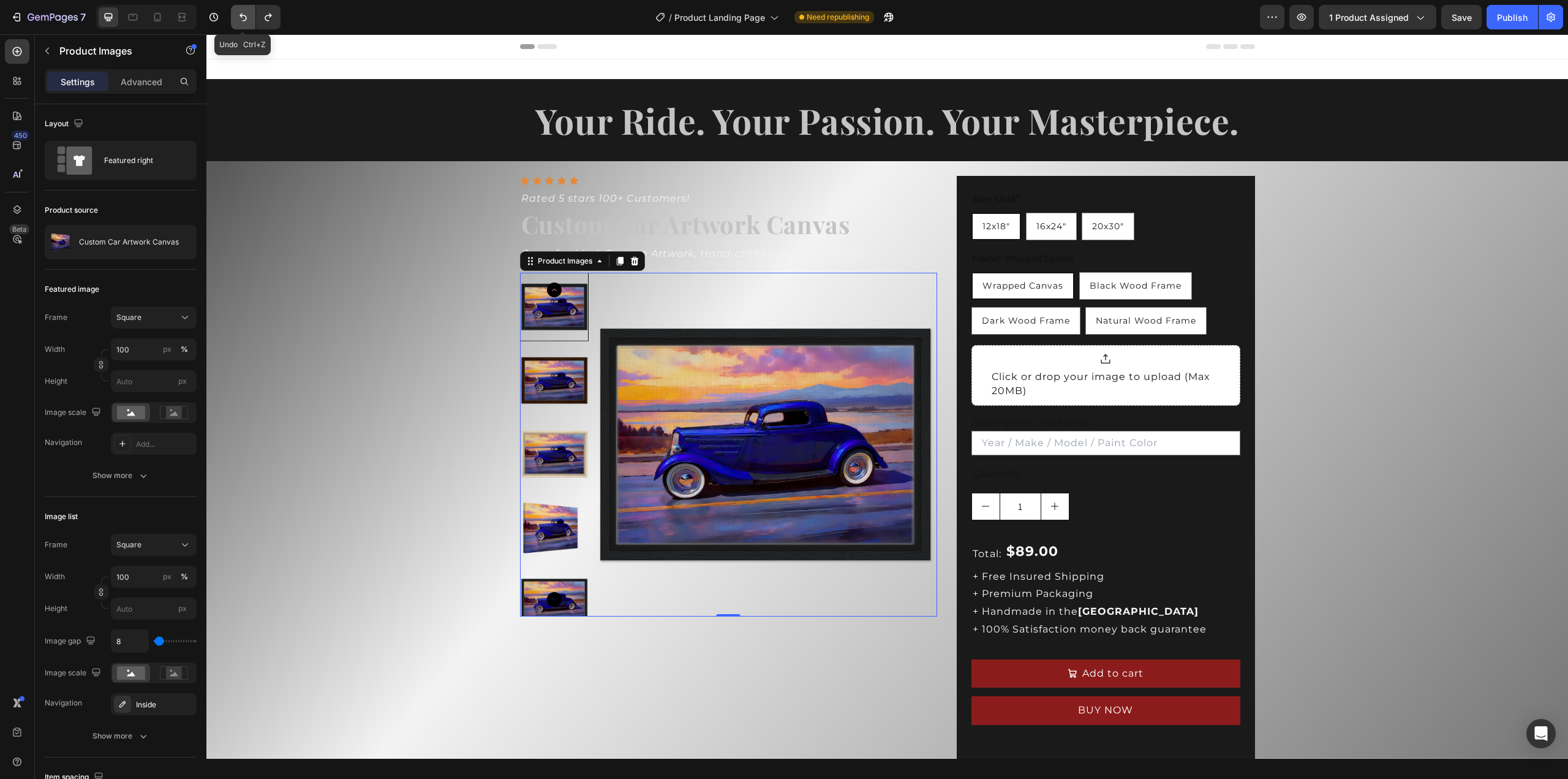
click at [243, 15] on icon "Undo/Redo" at bounding box center [244, 17] width 8 height 8
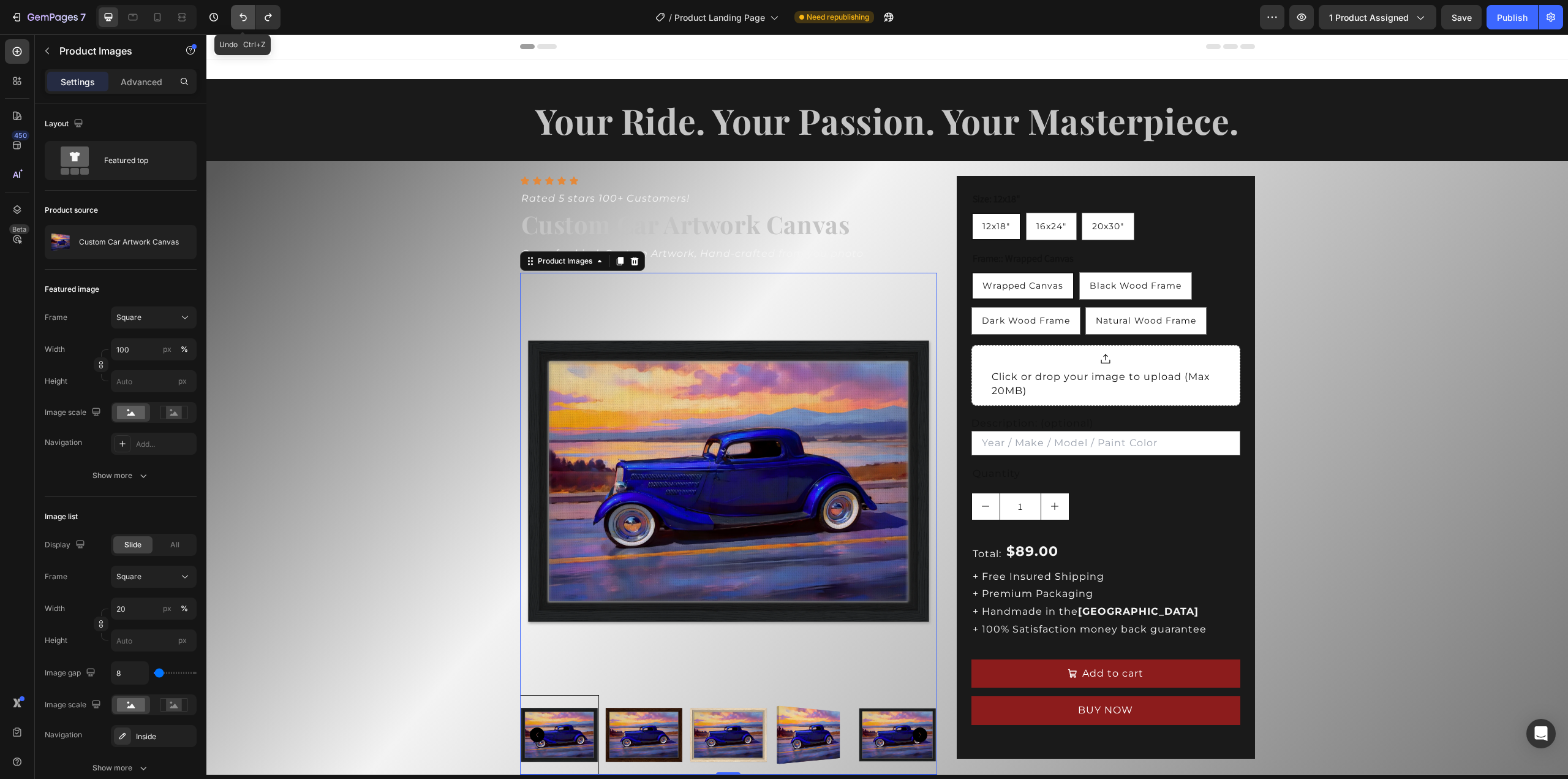
click at [243, 15] on icon "Undo/Redo" at bounding box center [244, 17] width 8 height 8
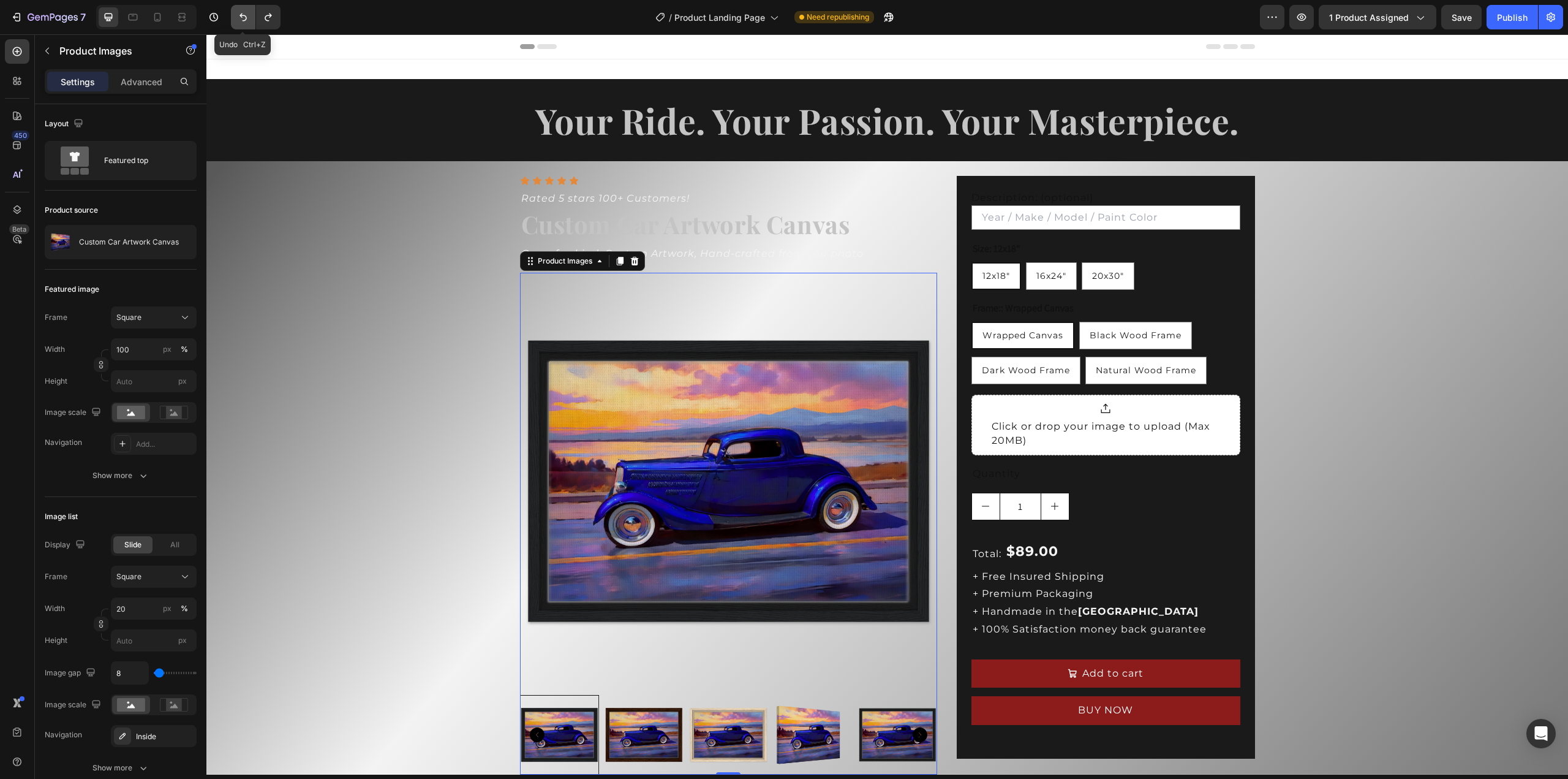
click at [243, 15] on icon "Undo/Redo" at bounding box center [244, 17] width 8 height 8
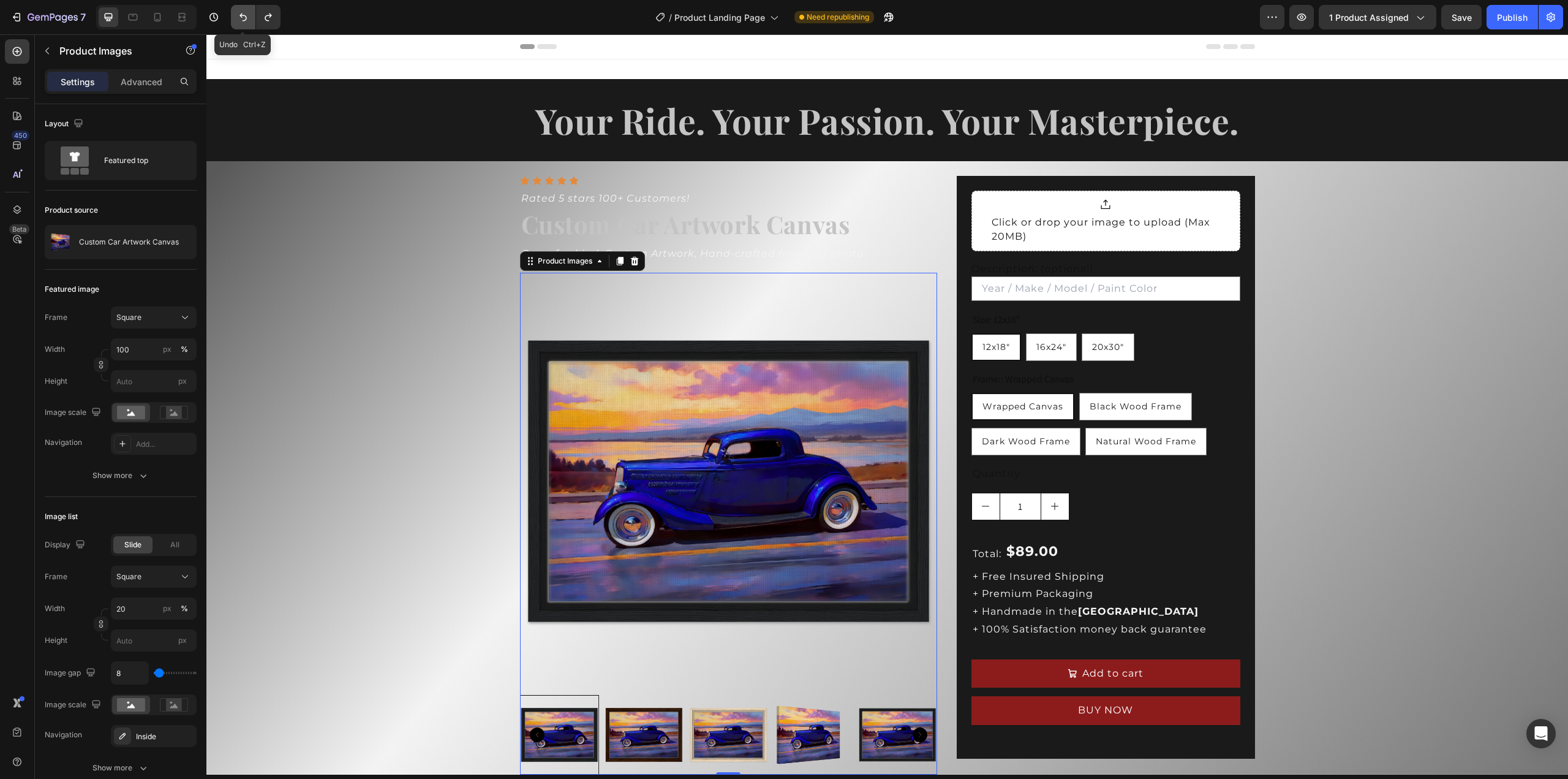
click at [243, 15] on icon "Undo/Redo" at bounding box center [244, 17] width 8 height 8
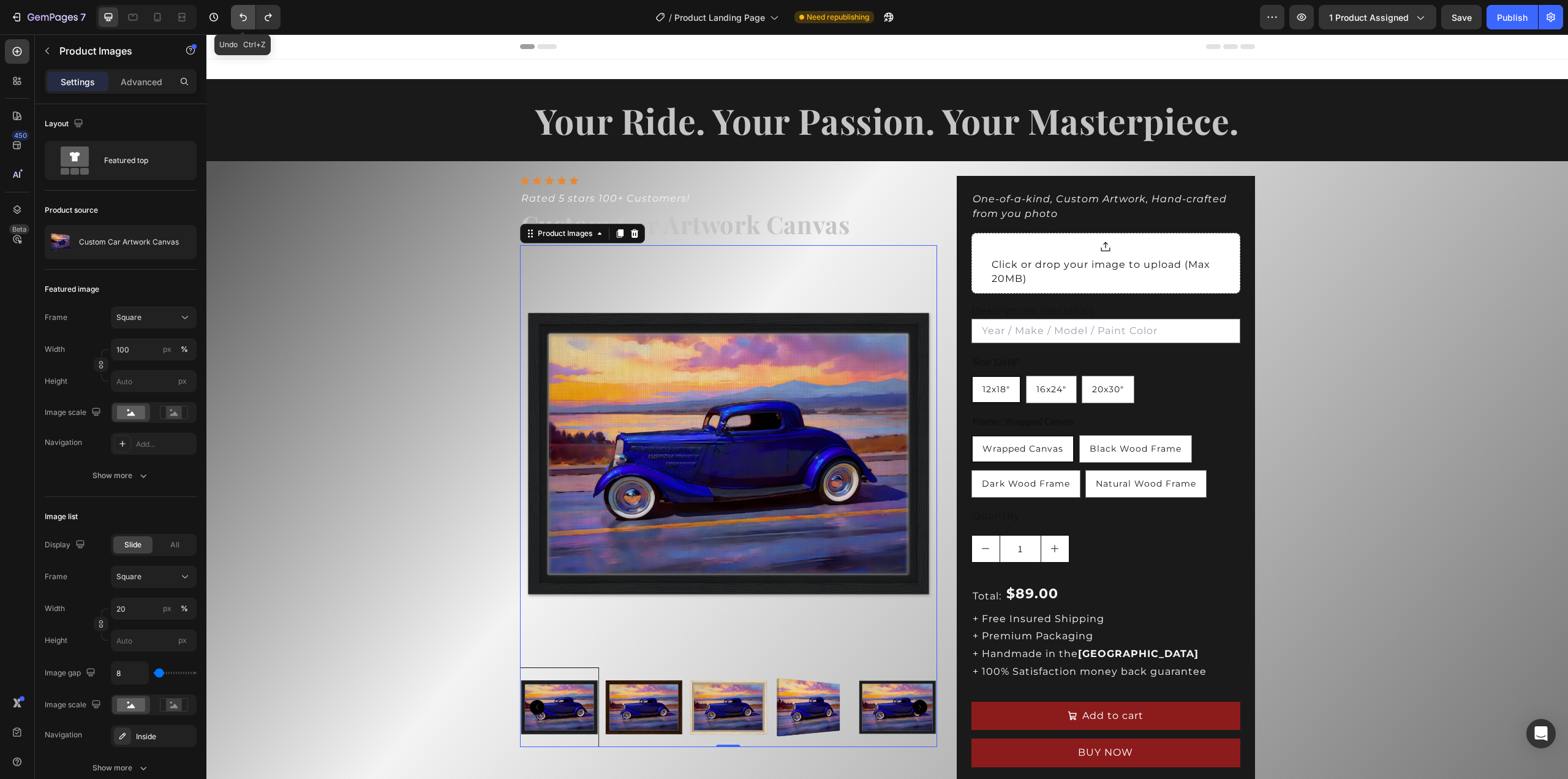
click at [243, 15] on icon "Undo/Redo" at bounding box center [244, 17] width 8 height 8
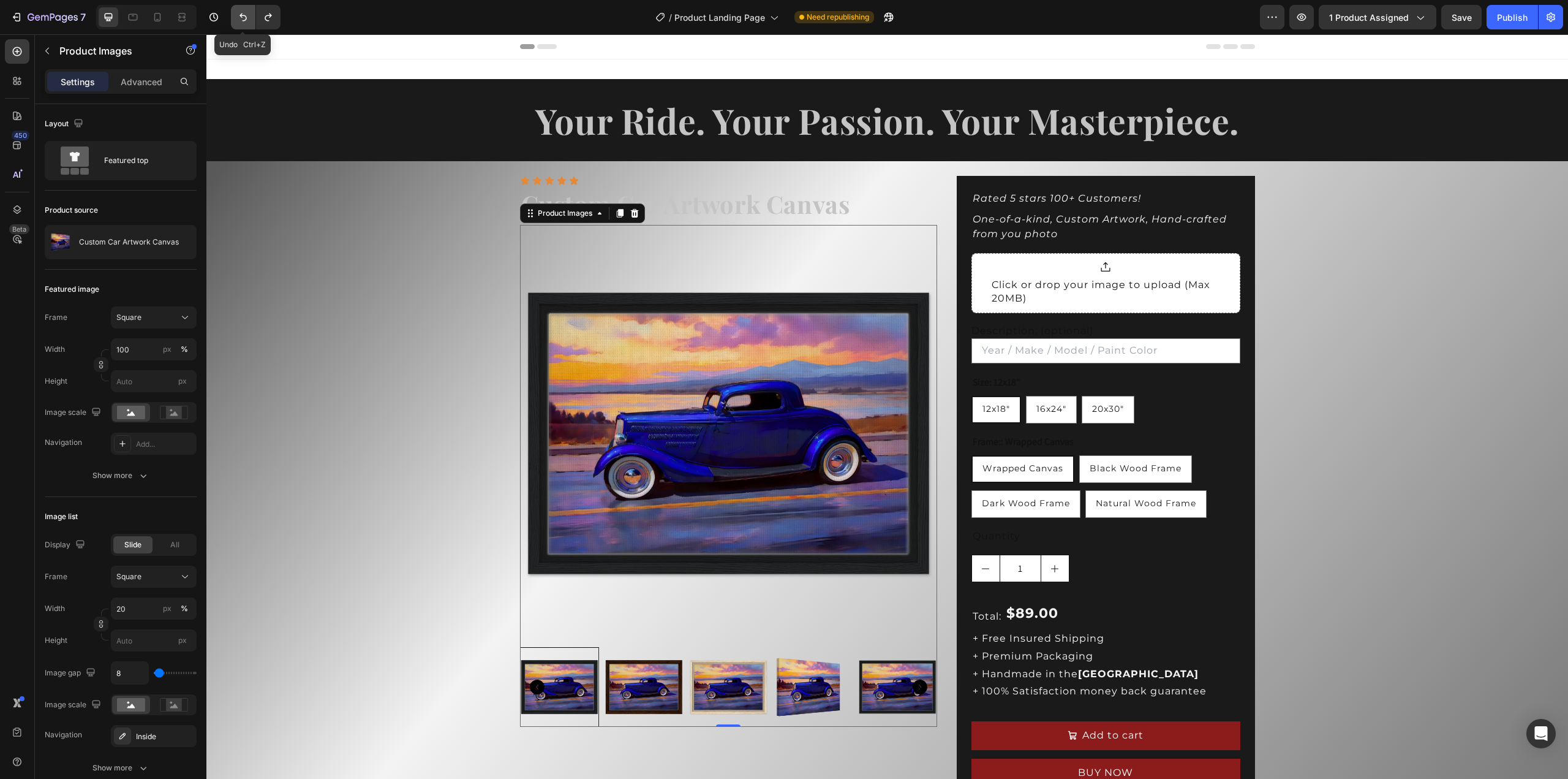
click at [243, 15] on icon "Undo/Redo" at bounding box center [244, 17] width 8 height 8
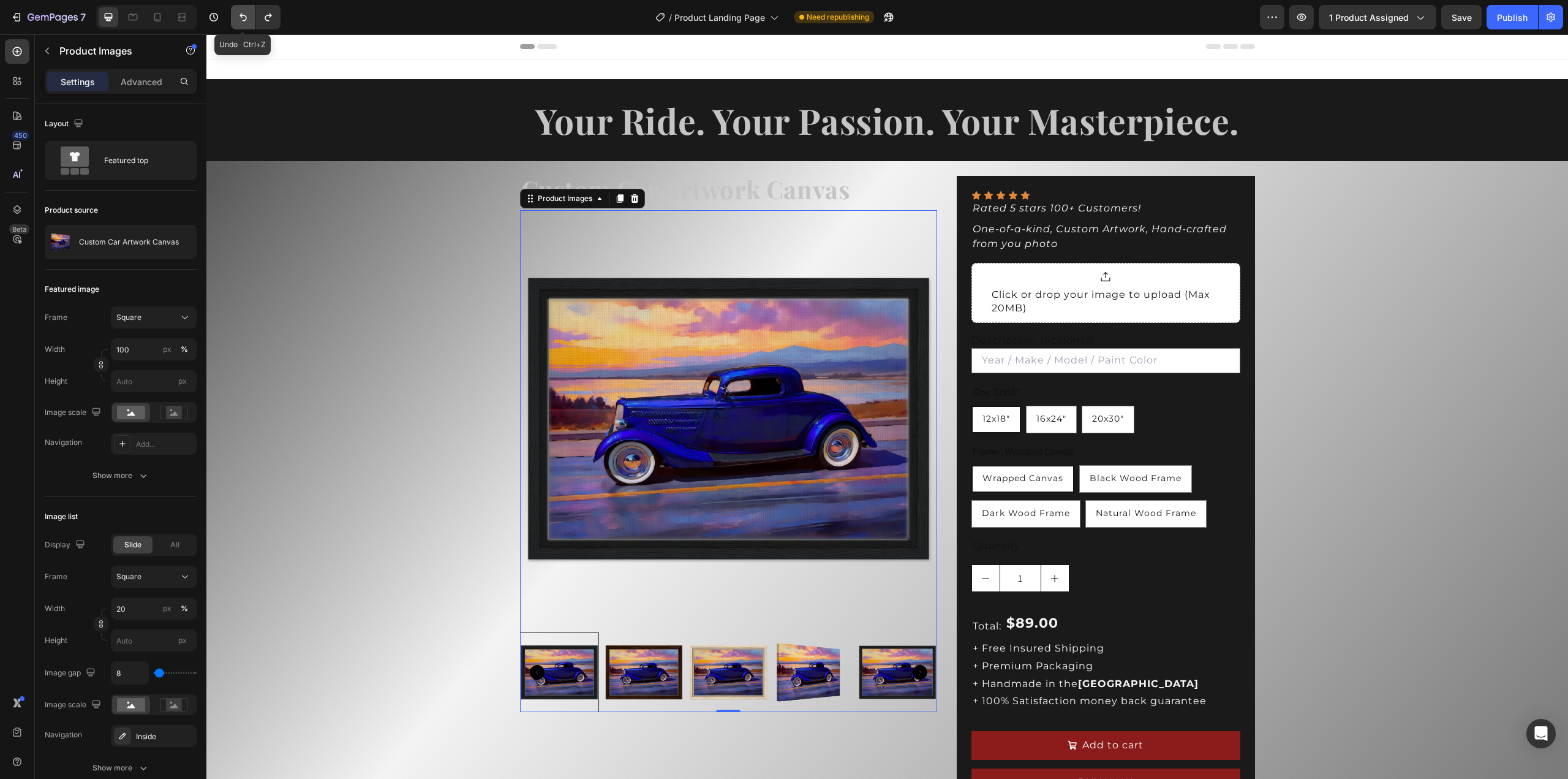
click at [243, 15] on icon "Undo/Redo" at bounding box center [244, 17] width 8 height 8
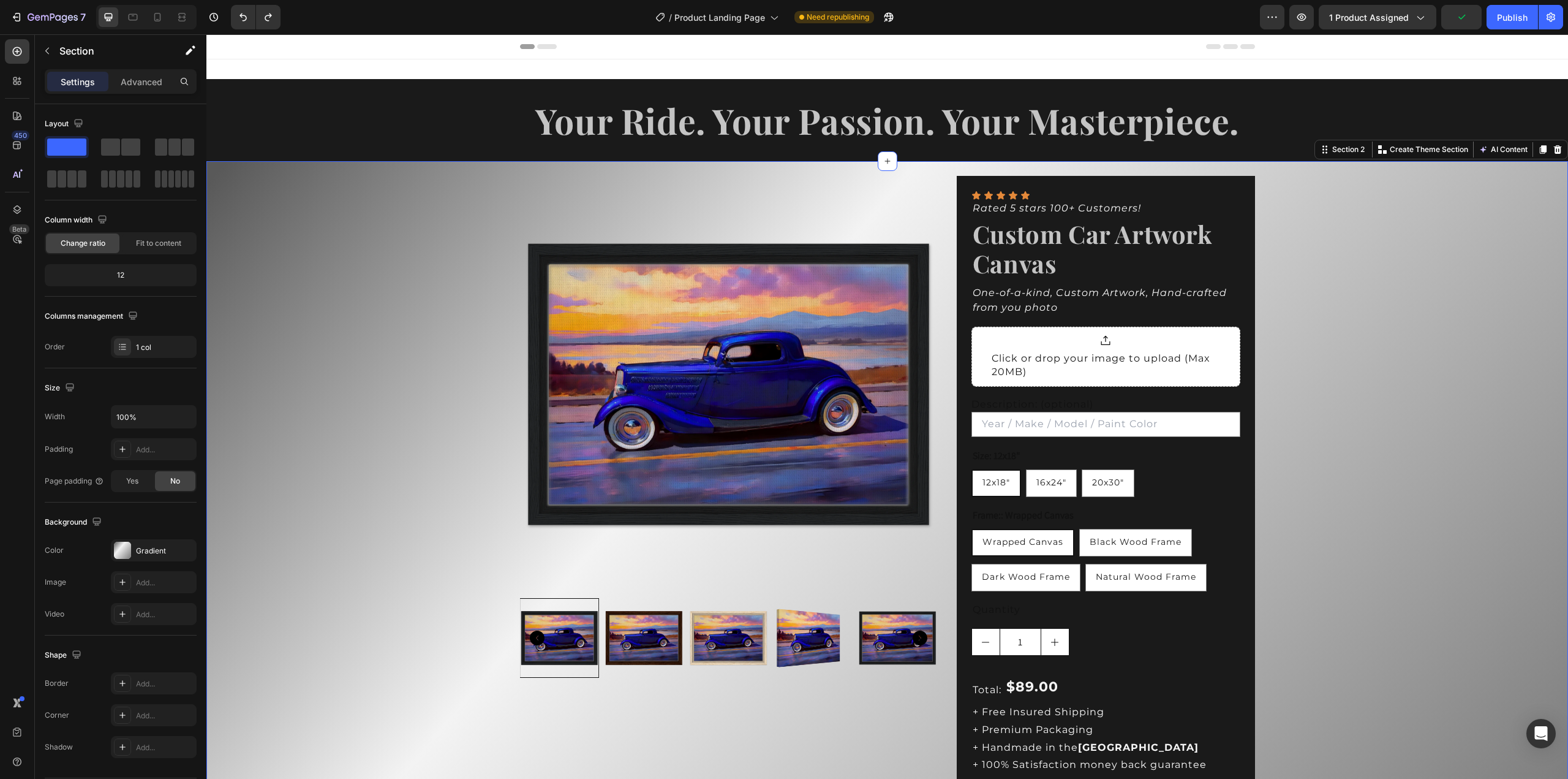
click at [1296, 444] on div "Product Images Icon Icon Icon Icon Icon Icon List Rated 5 stars 100+ Customers!…" at bounding box center [887, 527] width 1362 height 733
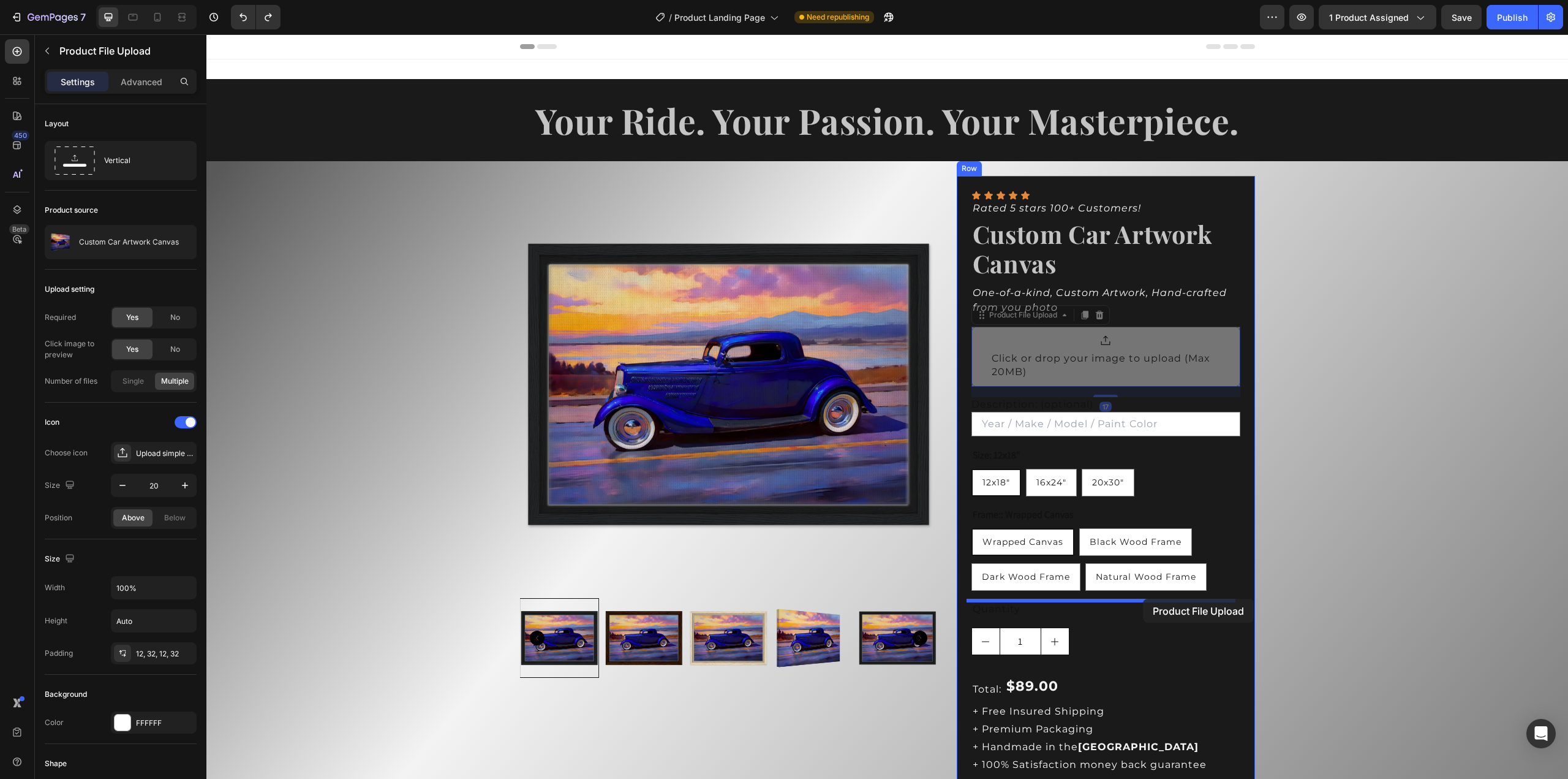
drag, startPoint x: 1169, startPoint y: 357, endPoint x: 1143, endPoint y: 599, distance: 243.4
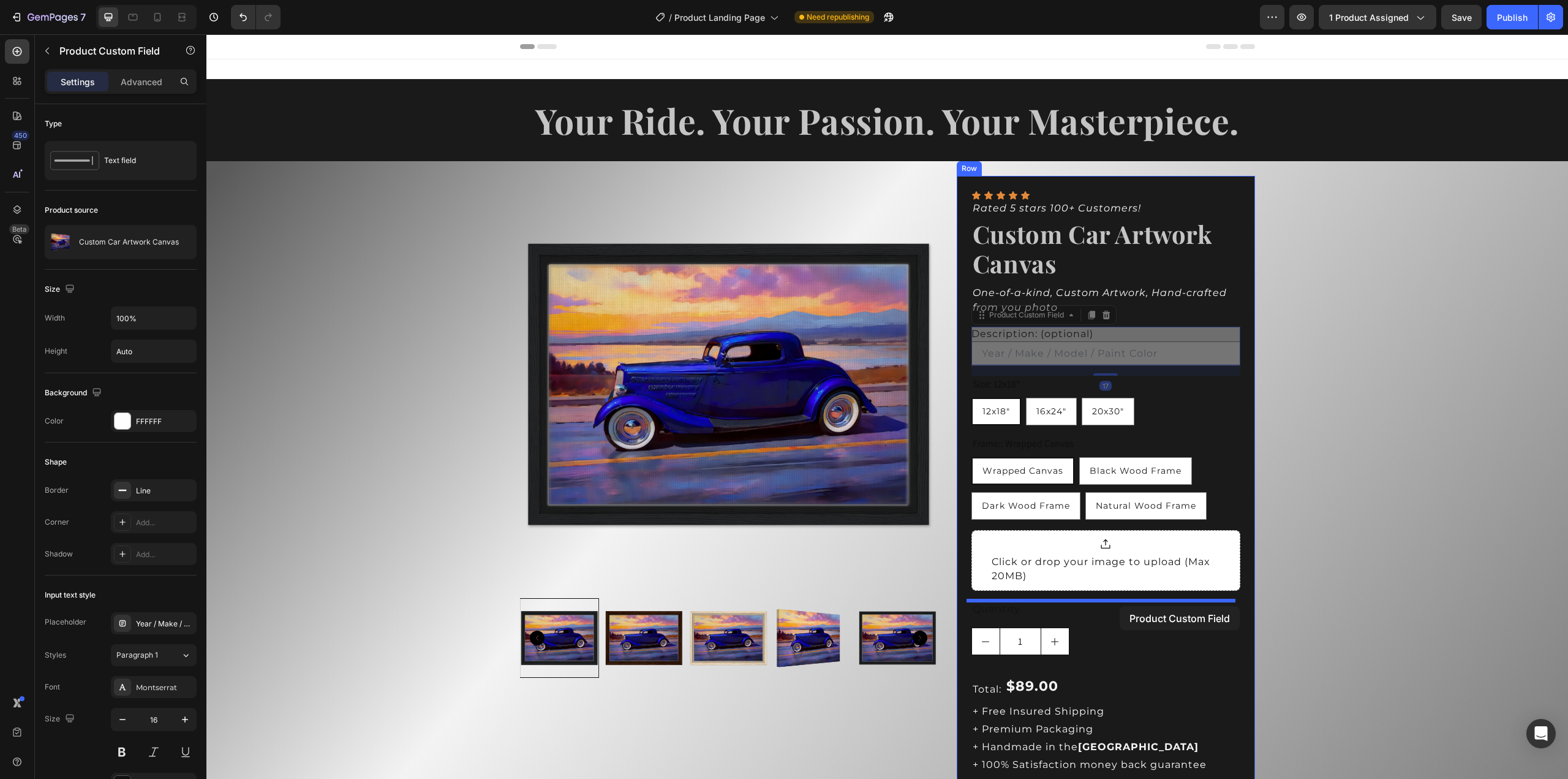
drag, startPoint x: 1174, startPoint y: 354, endPoint x: 1119, endPoint y: 606, distance: 257.9
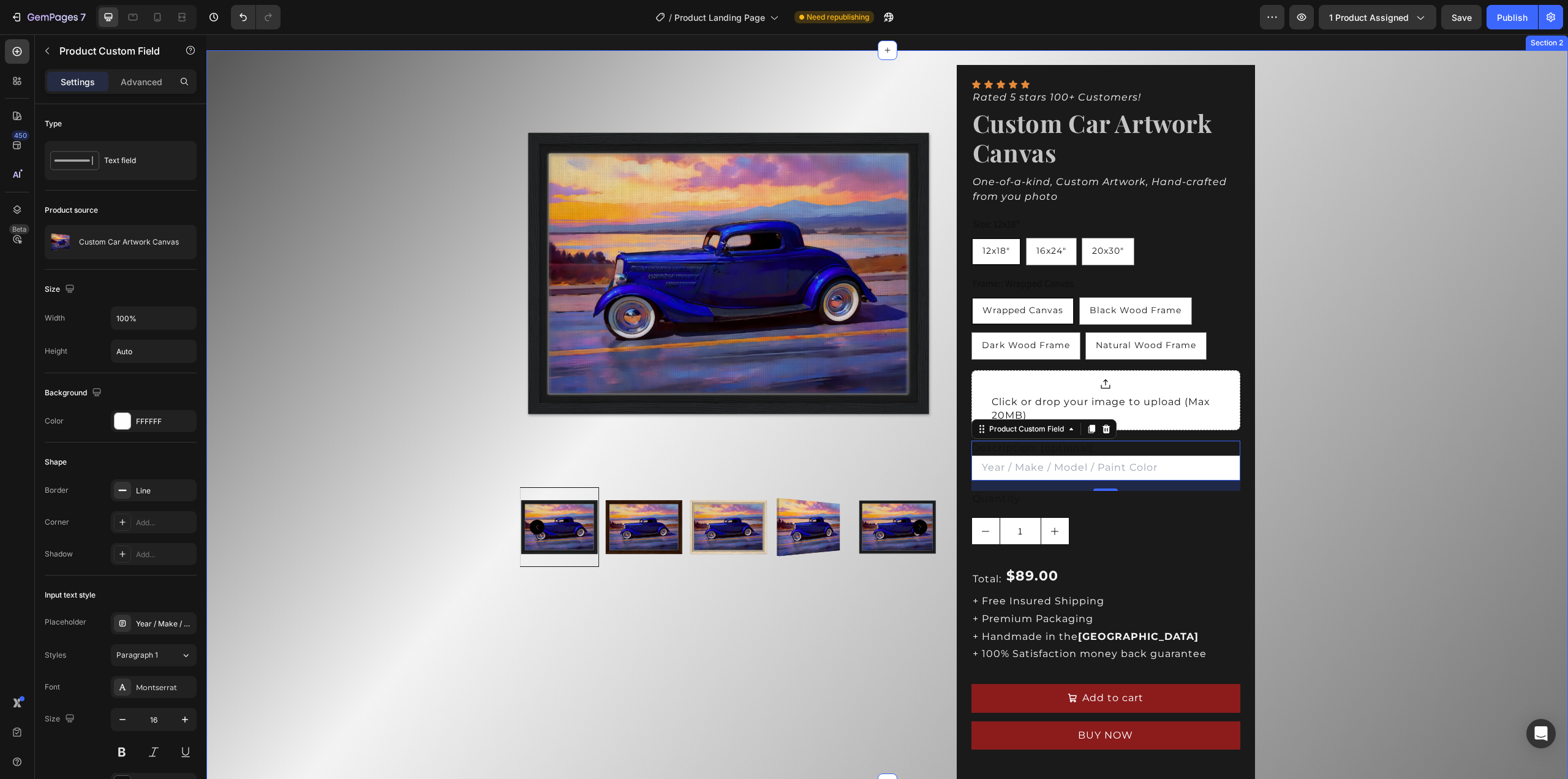
scroll to position [123, 0]
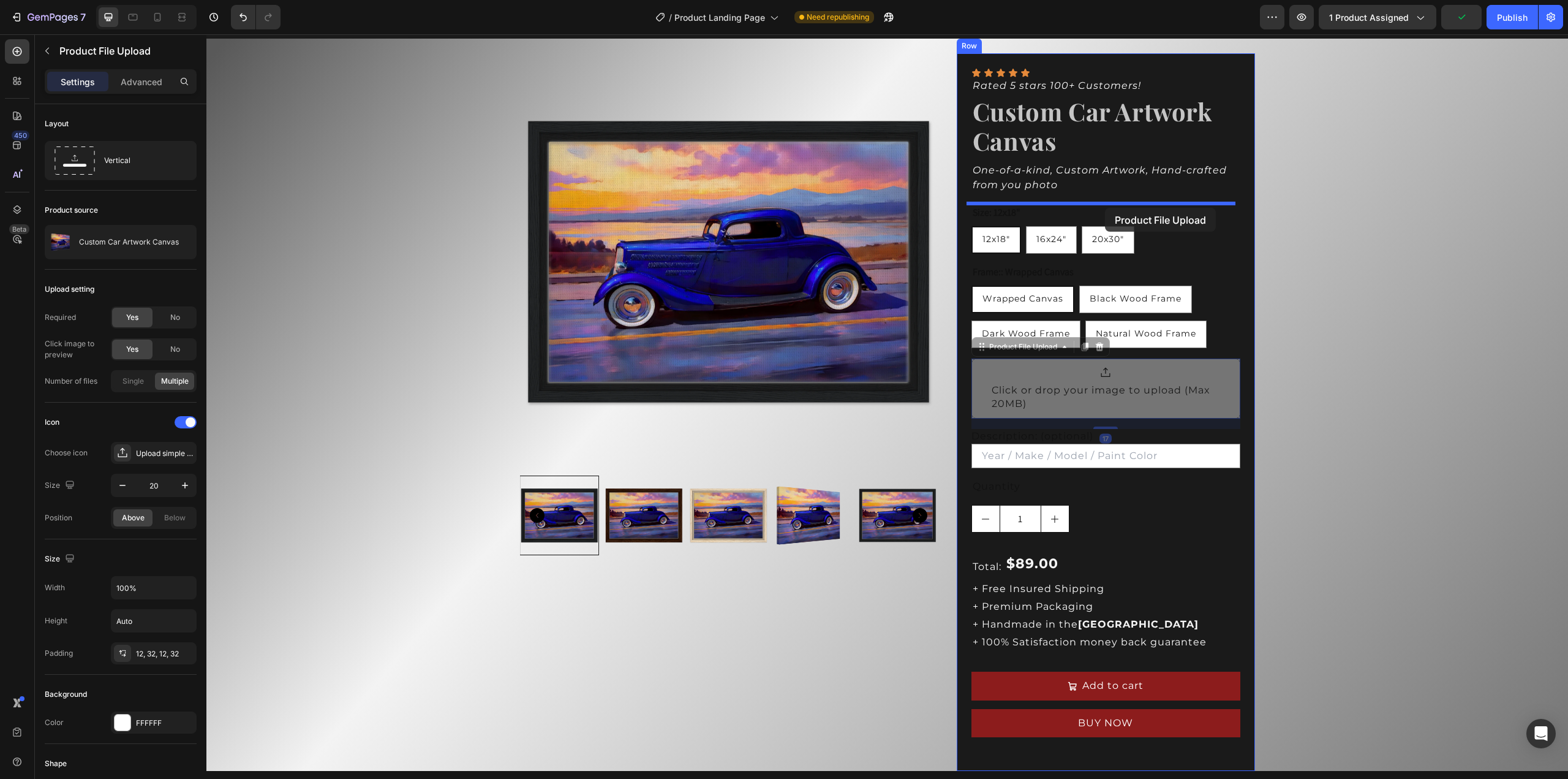
drag, startPoint x: 1139, startPoint y: 388, endPoint x: 1105, endPoint y: 209, distance: 182.2
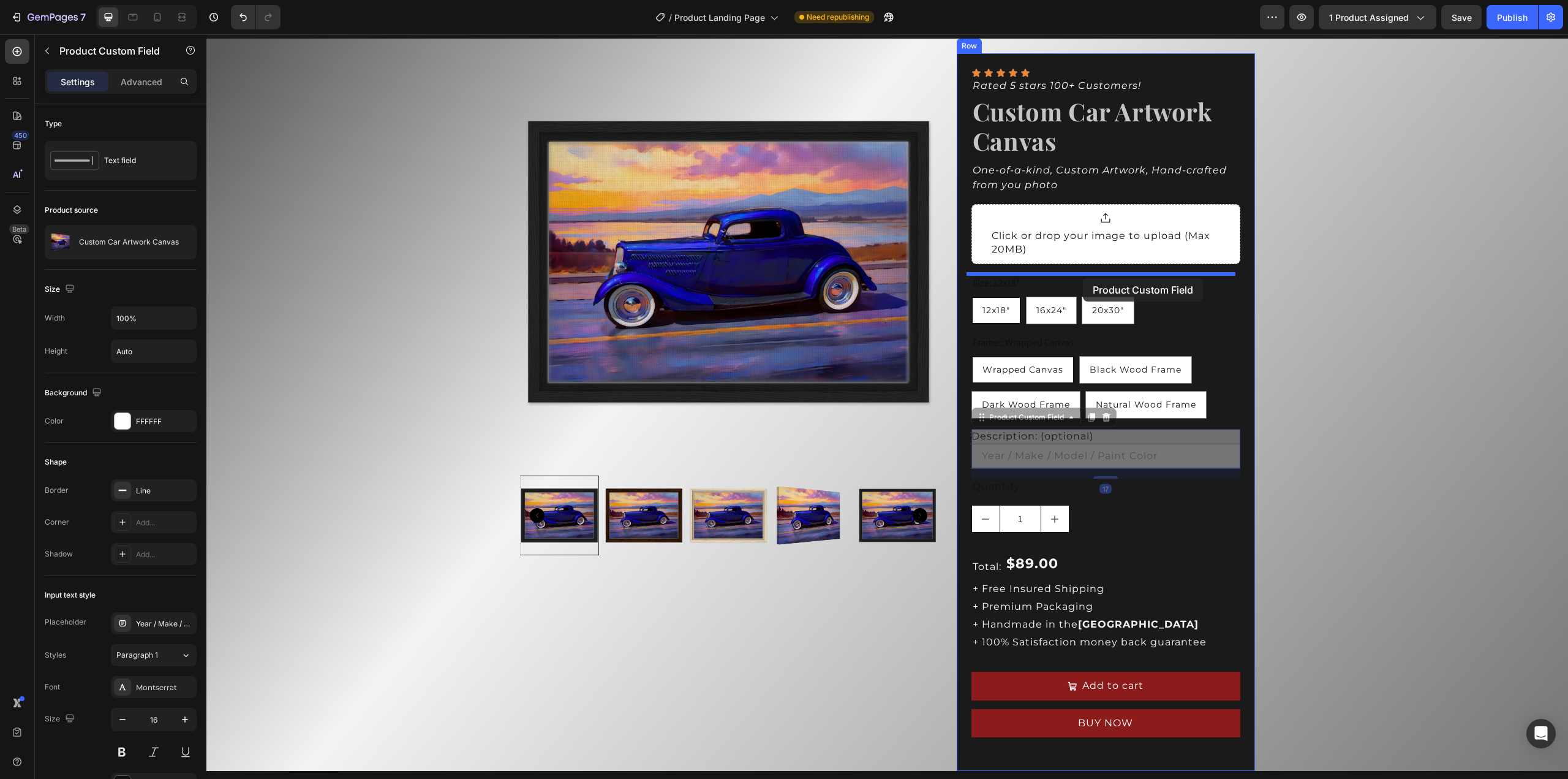
drag, startPoint x: 1101, startPoint y: 460, endPoint x: 1082, endPoint y: 278, distance: 183.0
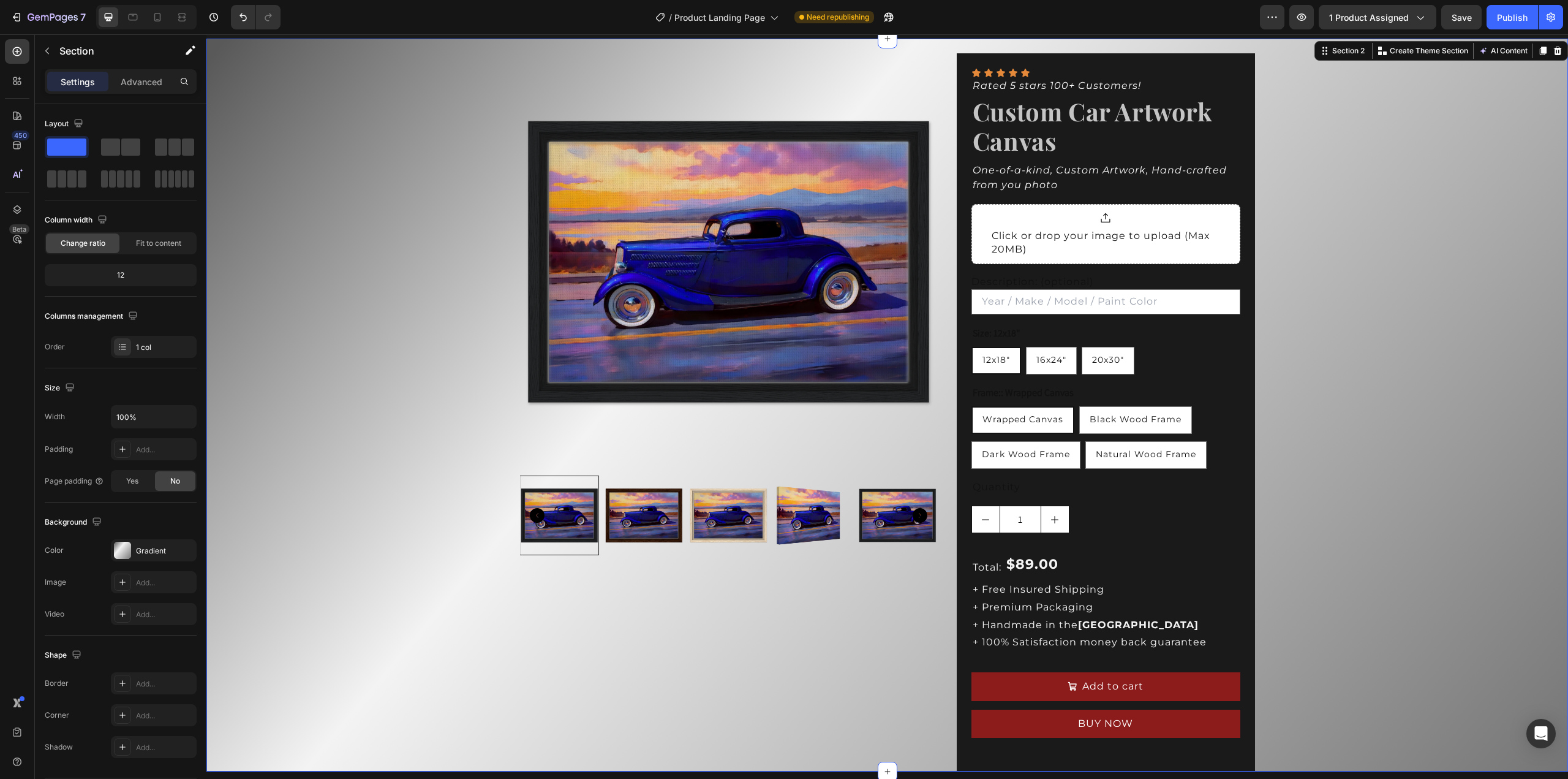
click at [1291, 318] on div "Product Images Icon Icon Icon Icon Icon Icon List Rated 5 stars 100+ Customers!…" at bounding box center [887, 404] width 1362 height 733
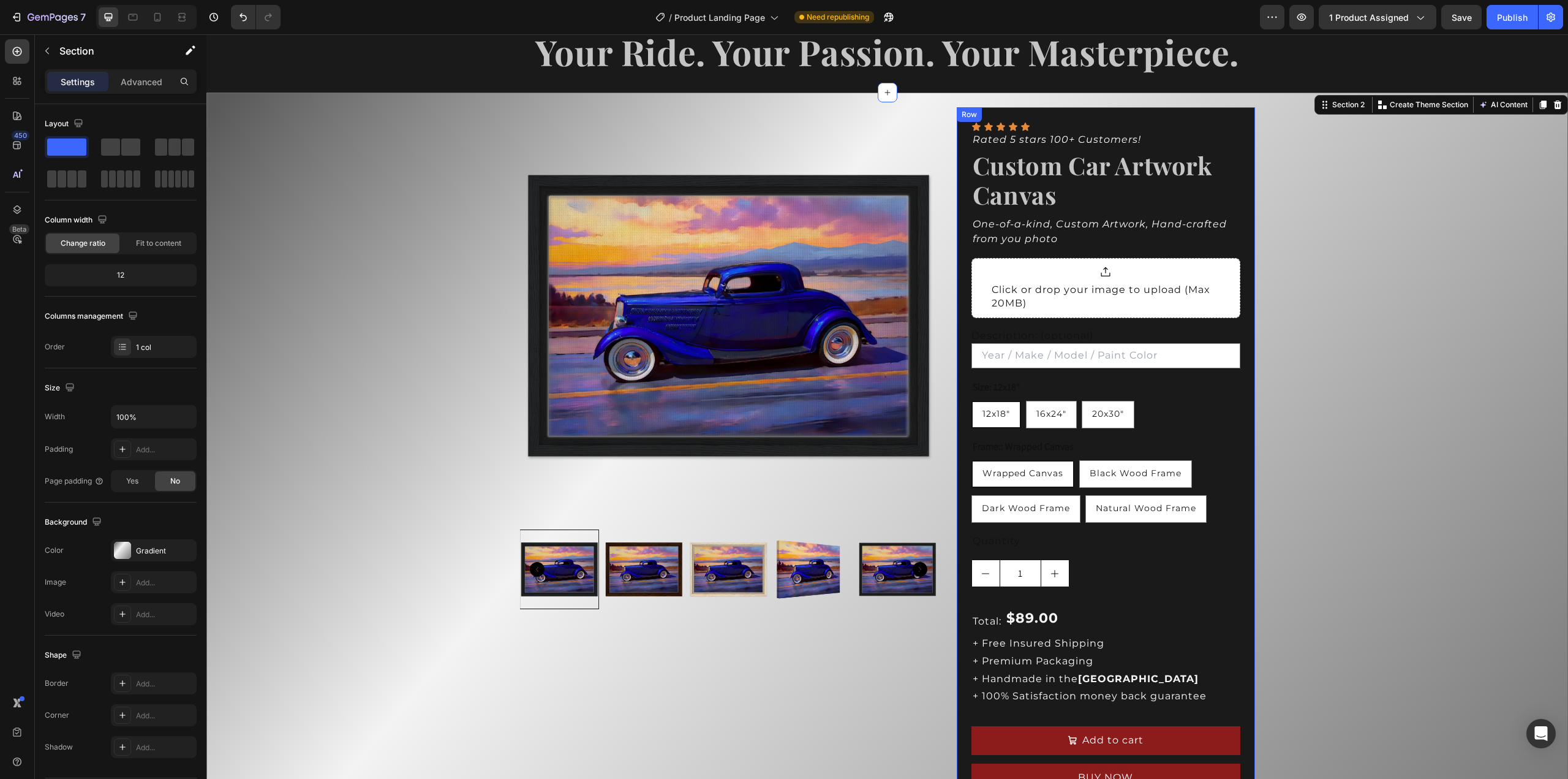
scroll to position [61, 0]
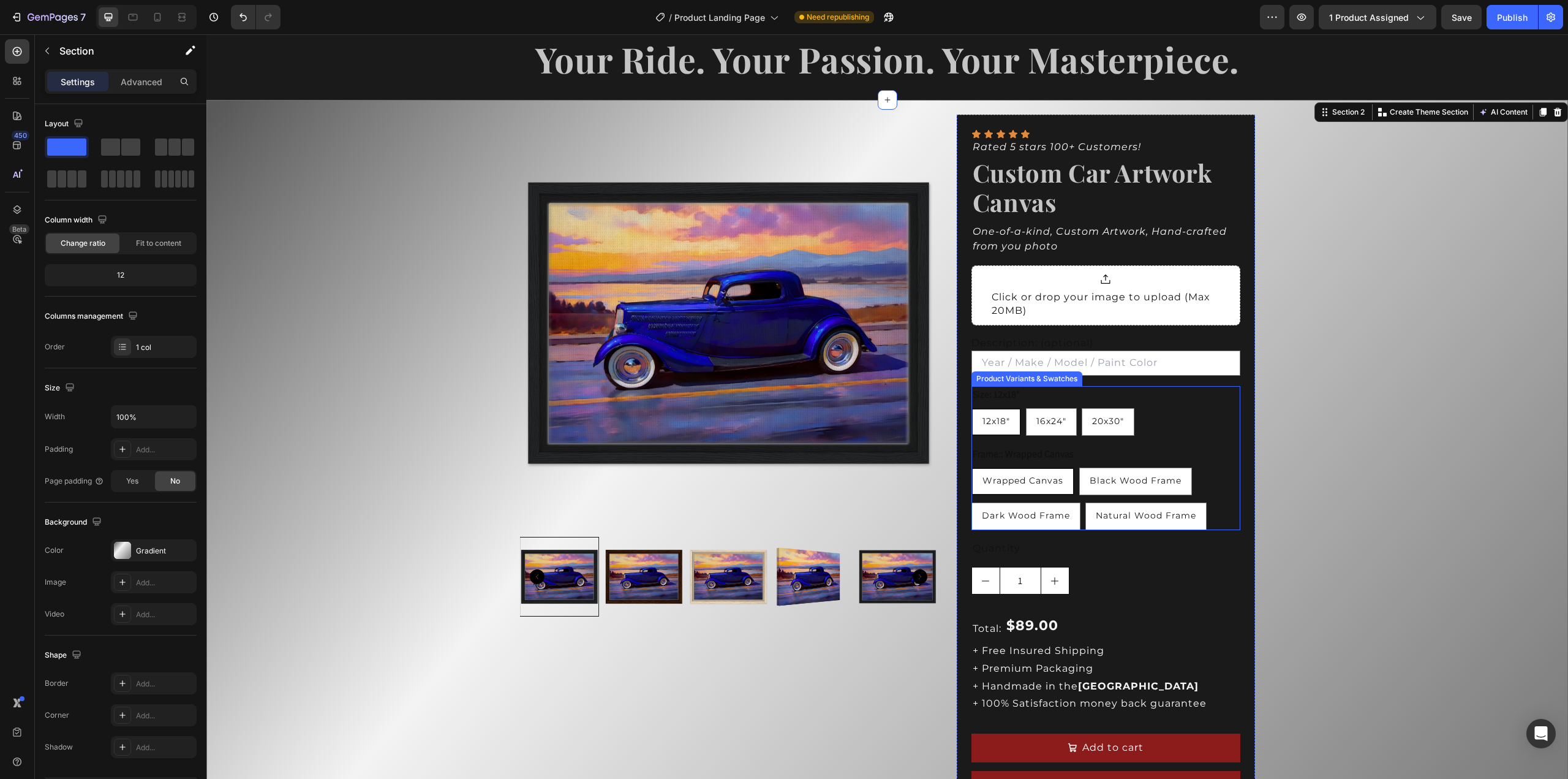
click at [1109, 397] on div "Size: 12x18" 12x18" 12x18" 12x18" 16x24" 16x24" 16x24" 20x30" 20x30" 20x30"" at bounding box center [1106, 410] width 269 height 49
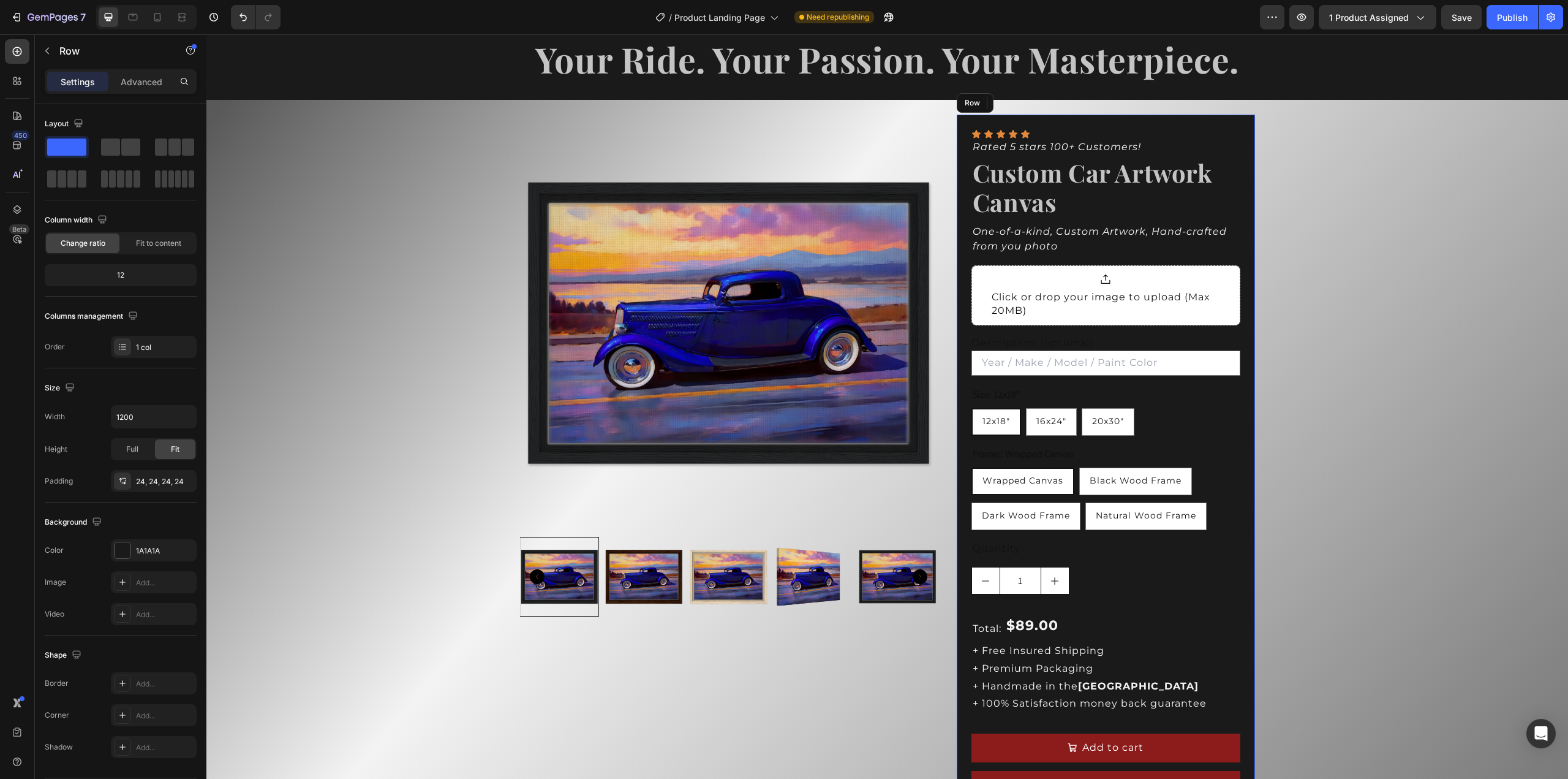
click at [1221, 127] on div "Icon Icon Icon Icon Icon Icon List Rated 5 stars 100+ Customers! Text Block Cus…" at bounding box center [1106, 473] width 298 height 718
click at [119, 542] on div at bounding box center [122, 550] width 15 height 15
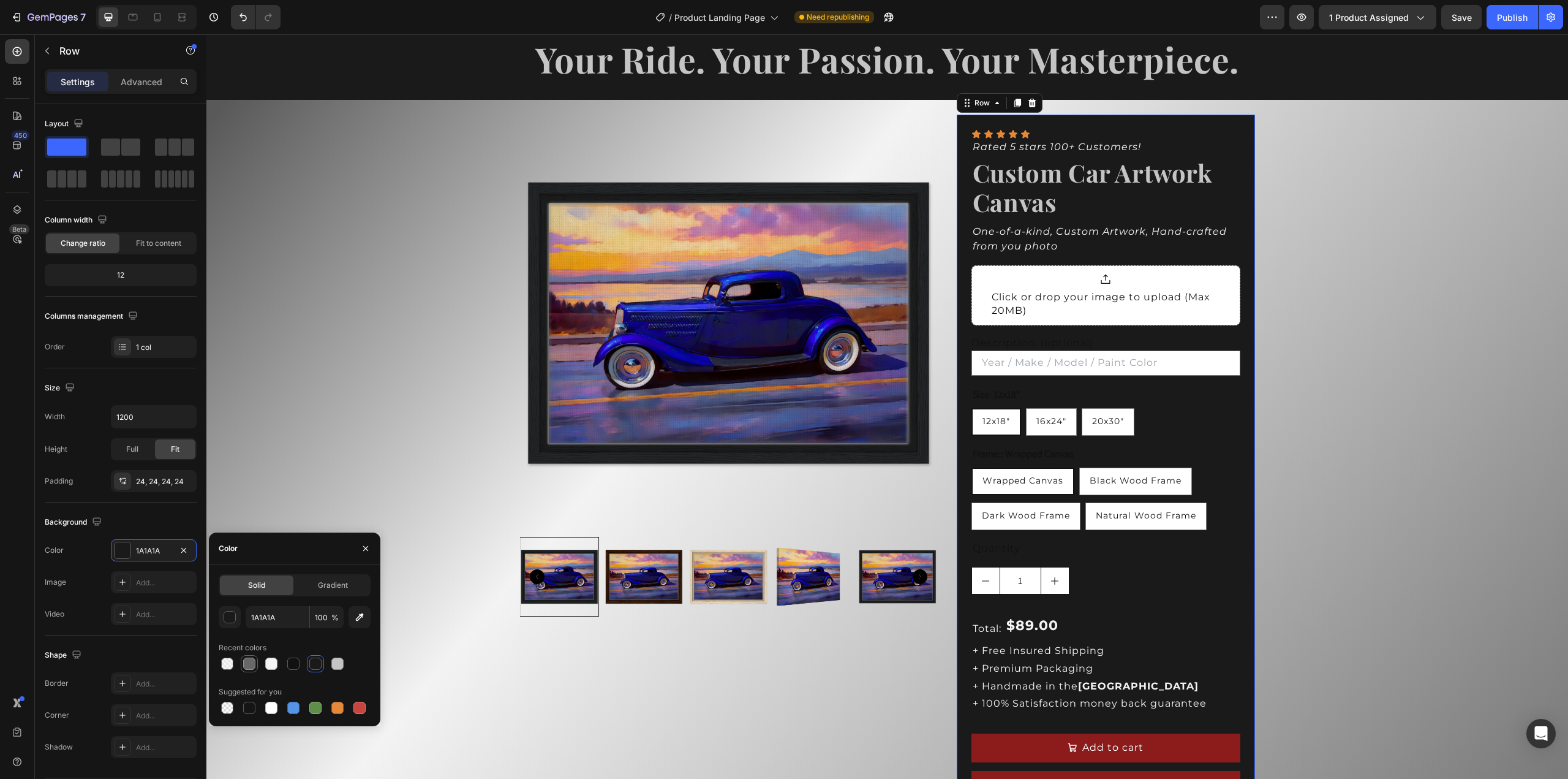
click at [247, 666] on div at bounding box center [249, 663] width 13 height 13
type input "686868"
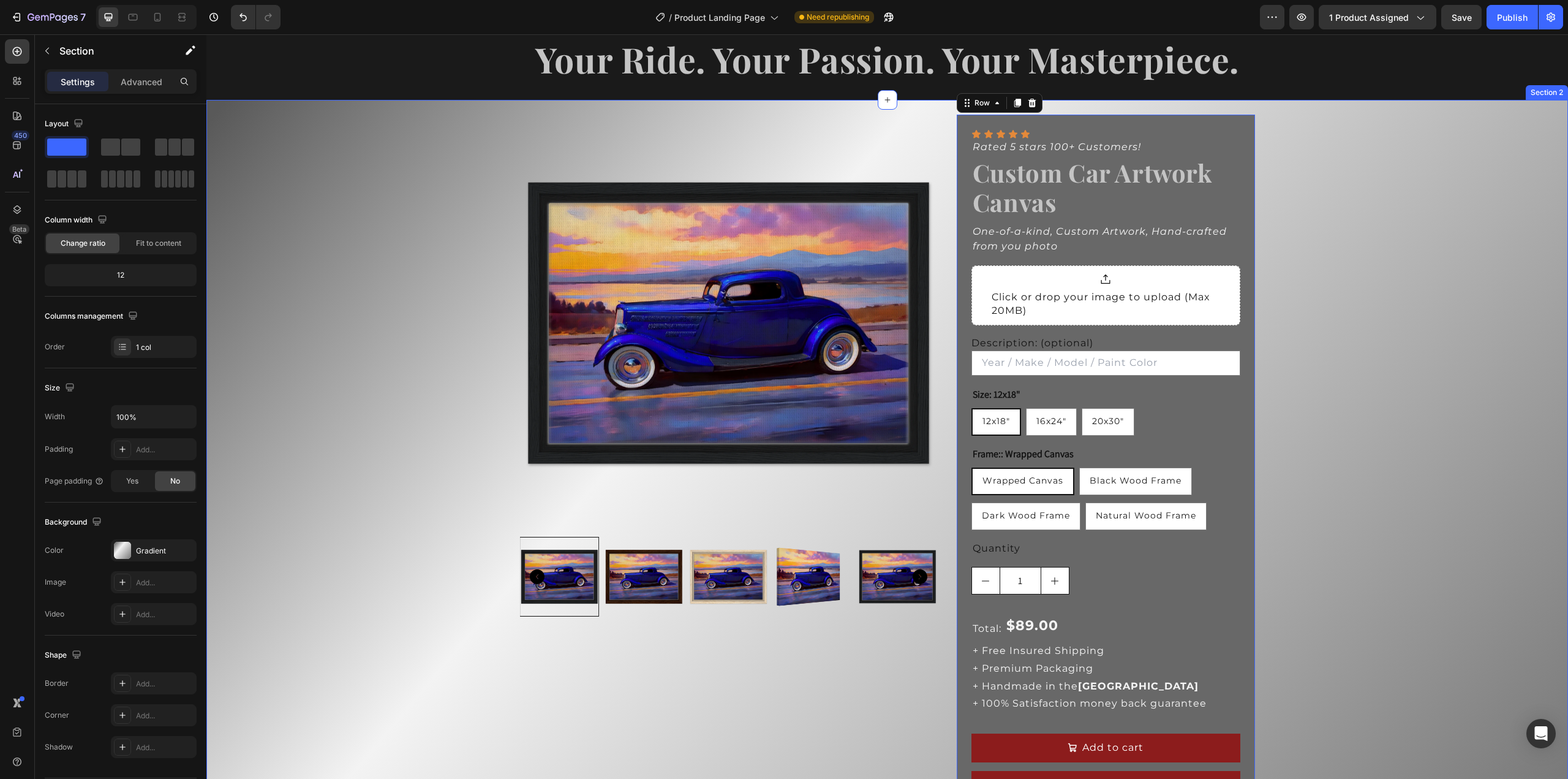
click at [1365, 292] on div "Product Images Icon Icon Icon Icon Icon Icon List Rated 5 stars 100+ Customers!…" at bounding box center [887, 465] width 1362 height 733
click at [1356, 291] on div "Product Images Icon Icon Icon Icon Icon Icon List Rated 5 stars 100+ Customers!…" at bounding box center [887, 465] width 1362 height 733
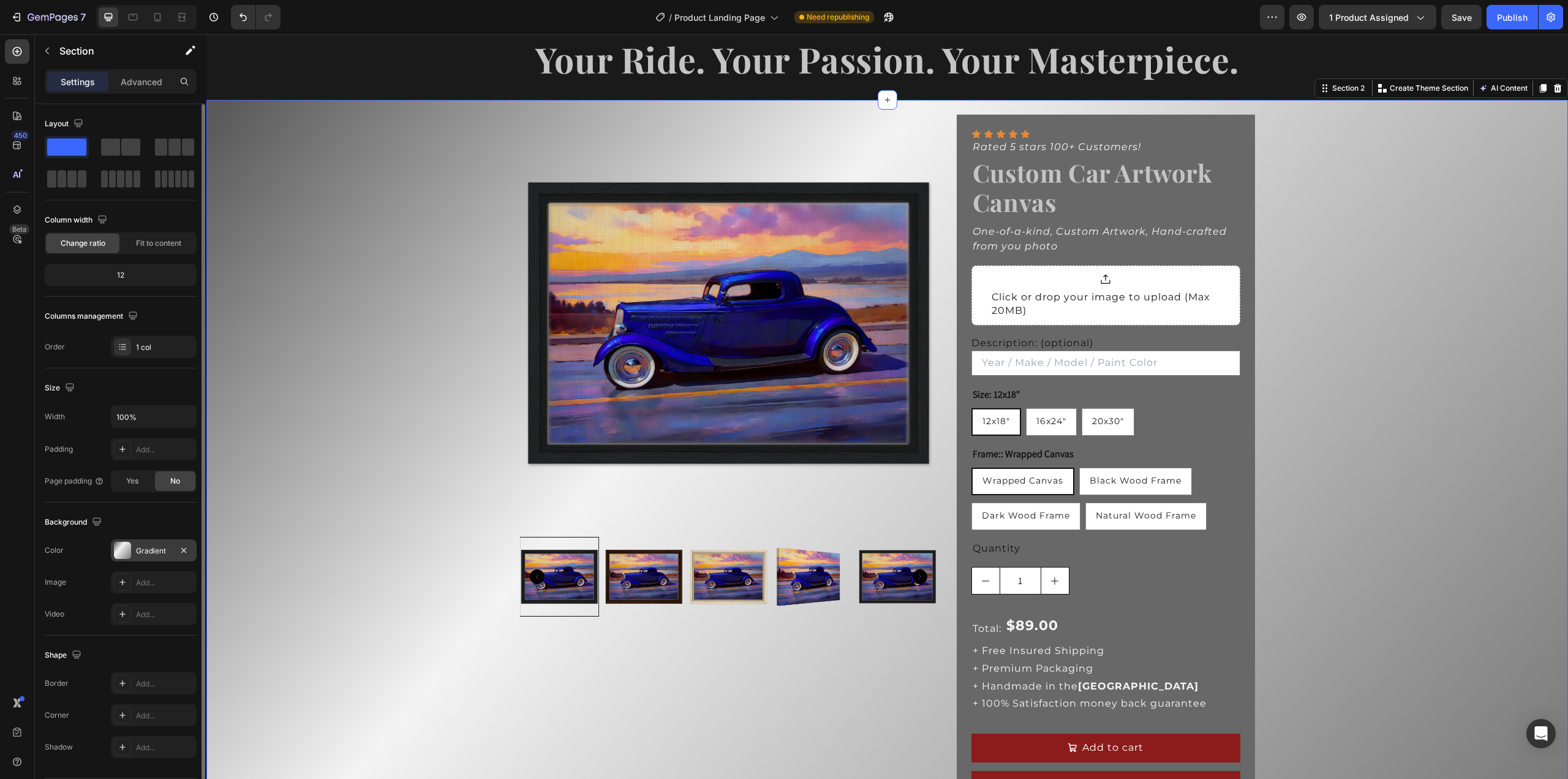
click at [123, 553] on div at bounding box center [123, 551] width 17 height 17
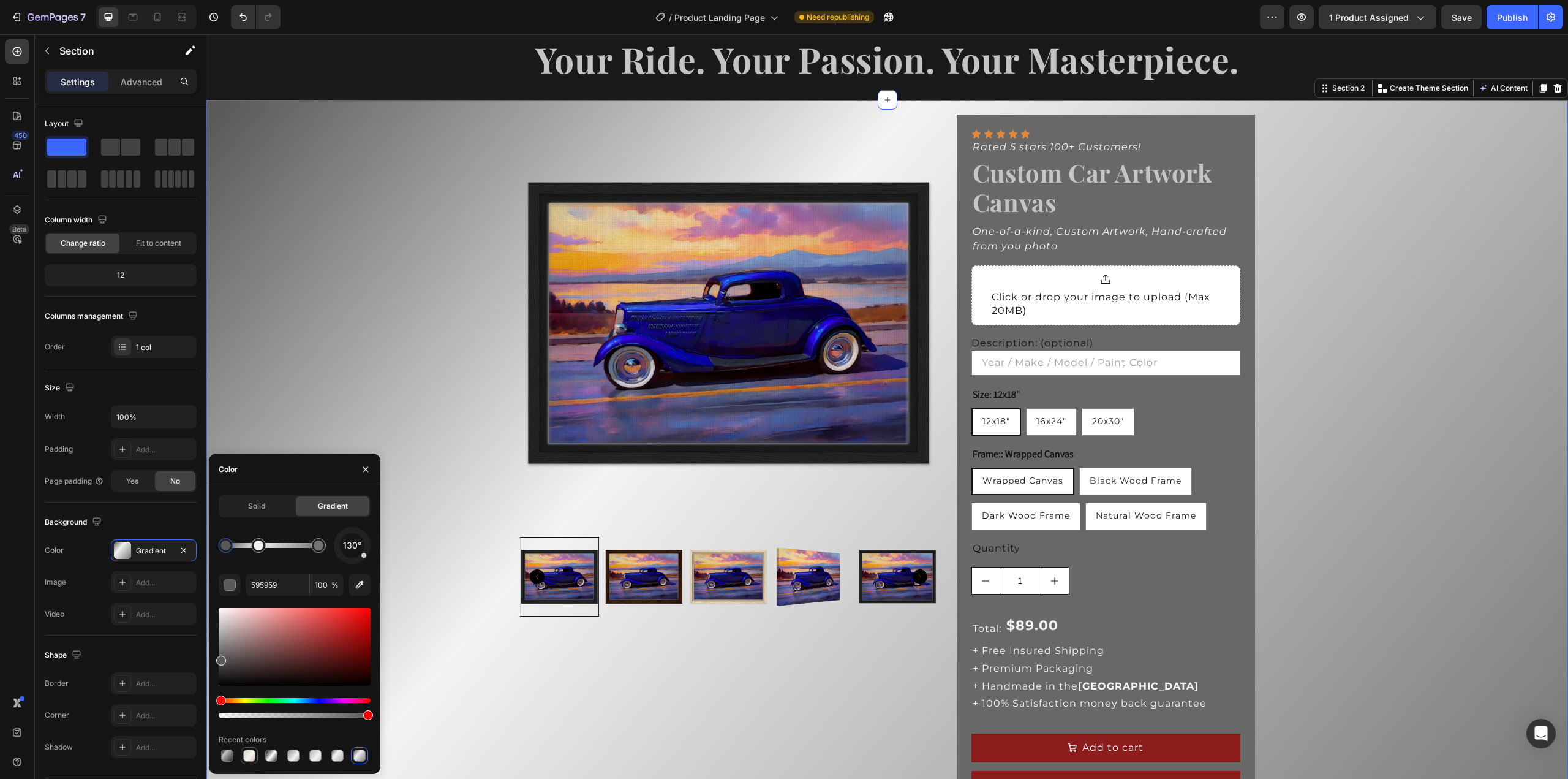
click at [249, 760] on div at bounding box center [249, 755] width 13 height 13
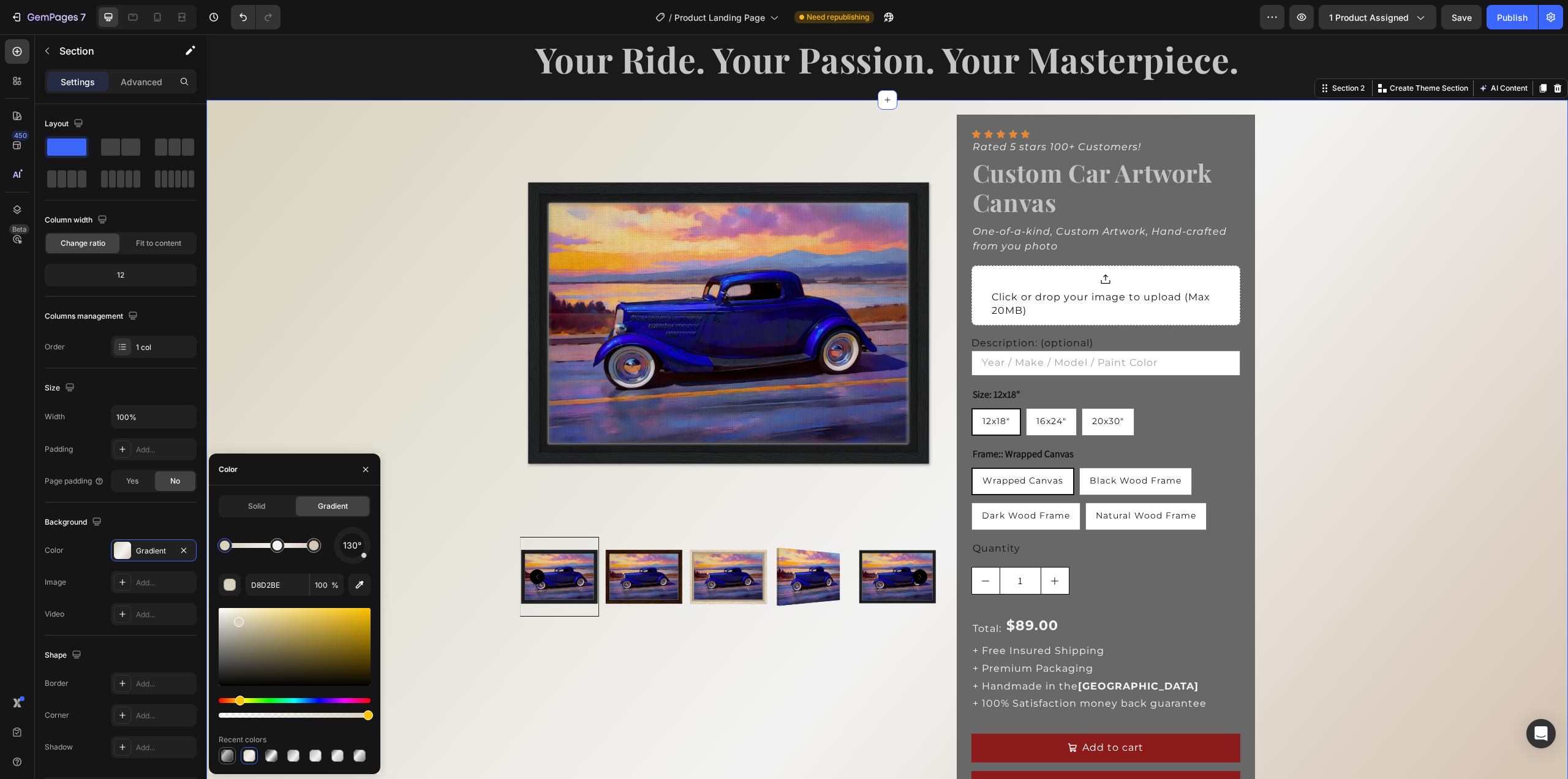
click at [226, 757] on div at bounding box center [227, 755] width 13 height 13
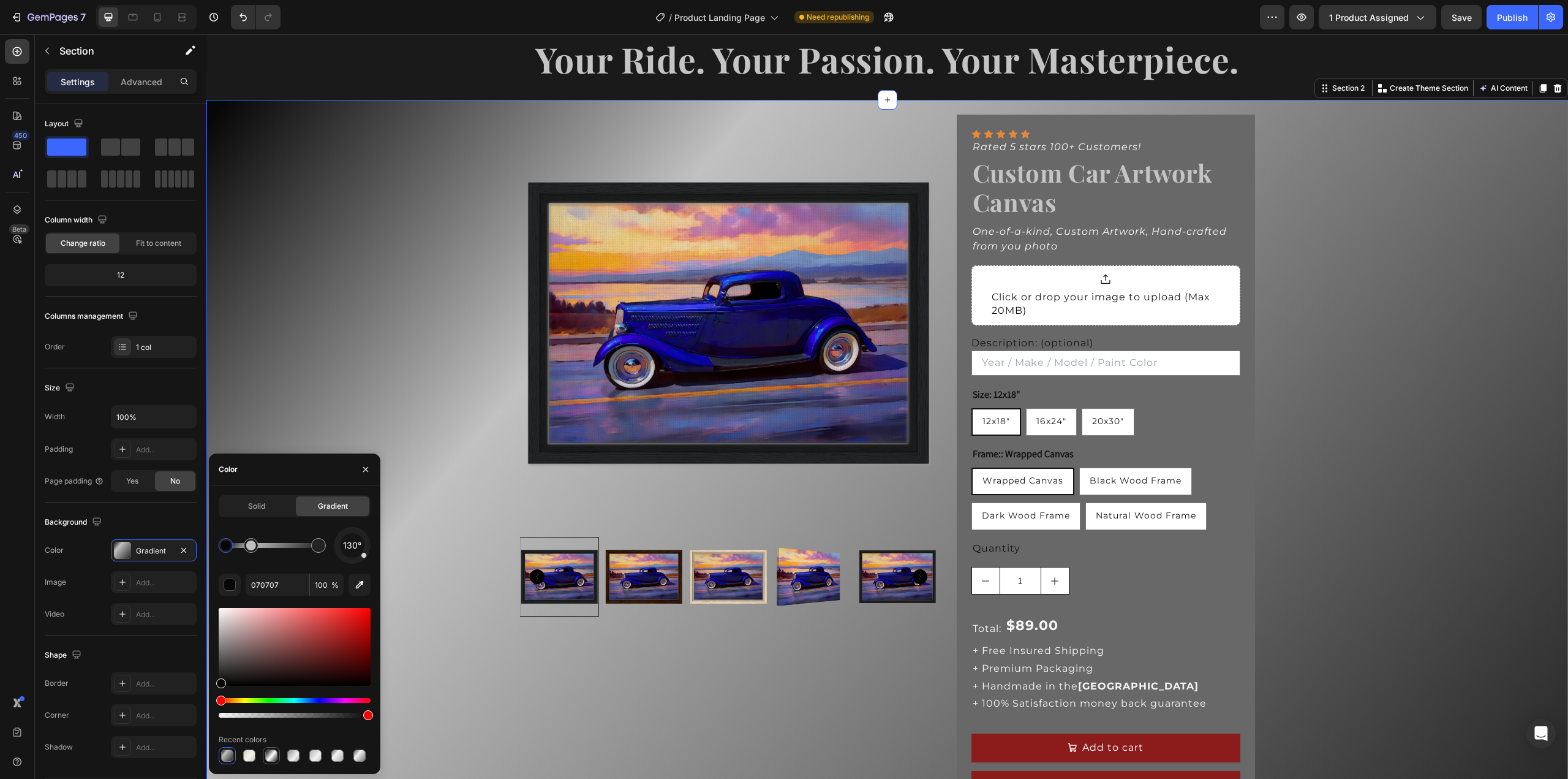
click at [273, 760] on div at bounding box center [271, 755] width 13 height 13
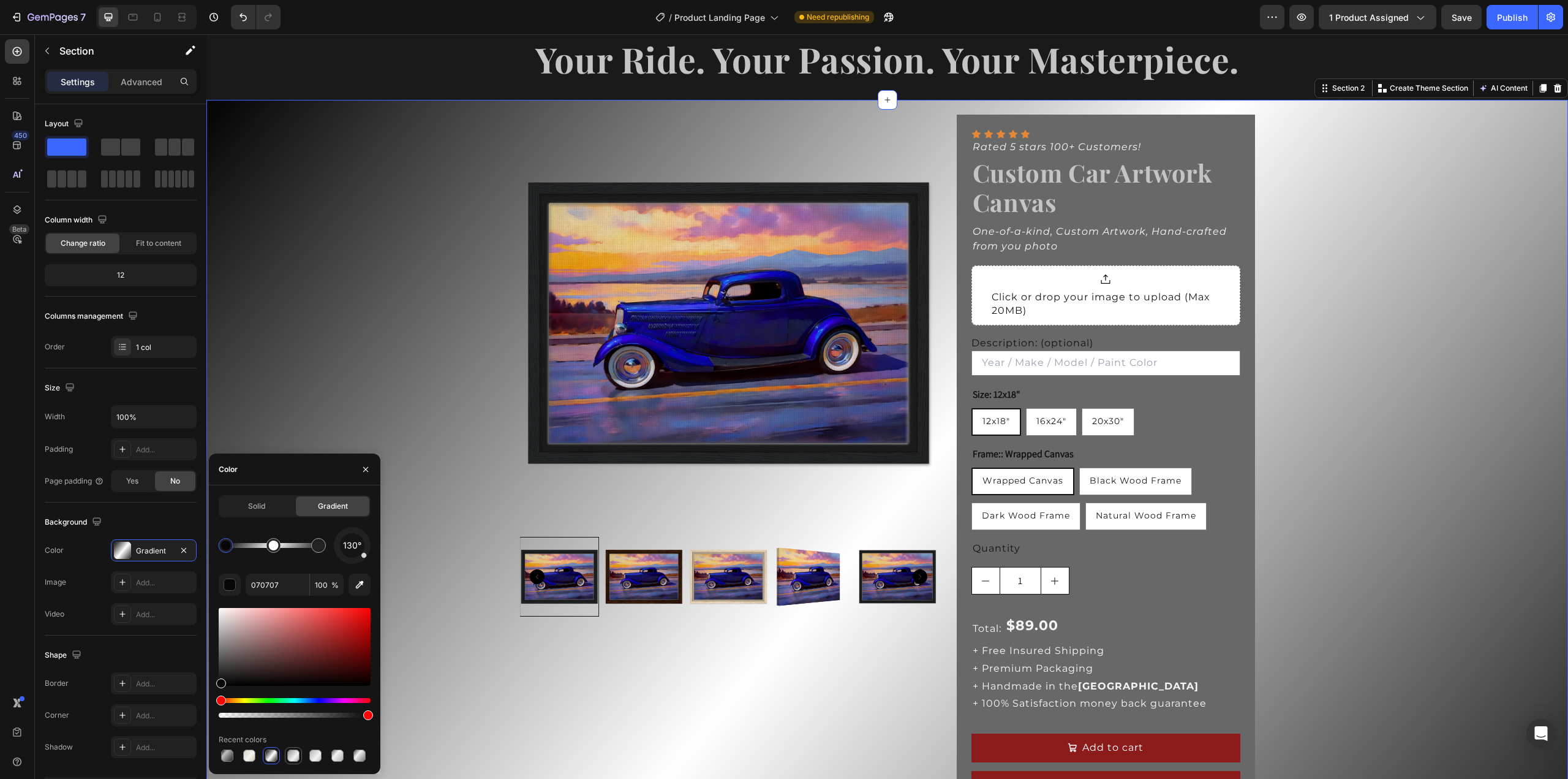
click at [290, 757] on div at bounding box center [293, 755] width 13 height 13
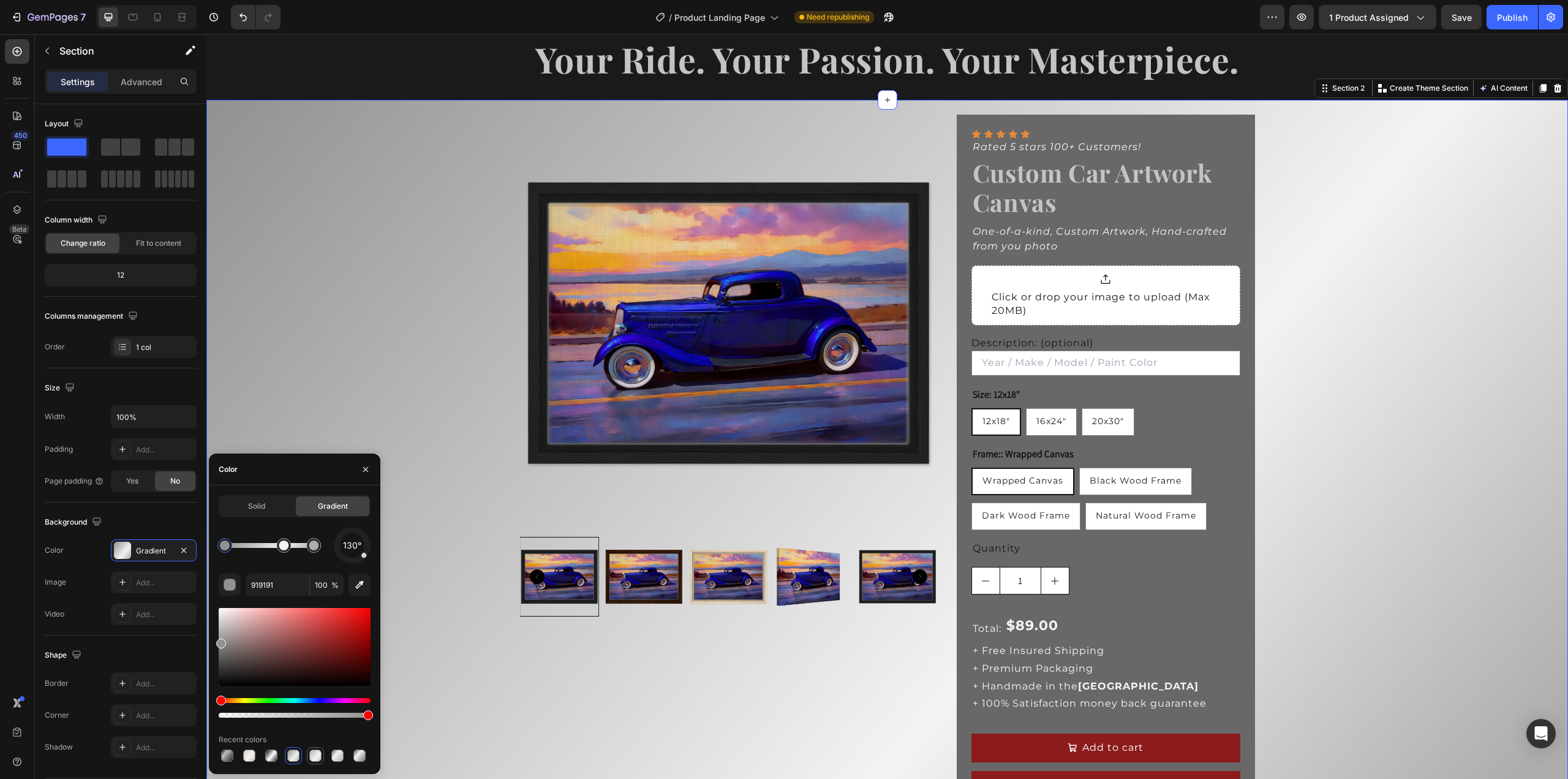
click at [314, 760] on div at bounding box center [315, 755] width 13 height 13
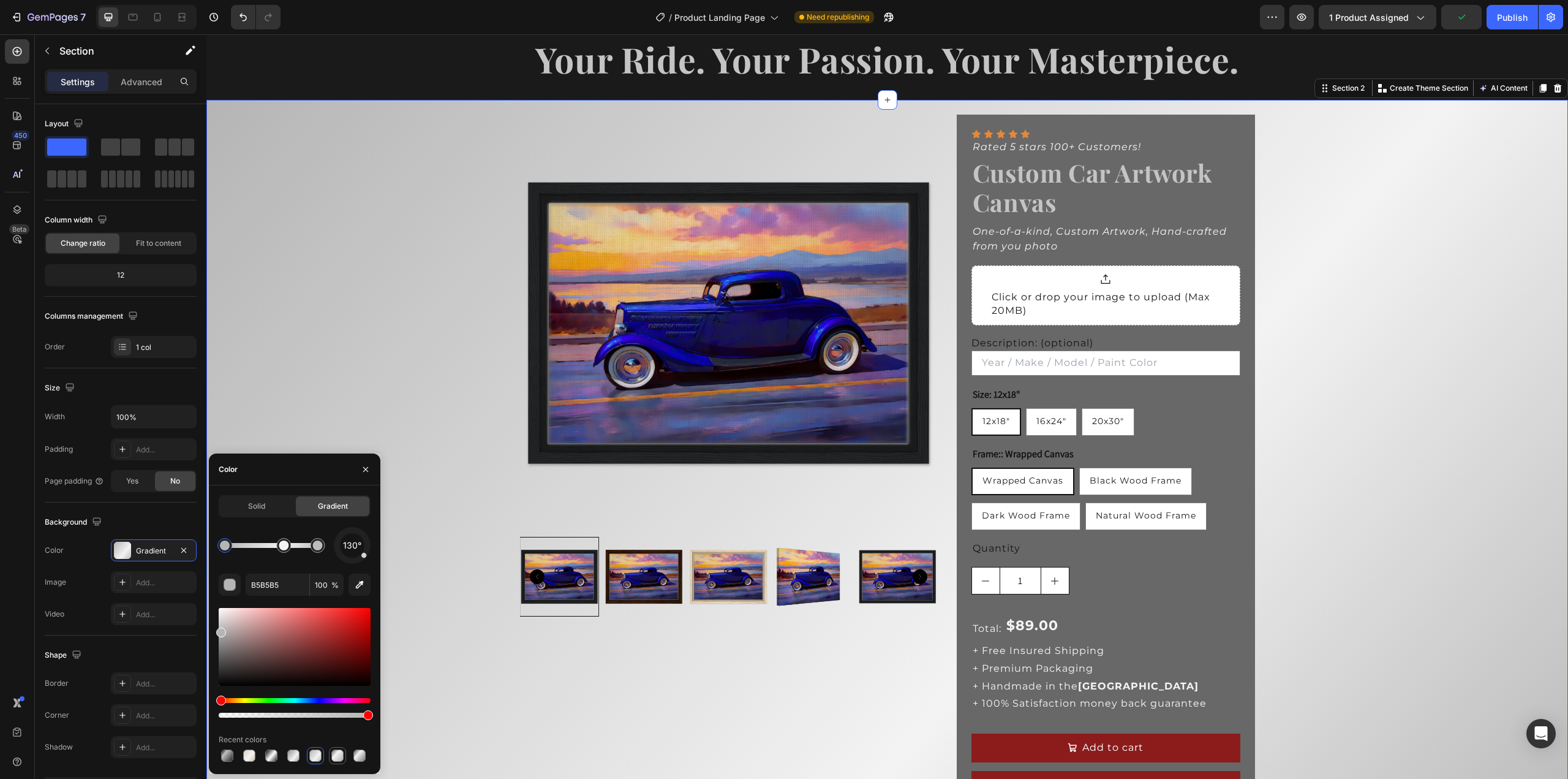
click at [340, 760] on div at bounding box center [338, 755] width 13 height 13
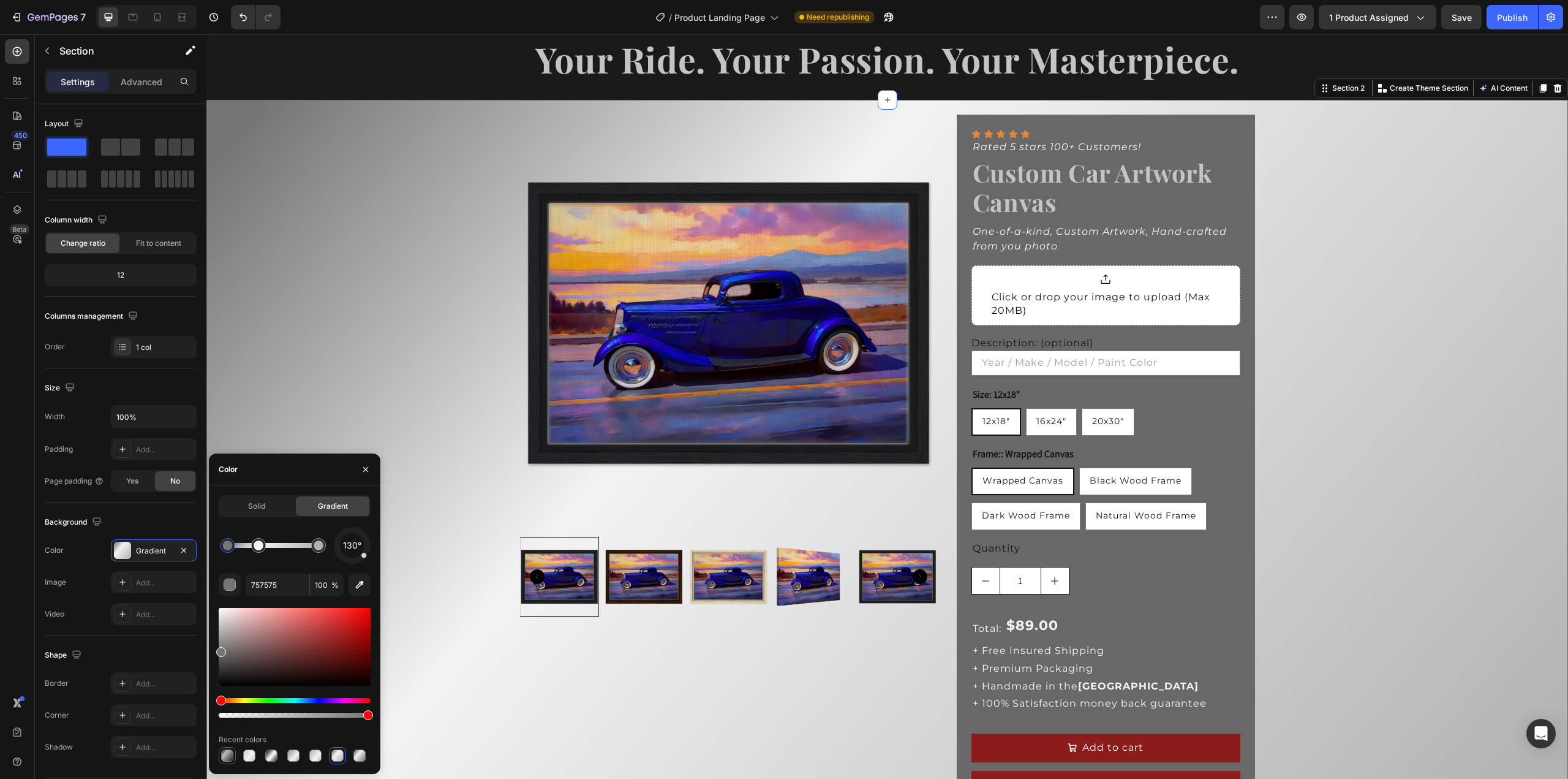
click at [223, 758] on div at bounding box center [227, 755] width 13 height 13
type input "070707"
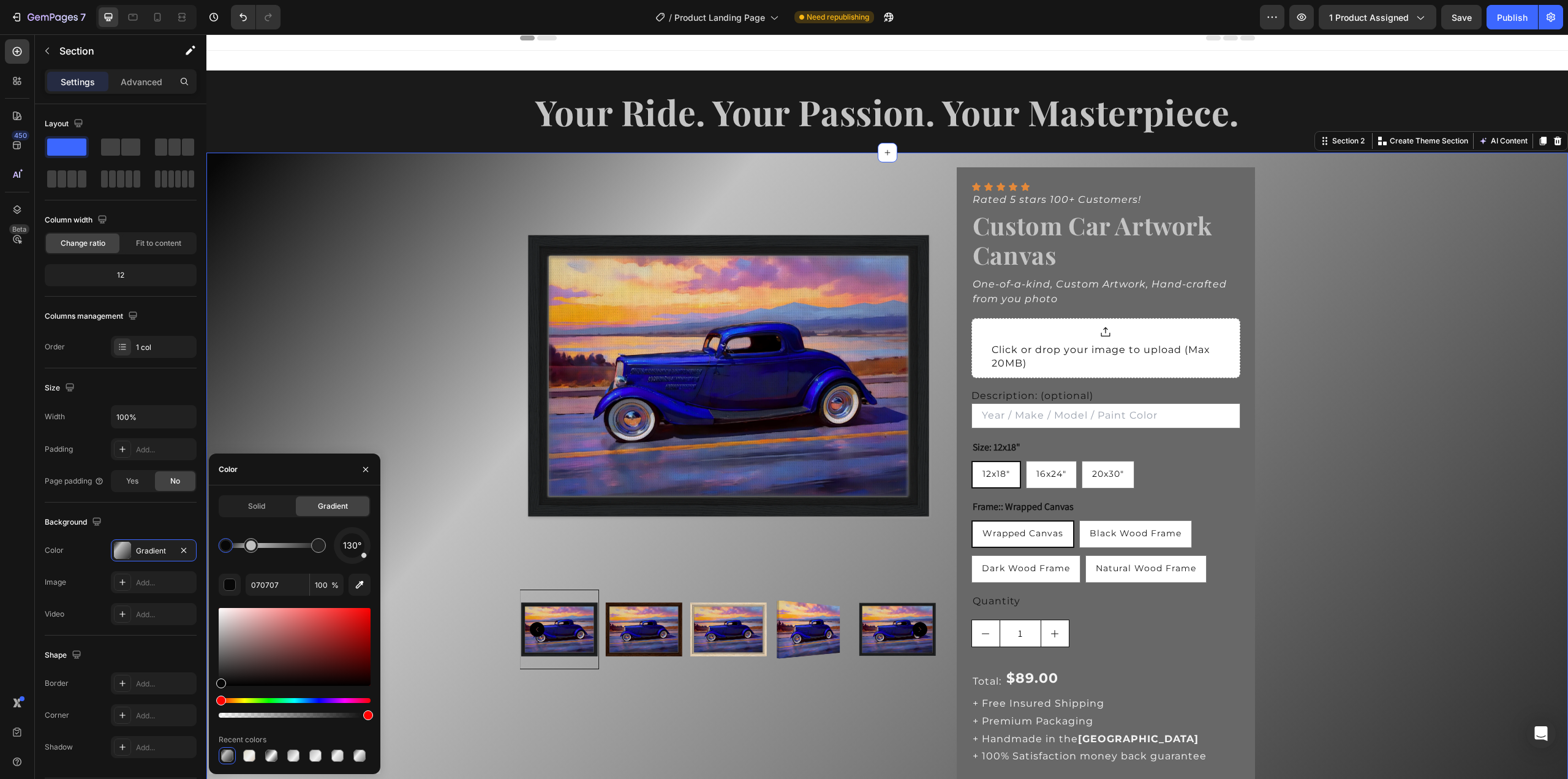
scroll to position [0, 0]
